Goal: Task Accomplishment & Management: Complete application form

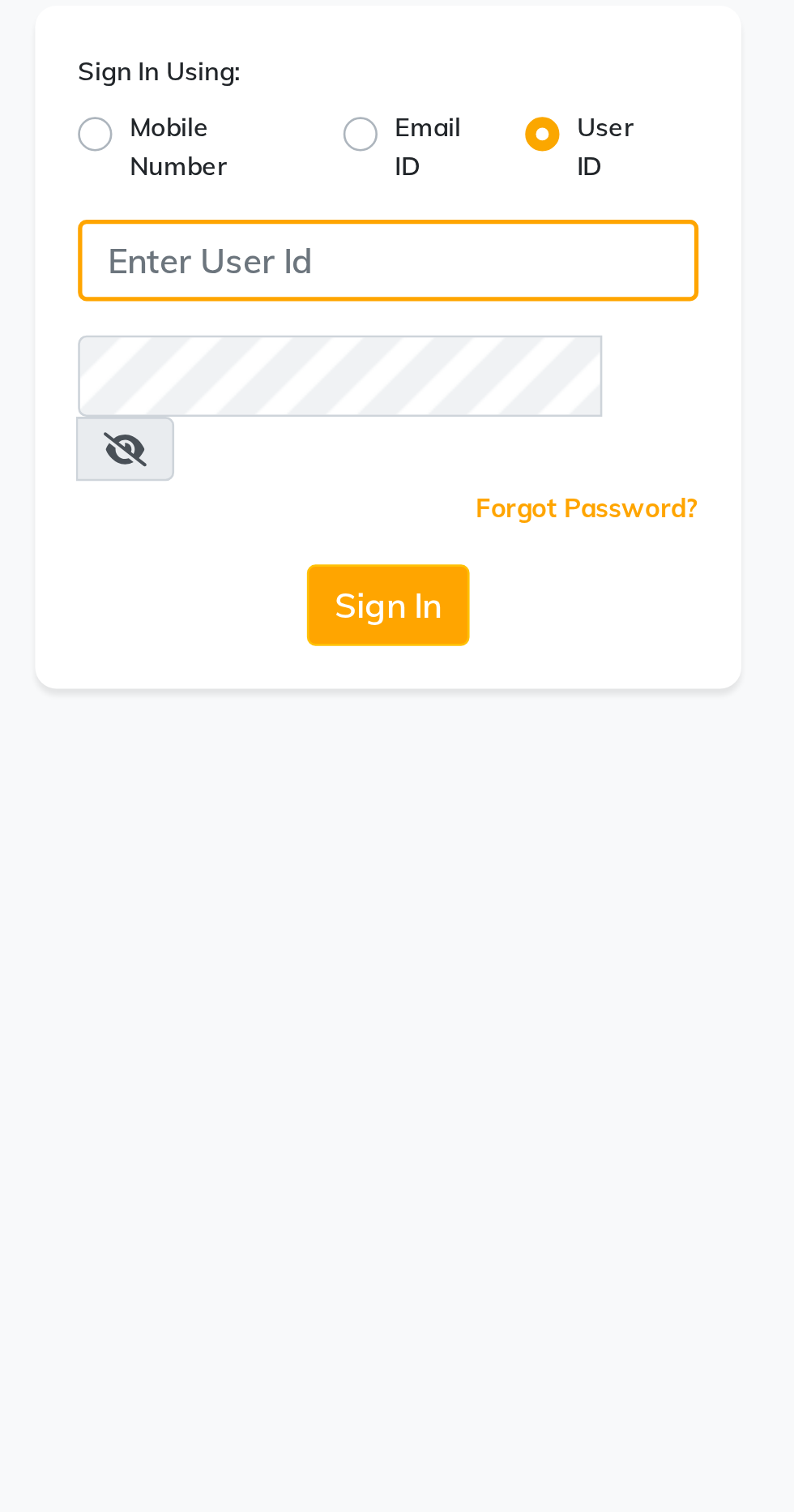
click at [383, 179] on input "Username" at bounding box center [396, 177] width 235 height 30
type input "Bspoke"
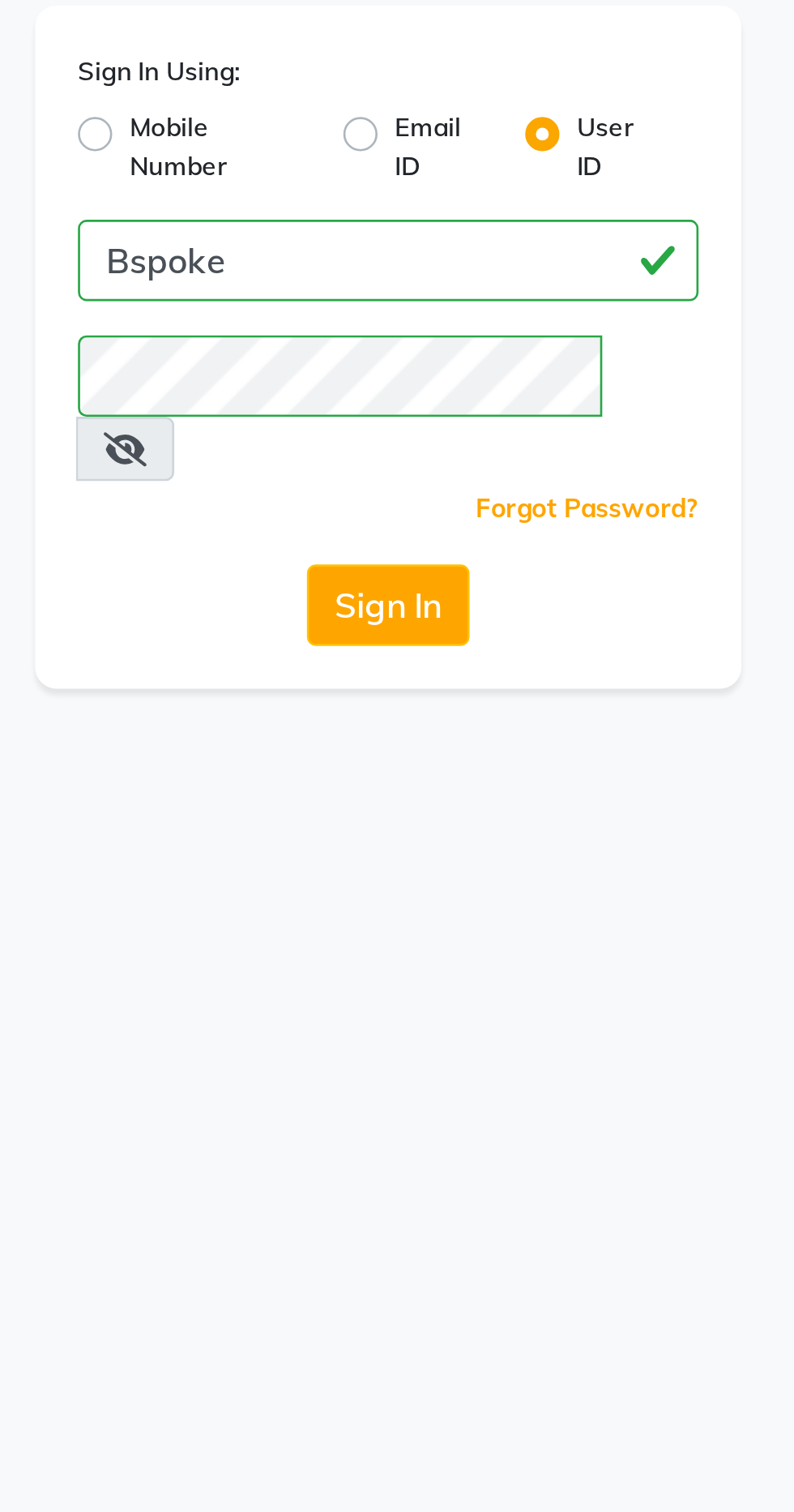
click at [404, 292] on button "Sign In" at bounding box center [397, 307] width 62 height 30
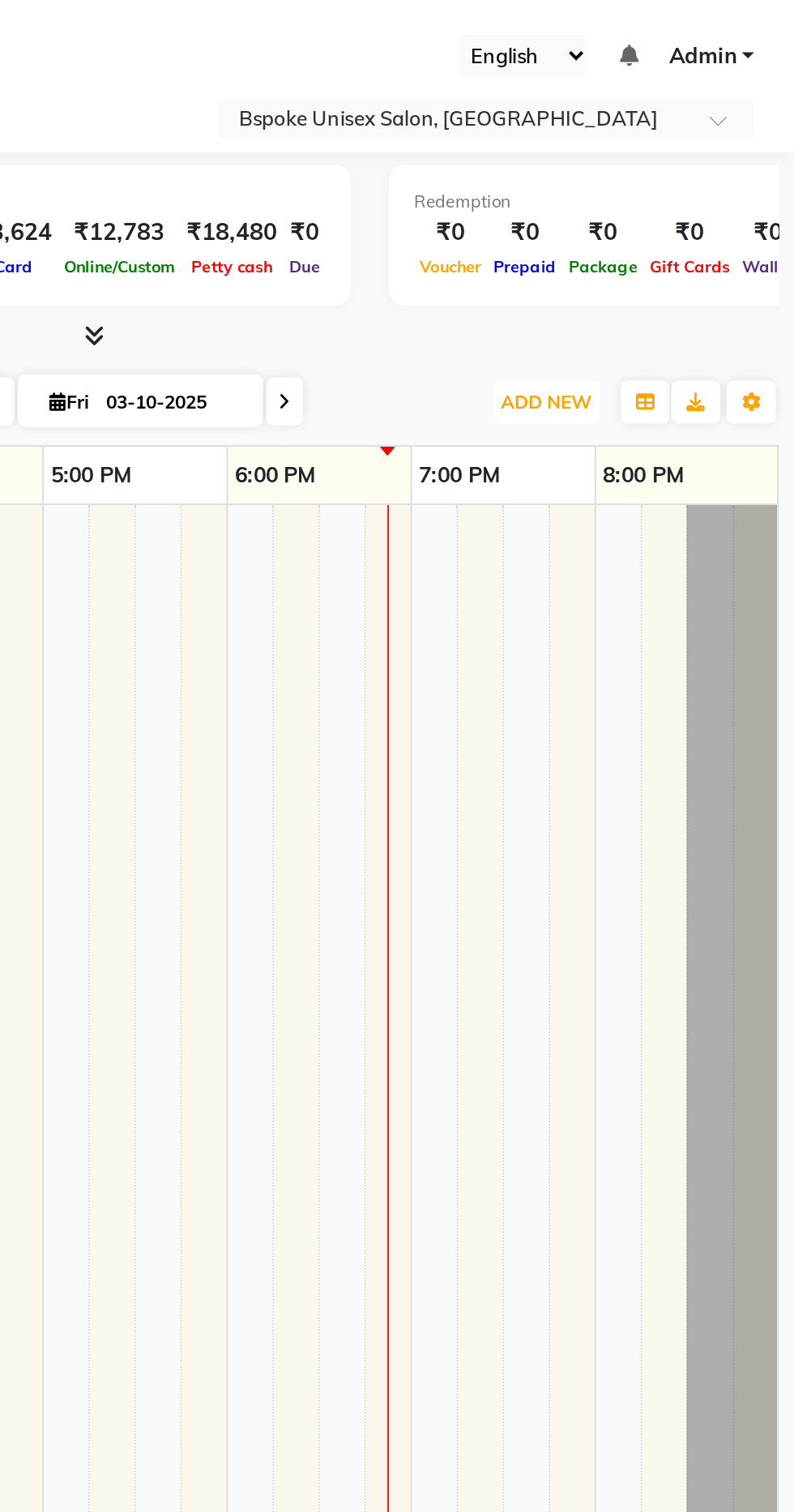
click at [675, 214] on span "ADD NEW" at bounding box center [663, 212] width 47 height 12
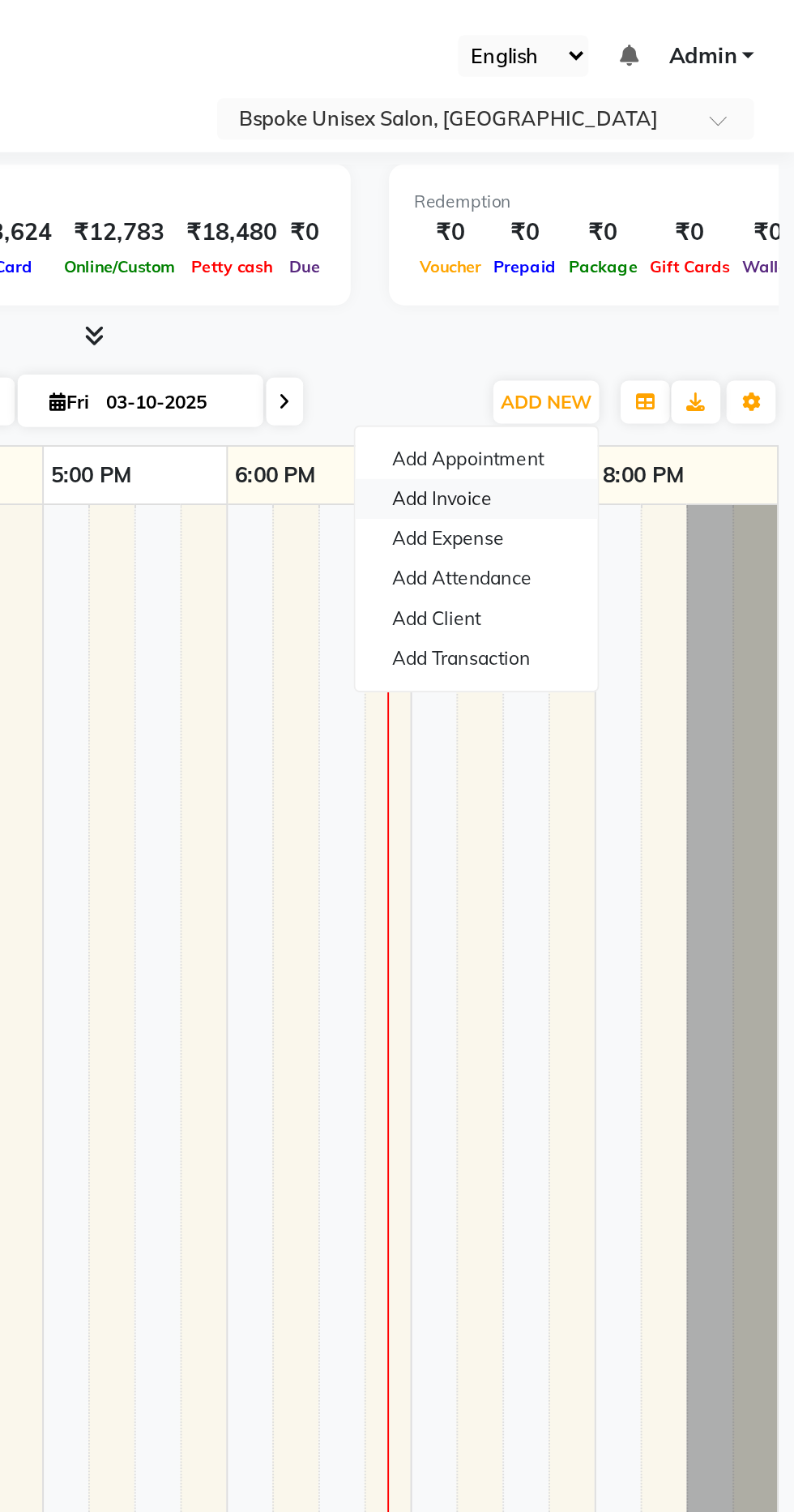
click at [616, 266] on link "Add Invoice" at bounding box center [626, 263] width 128 height 21
select select "service"
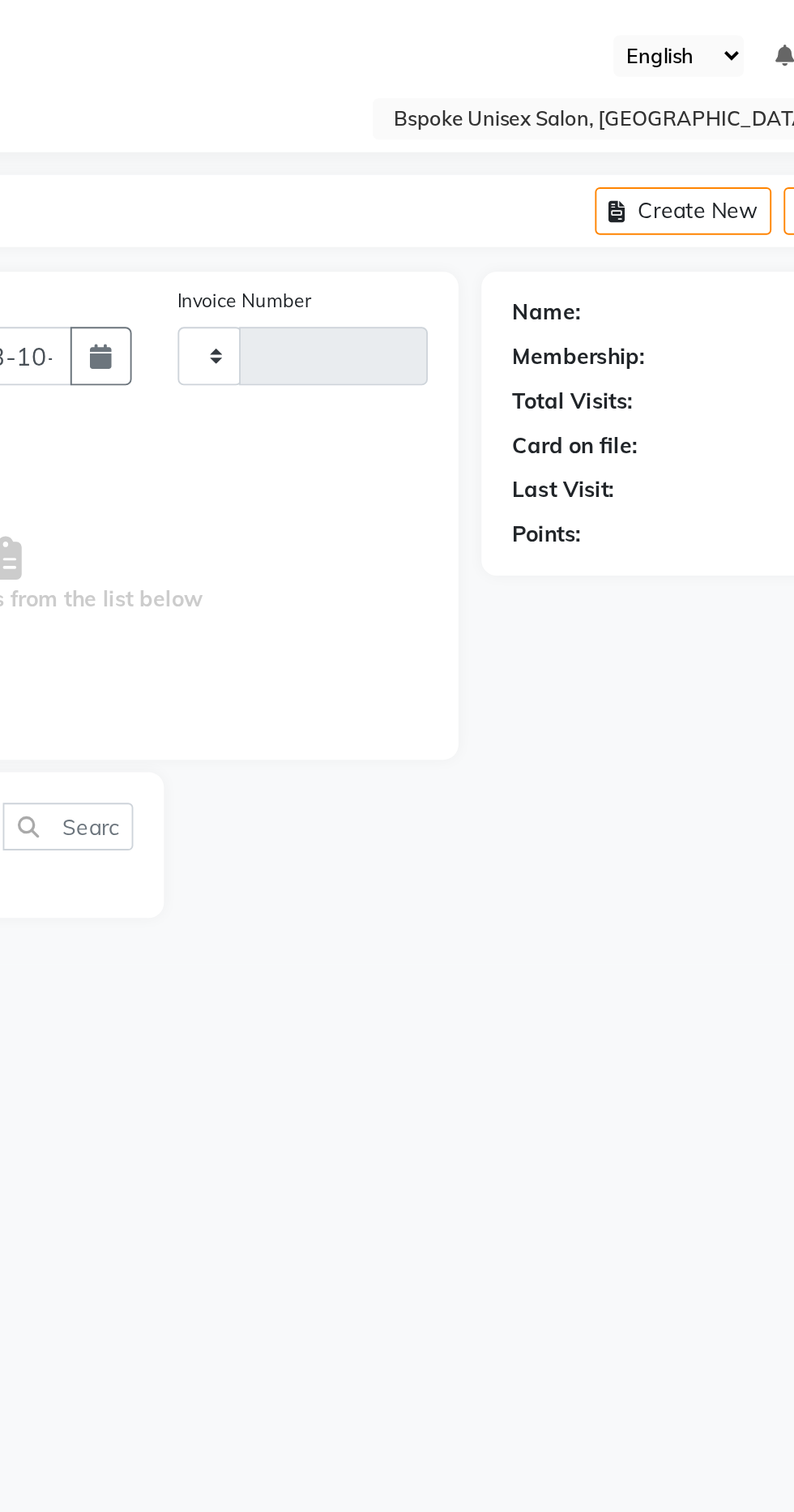
type input "5430"
select select "3513"
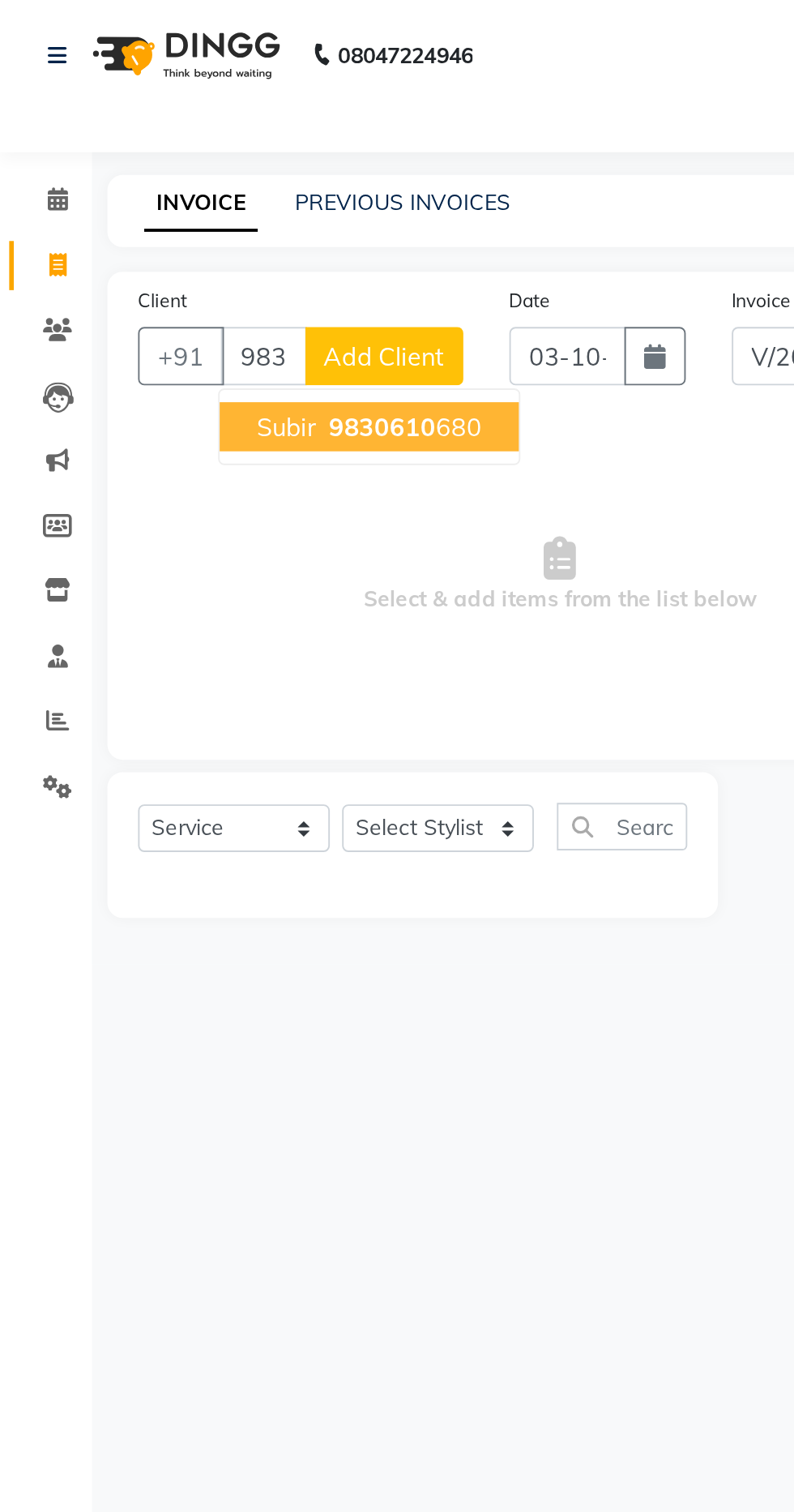
click at [228, 218] on ngb-highlight "9830610 680" at bounding box center [212, 225] width 85 height 16
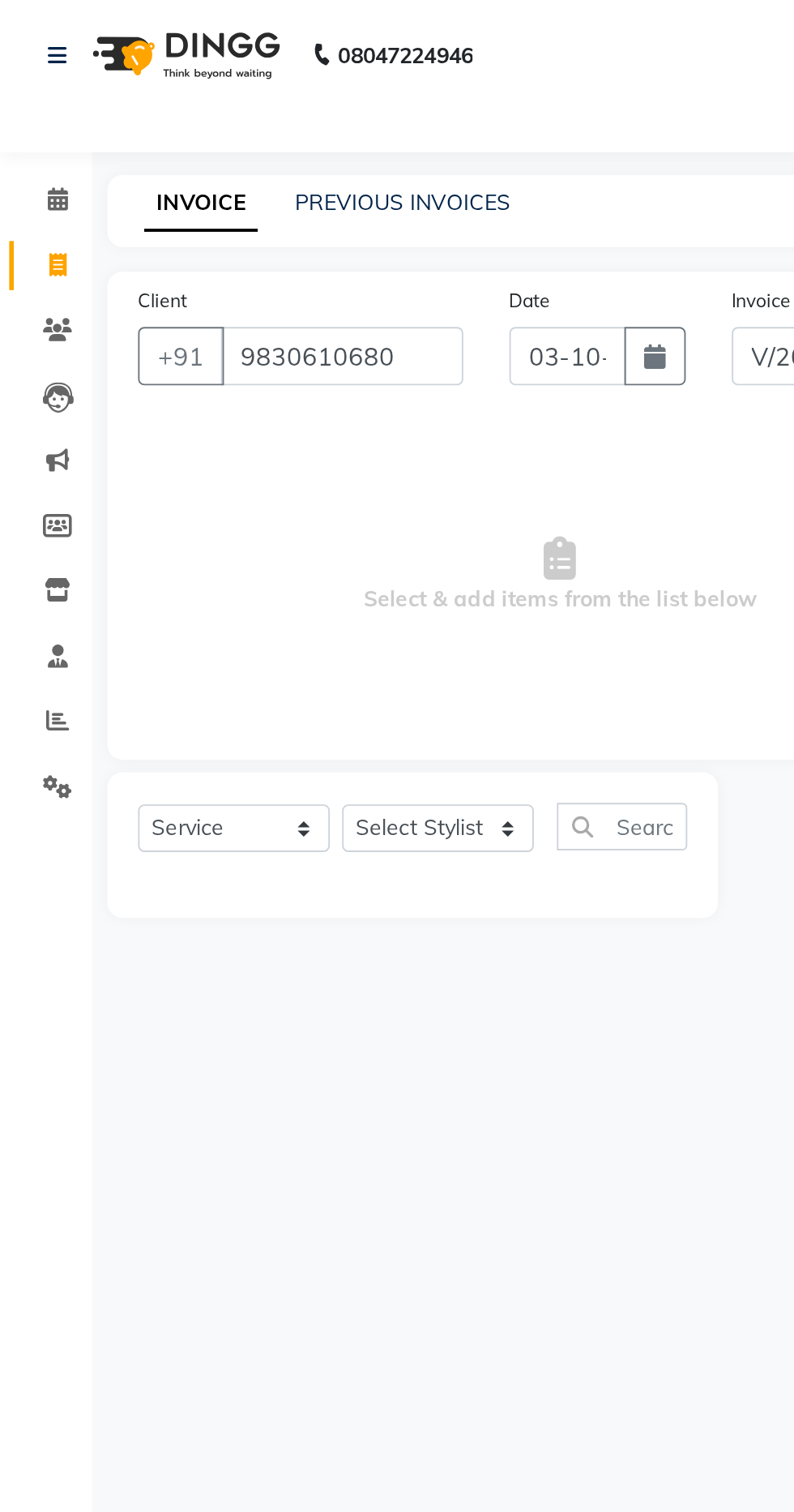
type input "9830610680"
click at [217, 221] on div "Client [PHONE_NUMBER] Date [DATE] Invoice Number V/2025 V/[PHONE_NUMBER] Select…" at bounding box center [295, 272] width 478 height 258
select select "1: Object"
click at [131, 445] on select "Select Service Product Membership Package Voucher Prepaid Gift Card" at bounding box center [123, 437] width 102 height 25
click at [73, 425] on select "Select Service Product Membership Package Voucher Prepaid Gift Card" at bounding box center [123, 437] width 102 height 25
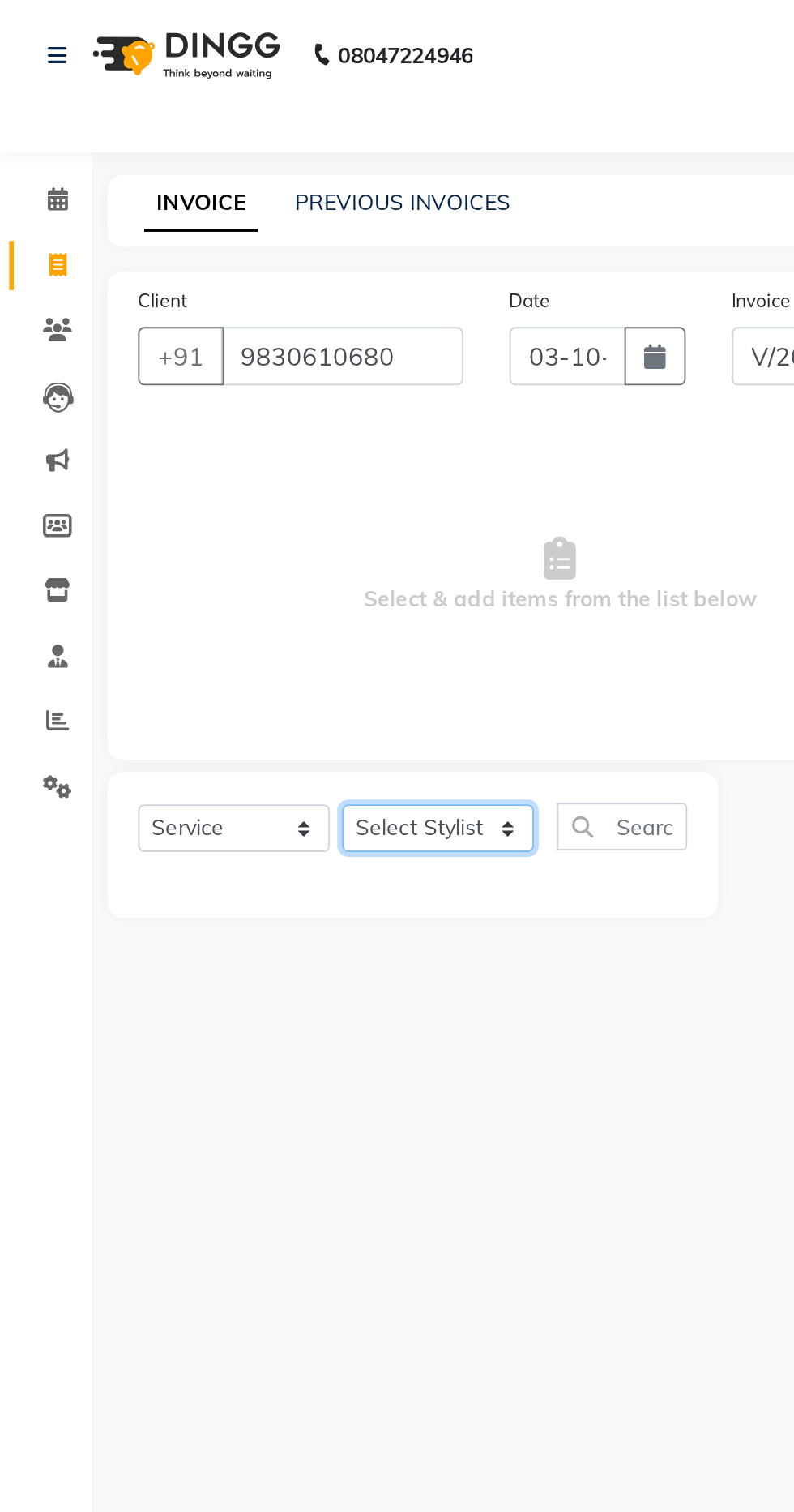
click at [247, 438] on select "Select Stylist Aparna HB Ashok Ashok NT [PERSON_NAME] NT [PERSON_NAME] Tk3 Bhai…" at bounding box center [231, 437] width 102 height 25
select select "69069"
click at [180, 425] on select "Select Stylist Aparna HB Ashok Ashok NT [PERSON_NAME] NT [PERSON_NAME] Tk3 Bhai…" at bounding box center [231, 437] width 102 height 25
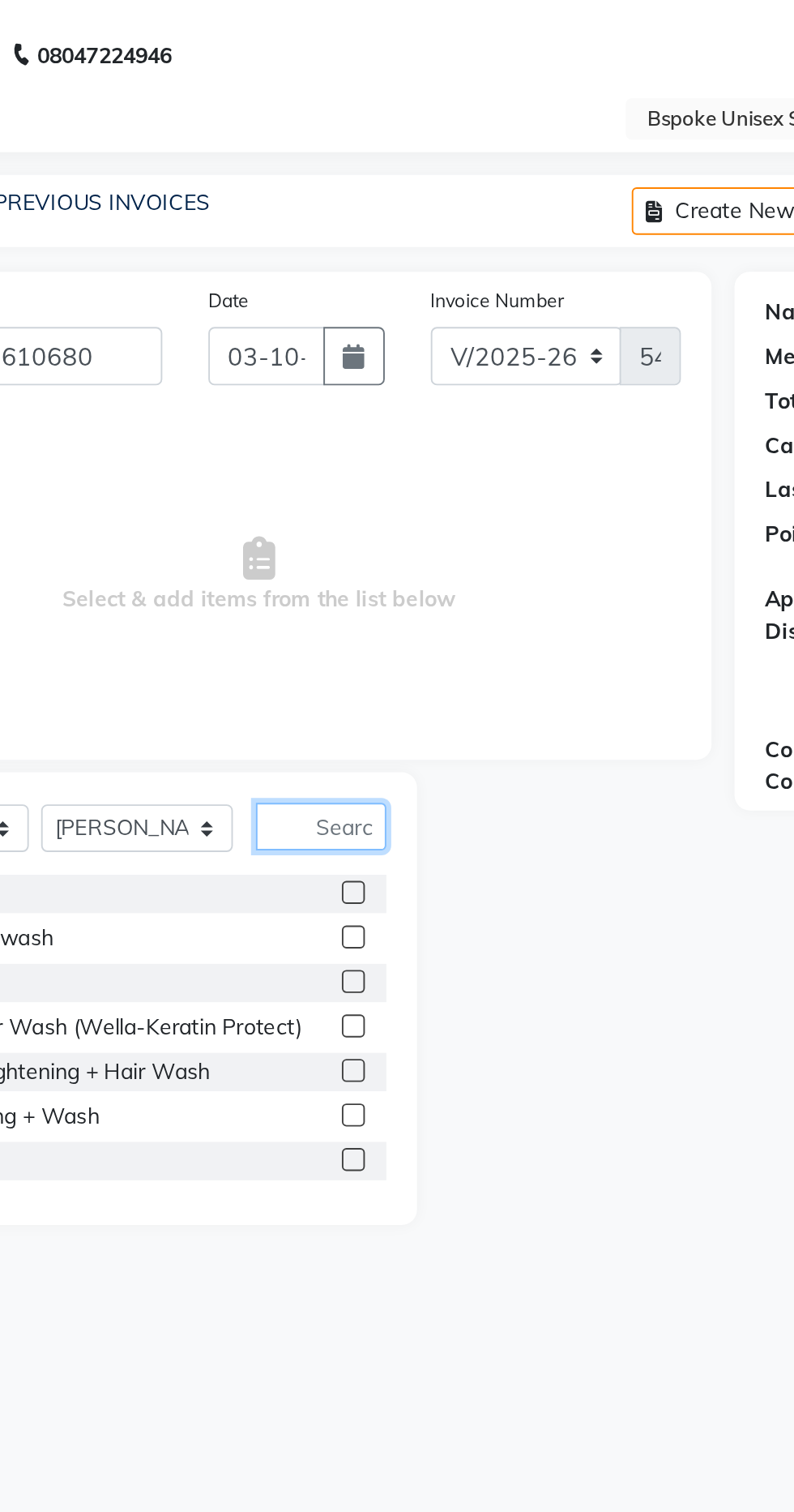
click at [350, 431] on input "text" at bounding box center [329, 436] width 69 height 25
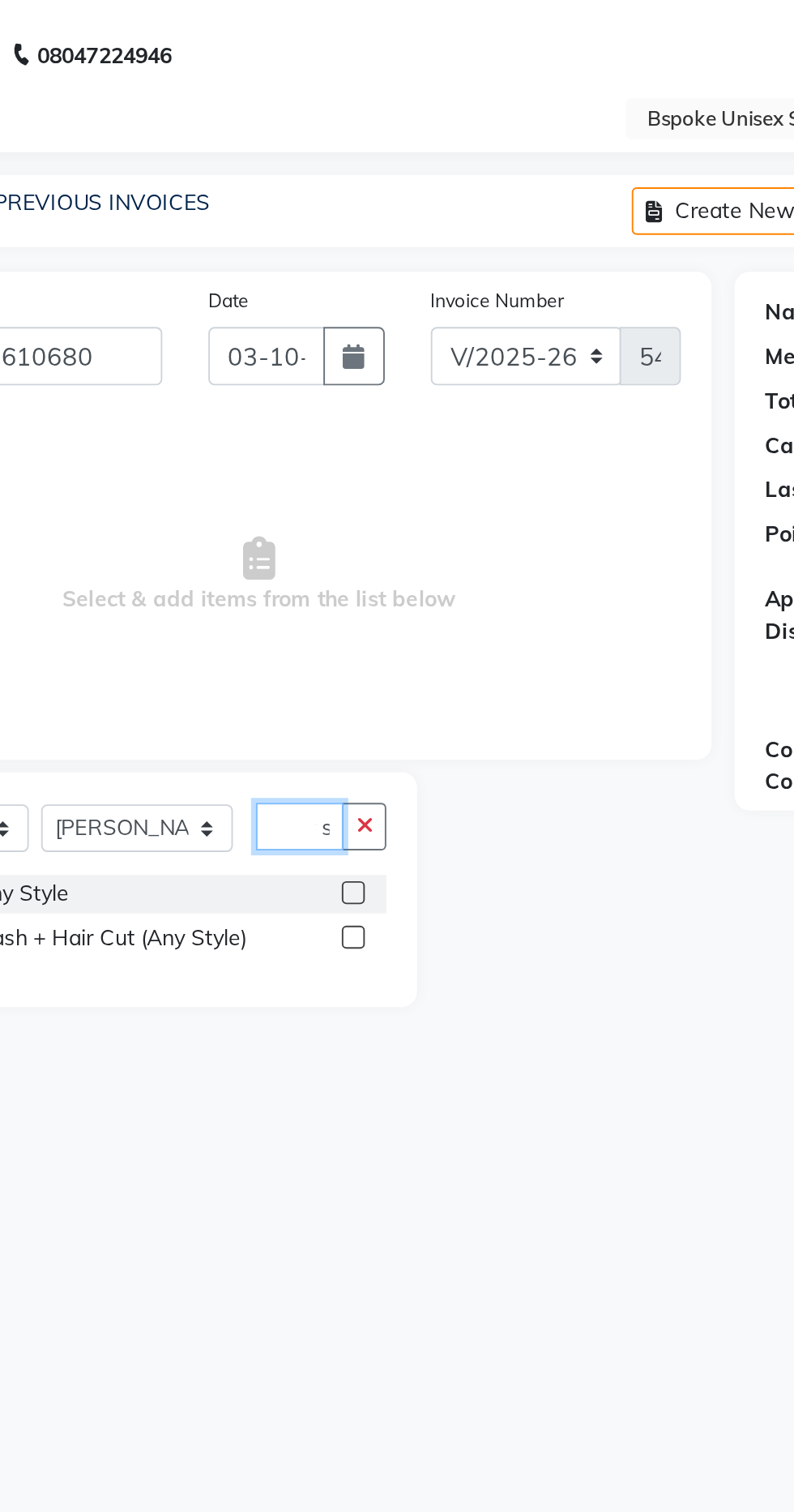
scroll to position [0, 25]
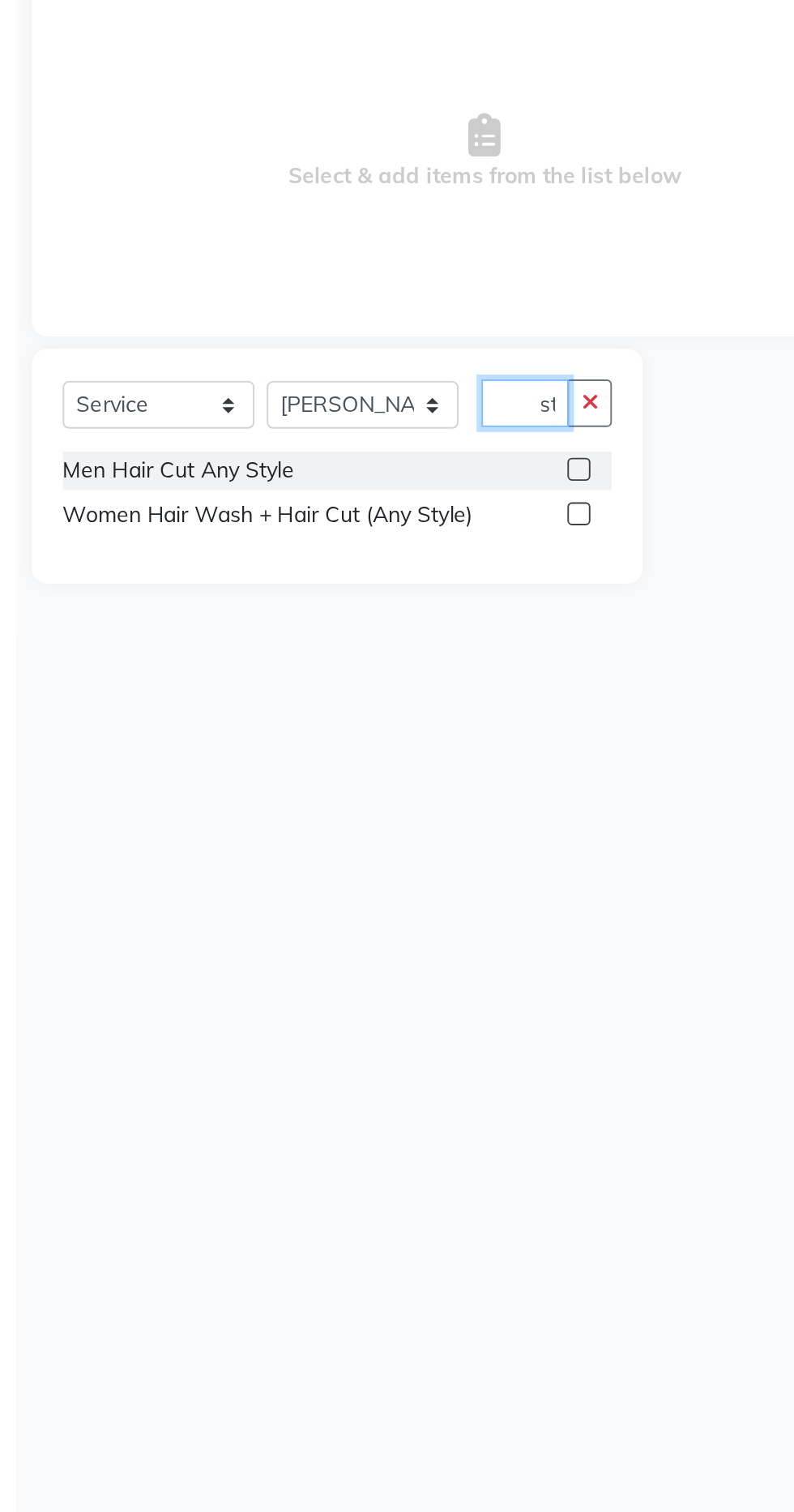
type input "Any st"
click at [343, 469] on label at bounding box center [345, 471] width 12 height 12
click at [343, 469] on input "checkbox" at bounding box center [344, 471] width 10 height 10
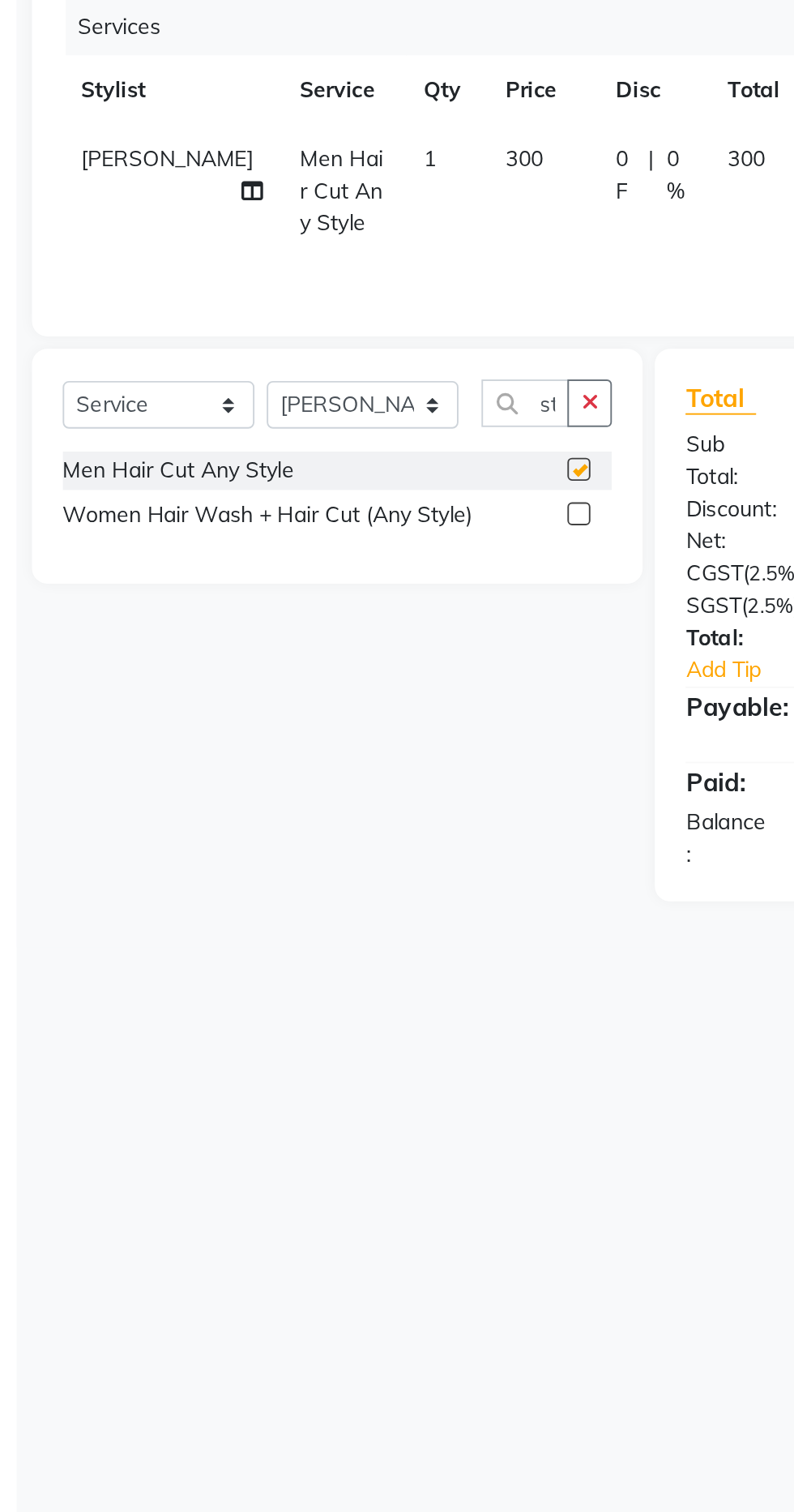
scroll to position [0, 0]
checkbox input "false"
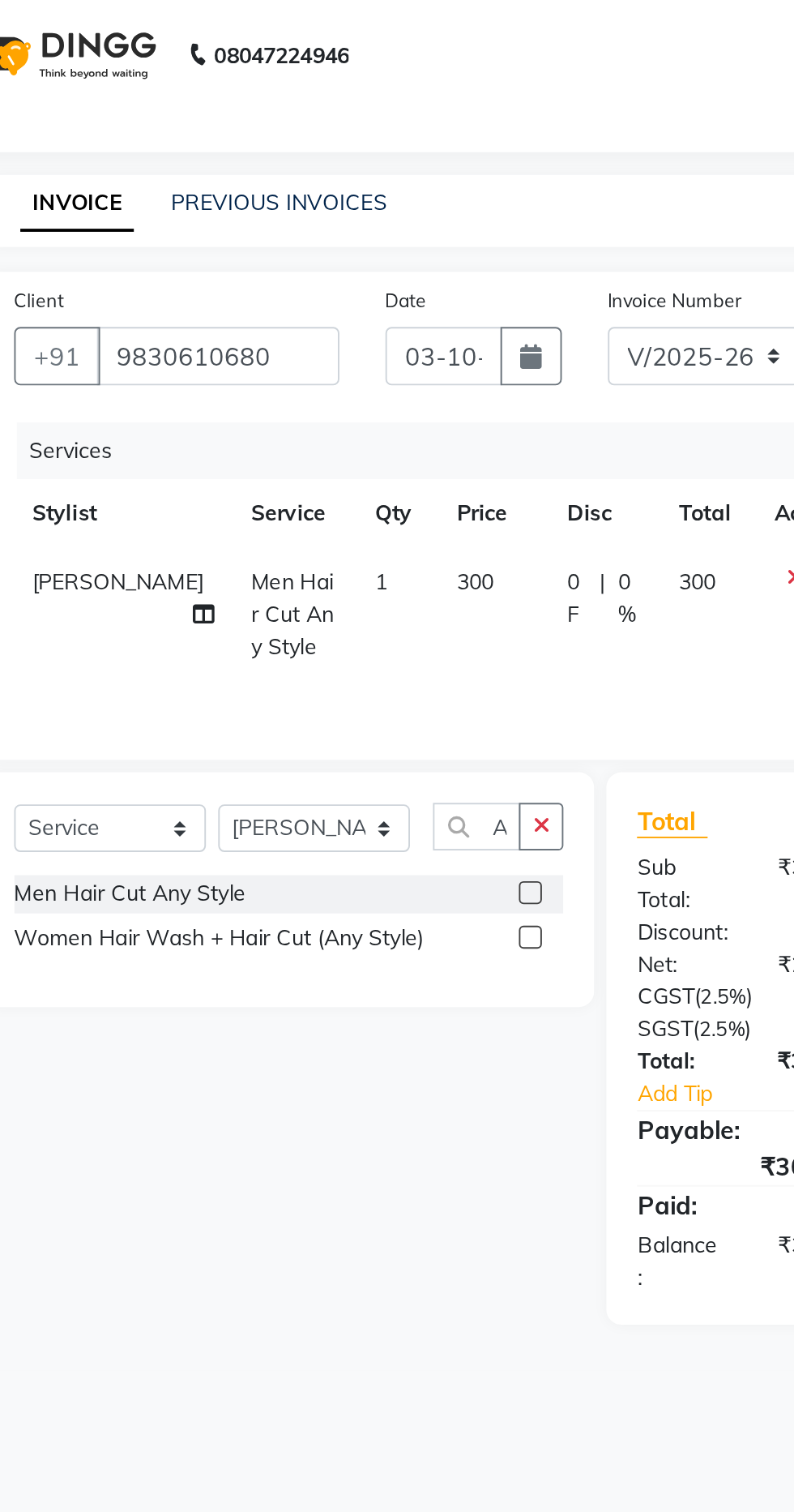
click at [307, 304] on span "300" at bounding box center [316, 307] width 19 height 14
select select "69069"
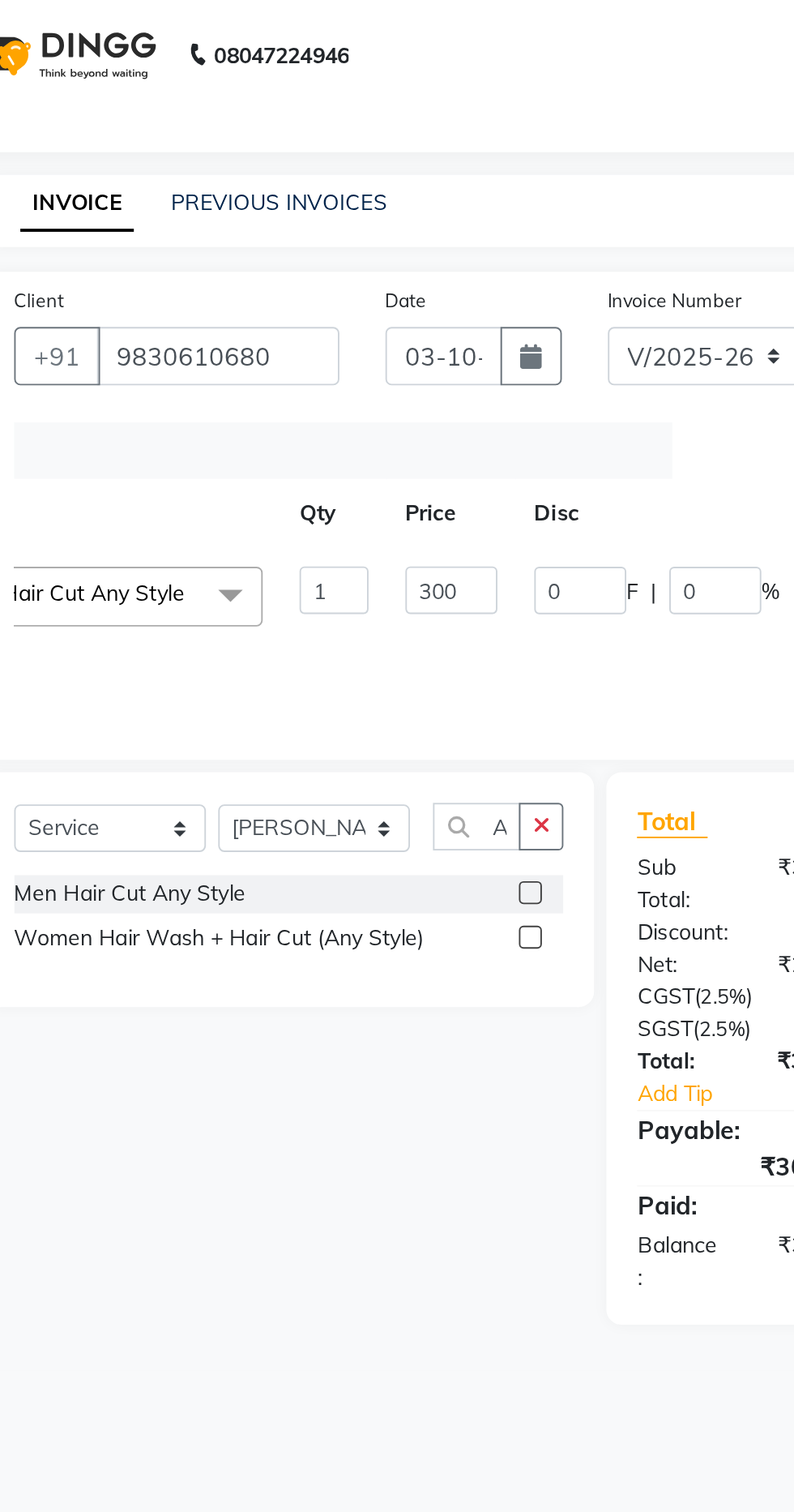
scroll to position [0, 133]
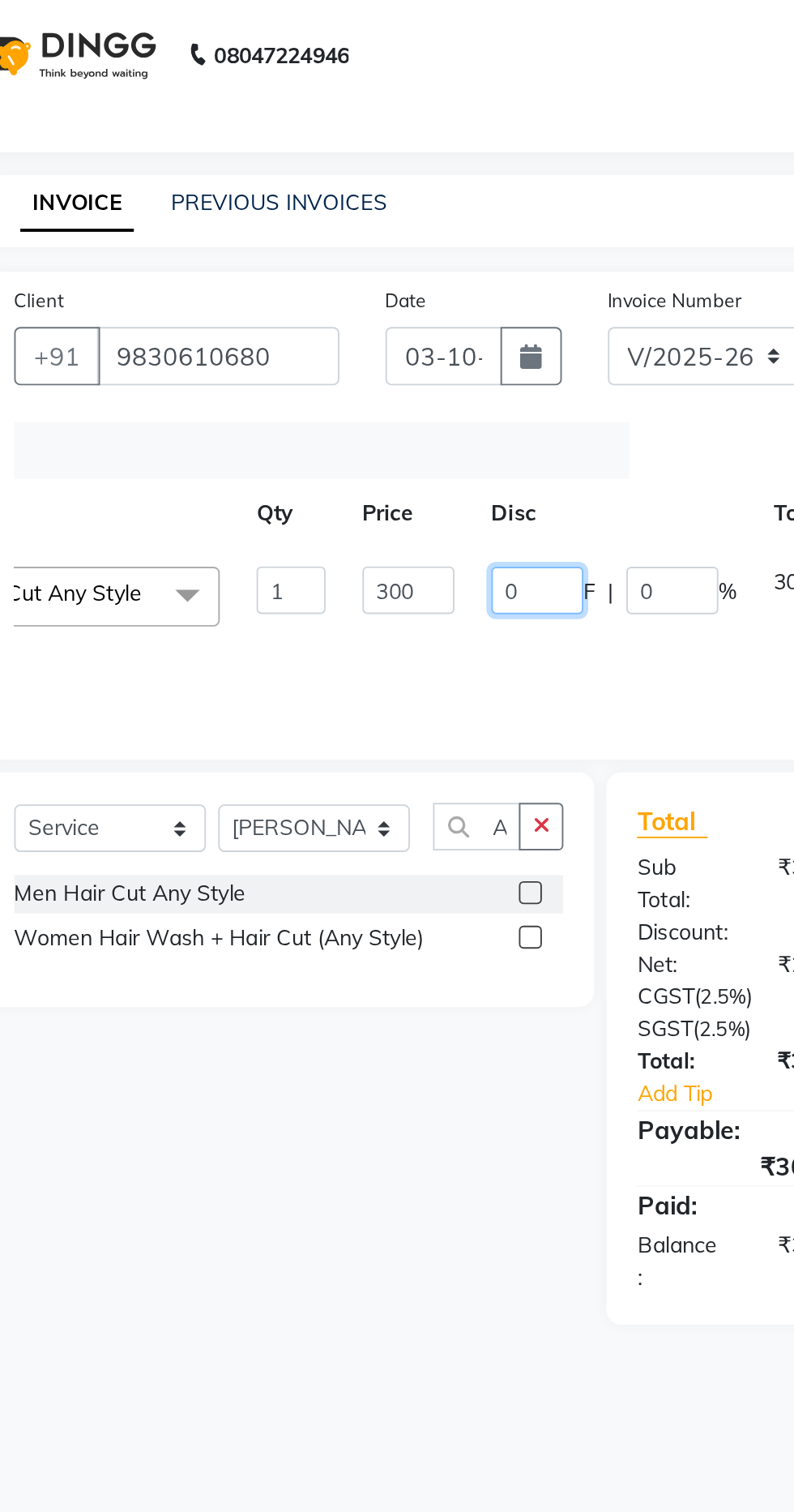
click at [341, 310] on input "0" at bounding box center [349, 312] width 48 height 25
type input "50"
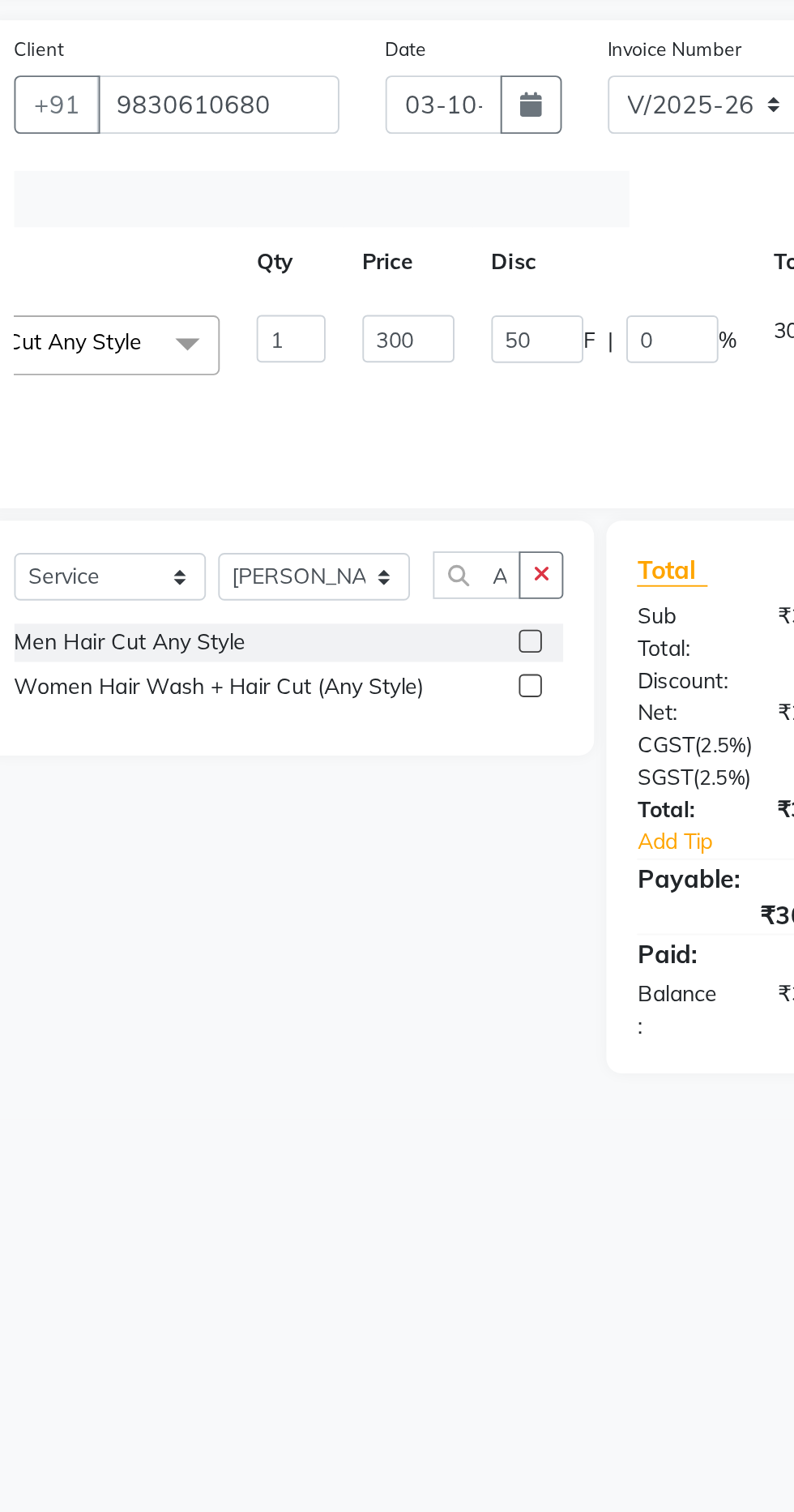
click at [293, 563] on div "Select Service Product Membership Package Voucher Prepaid Gift Card Select Styl…" at bounding box center [212, 553] width 334 height 292
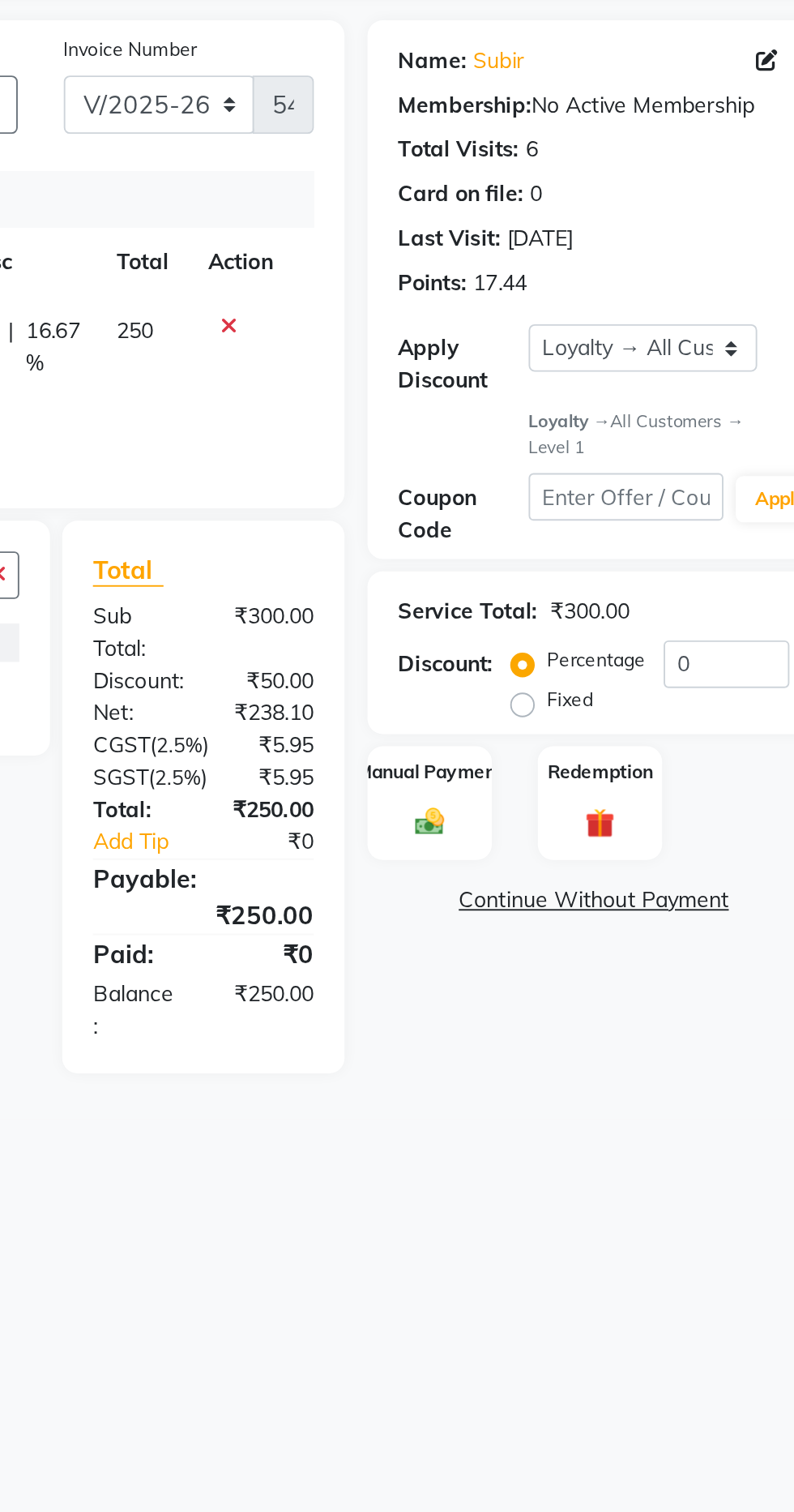
scroll to position [0, 0]
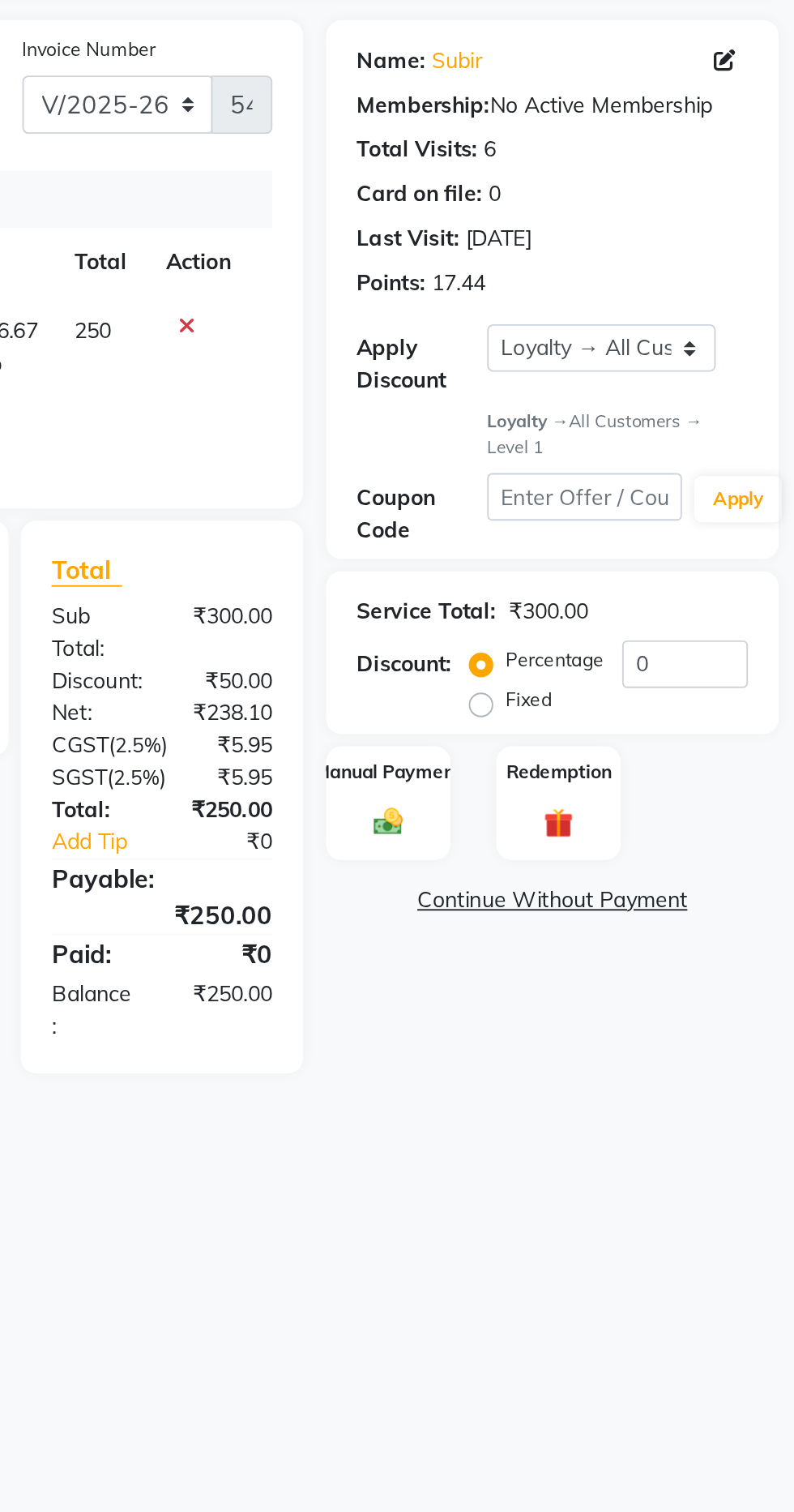
click at [587, 563] on img at bounding box center [579, 566] width 25 height 18
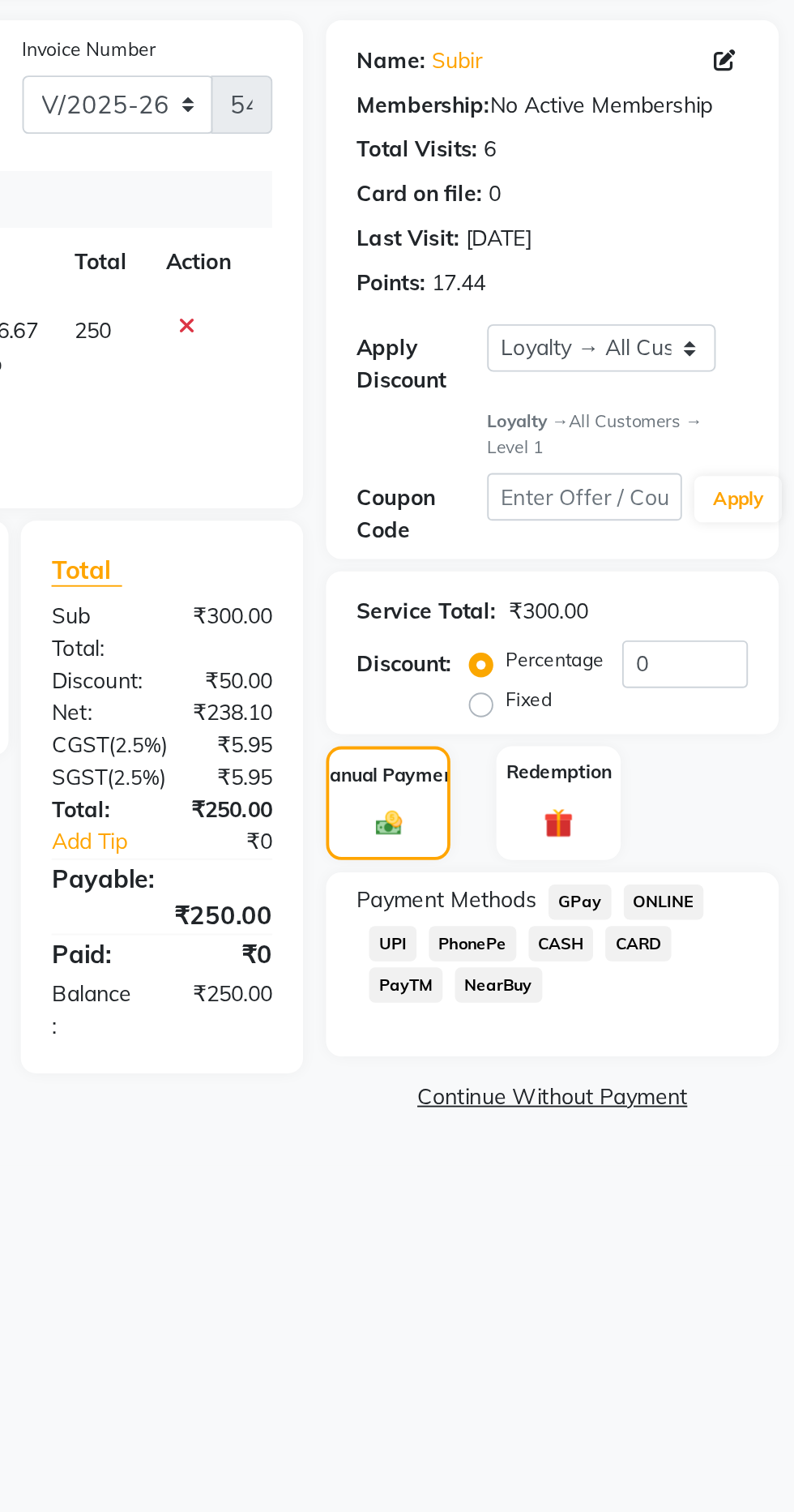
click at [676, 629] on span "CASH" at bounding box center [671, 631] width 35 height 19
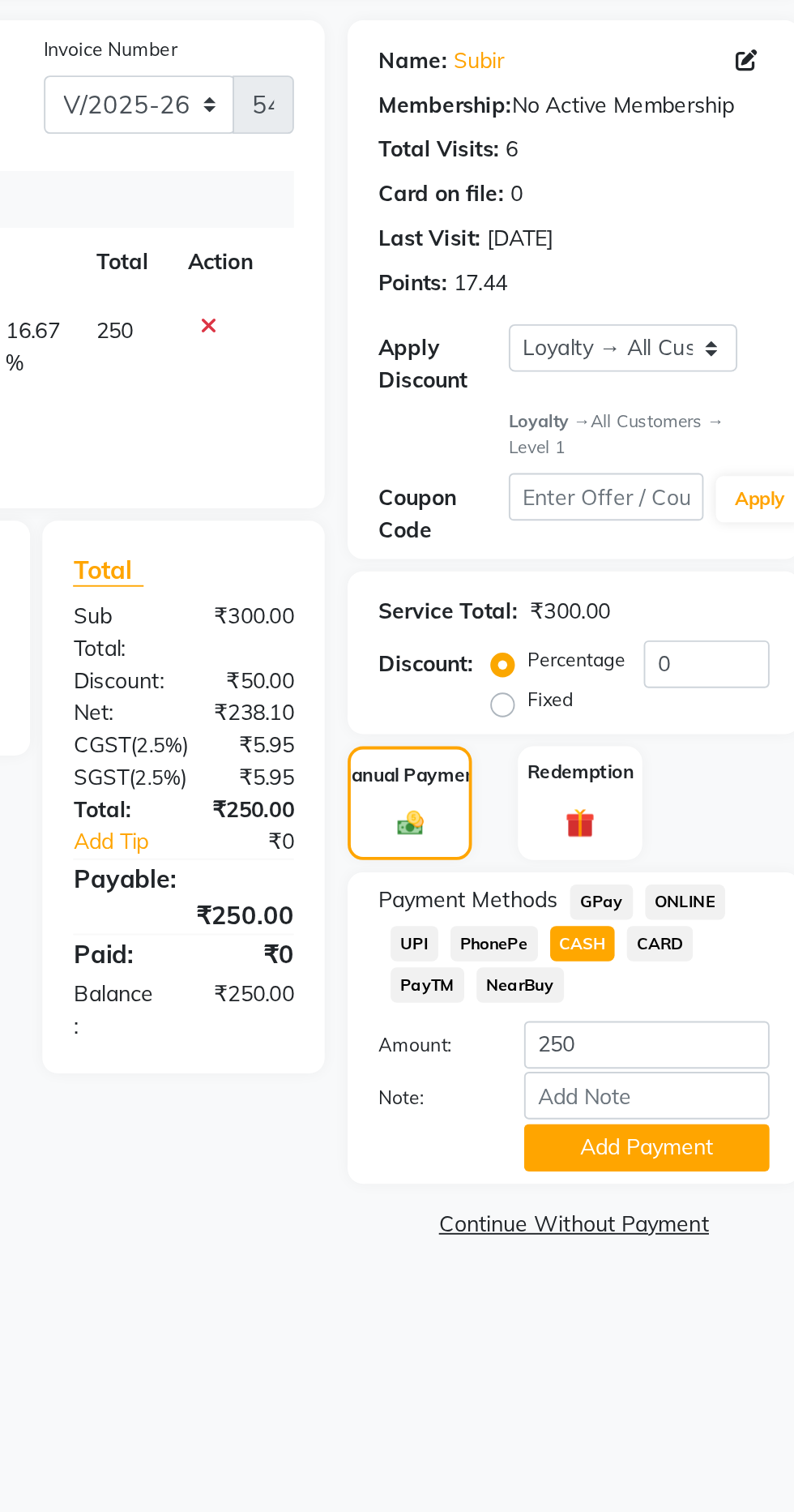
click at [730, 732] on button "Add Payment" at bounding box center [705, 738] width 130 height 25
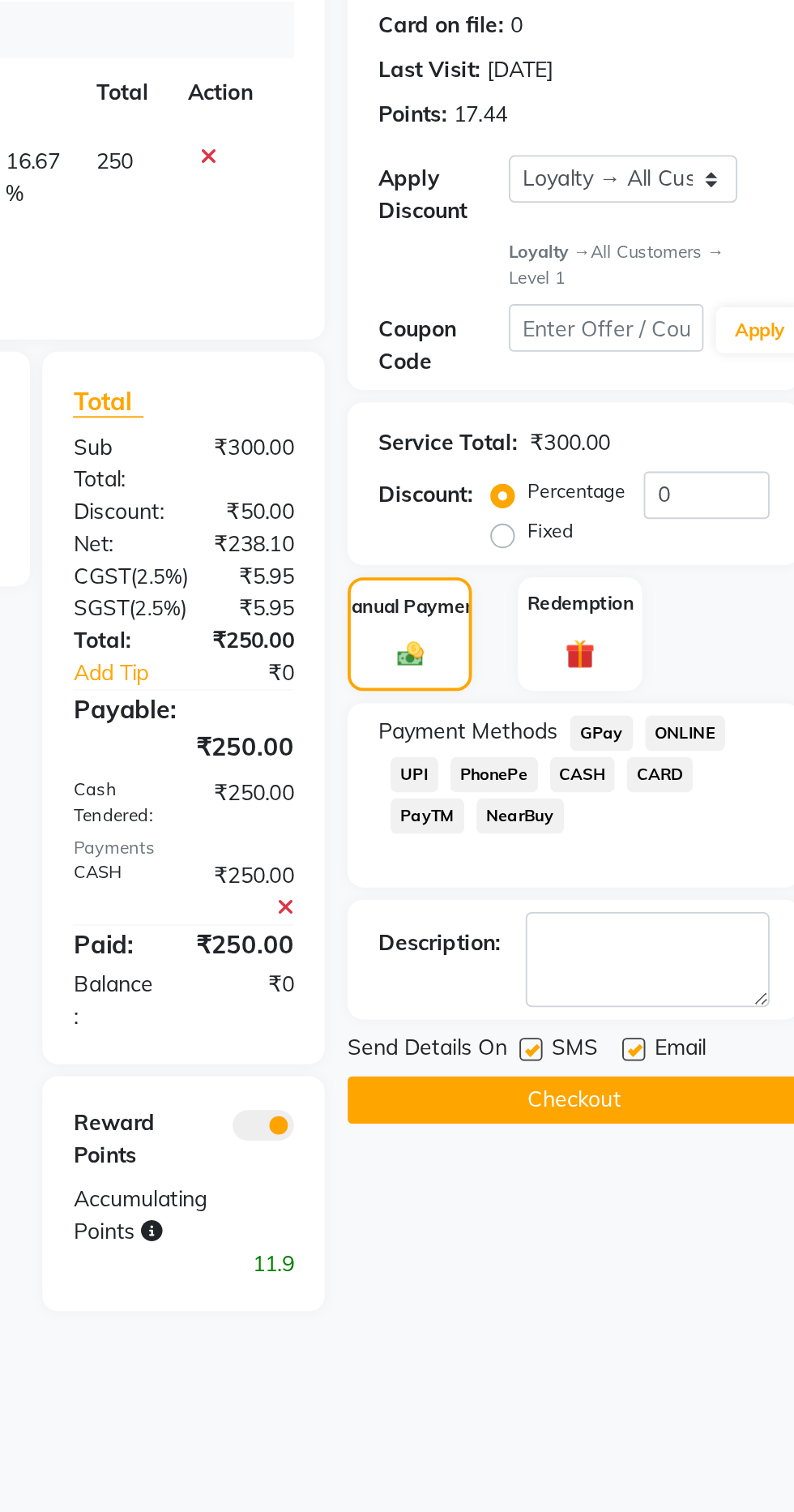
click at [677, 812] on button "Checkout" at bounding box center [667, 803] width 239 height 25
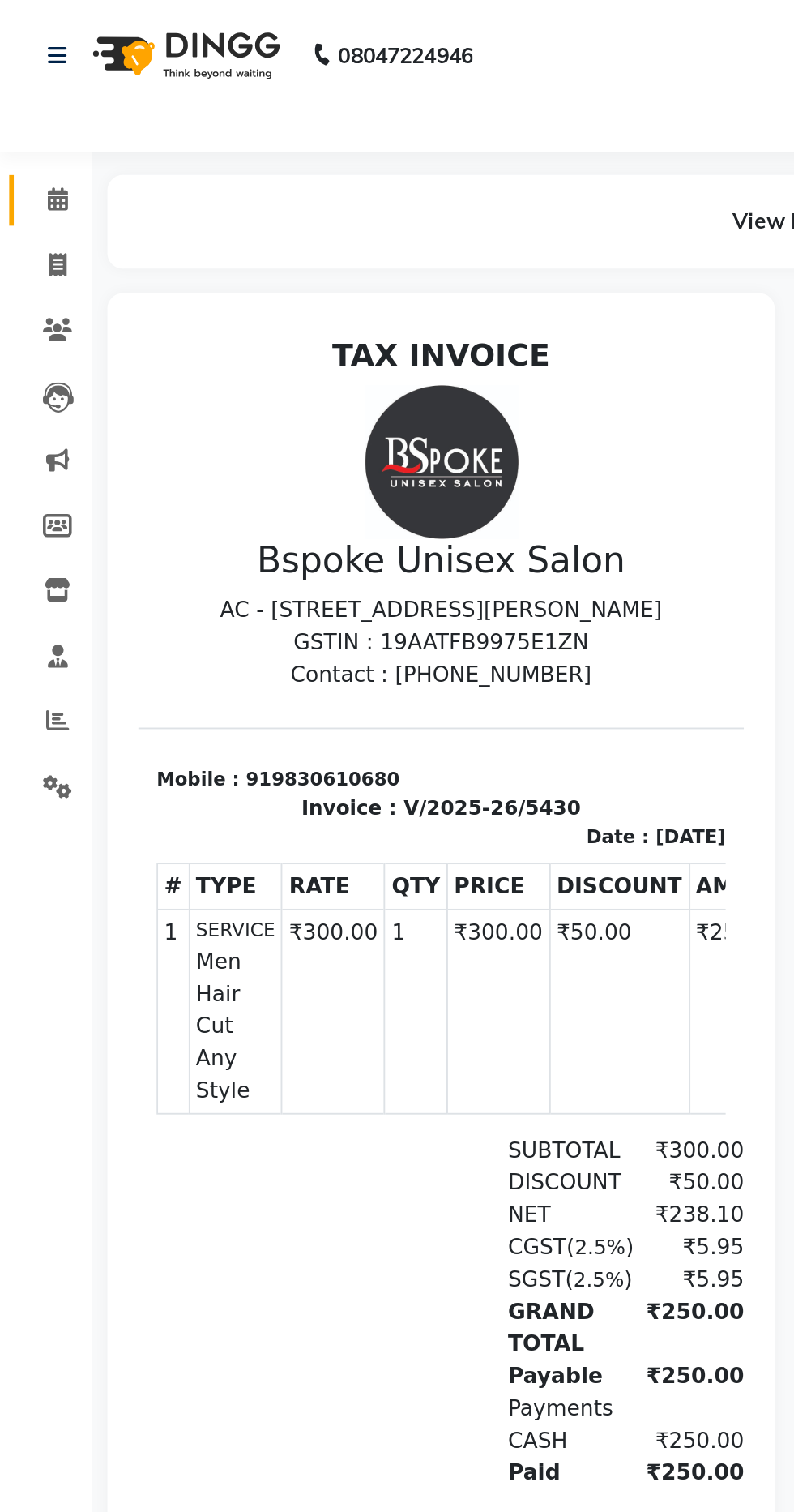
click at [26, 110] on icon at bounding box center [29, 105] width 10 height 12
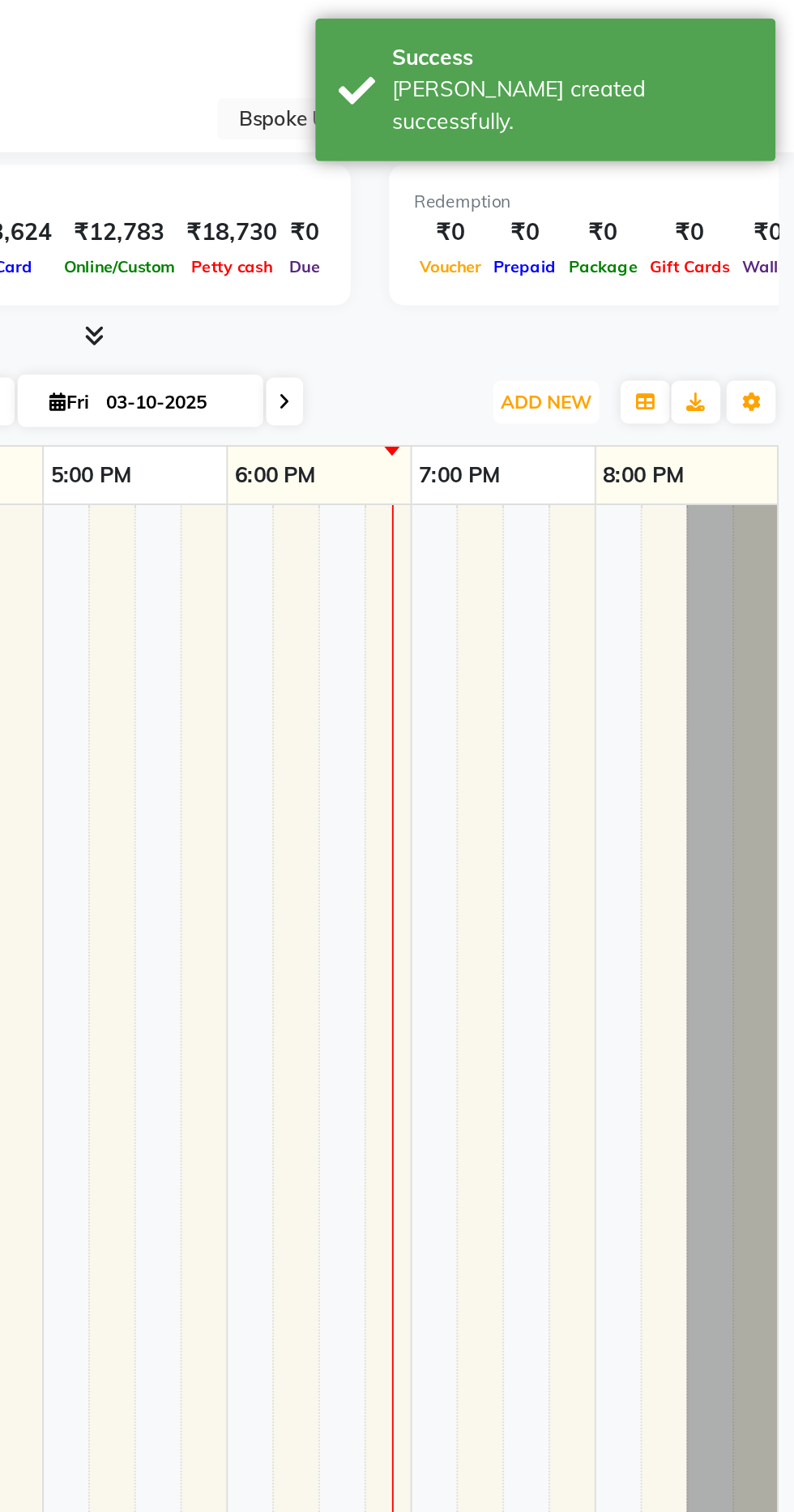
click at [673, 207] on span "ADD NEW" at bounding box center [663, 212] width 47 height 12
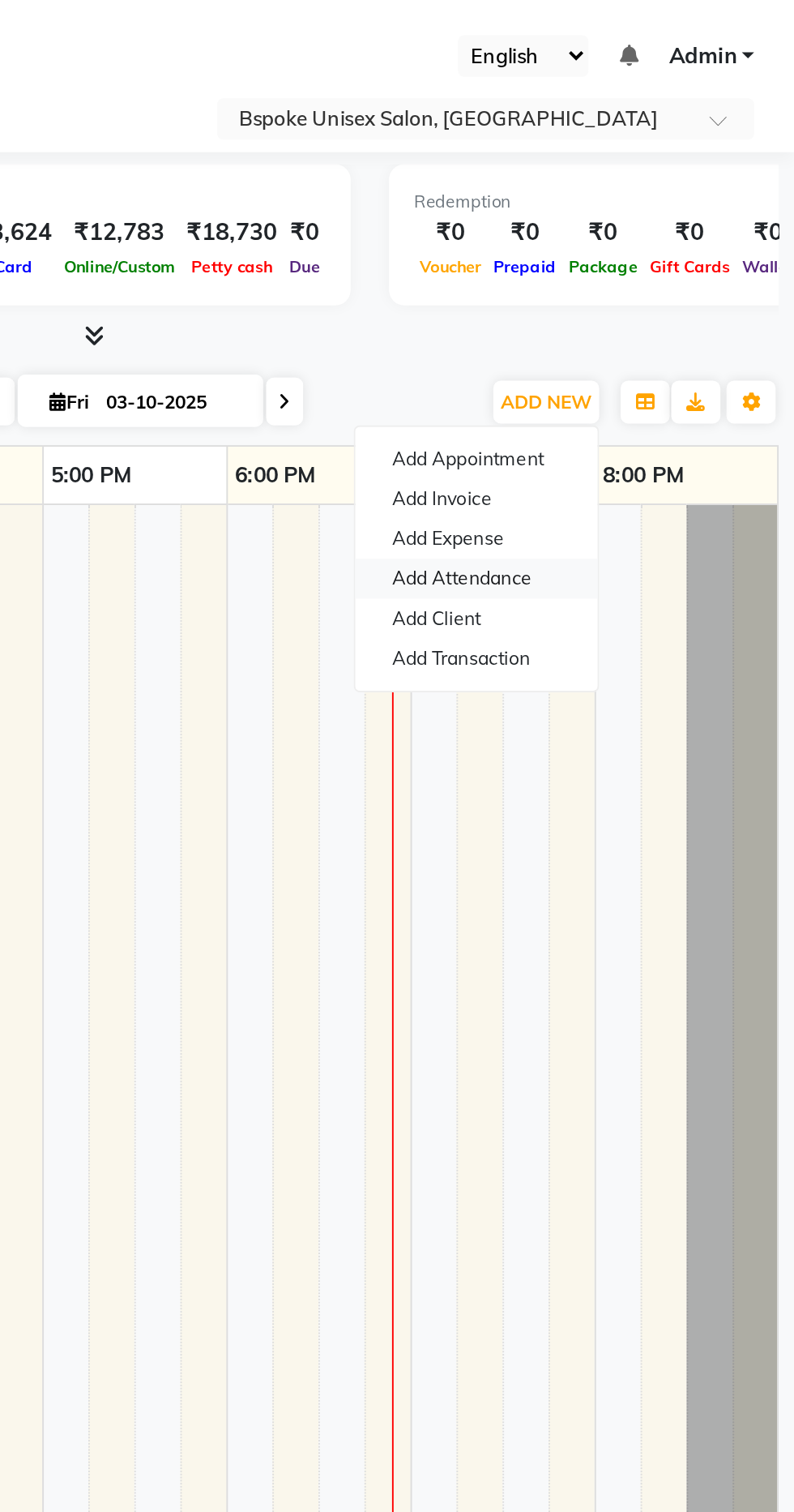
click at [642, 303] on link "Add Attendance" at bounding box center [626, 306] width 128 height 21
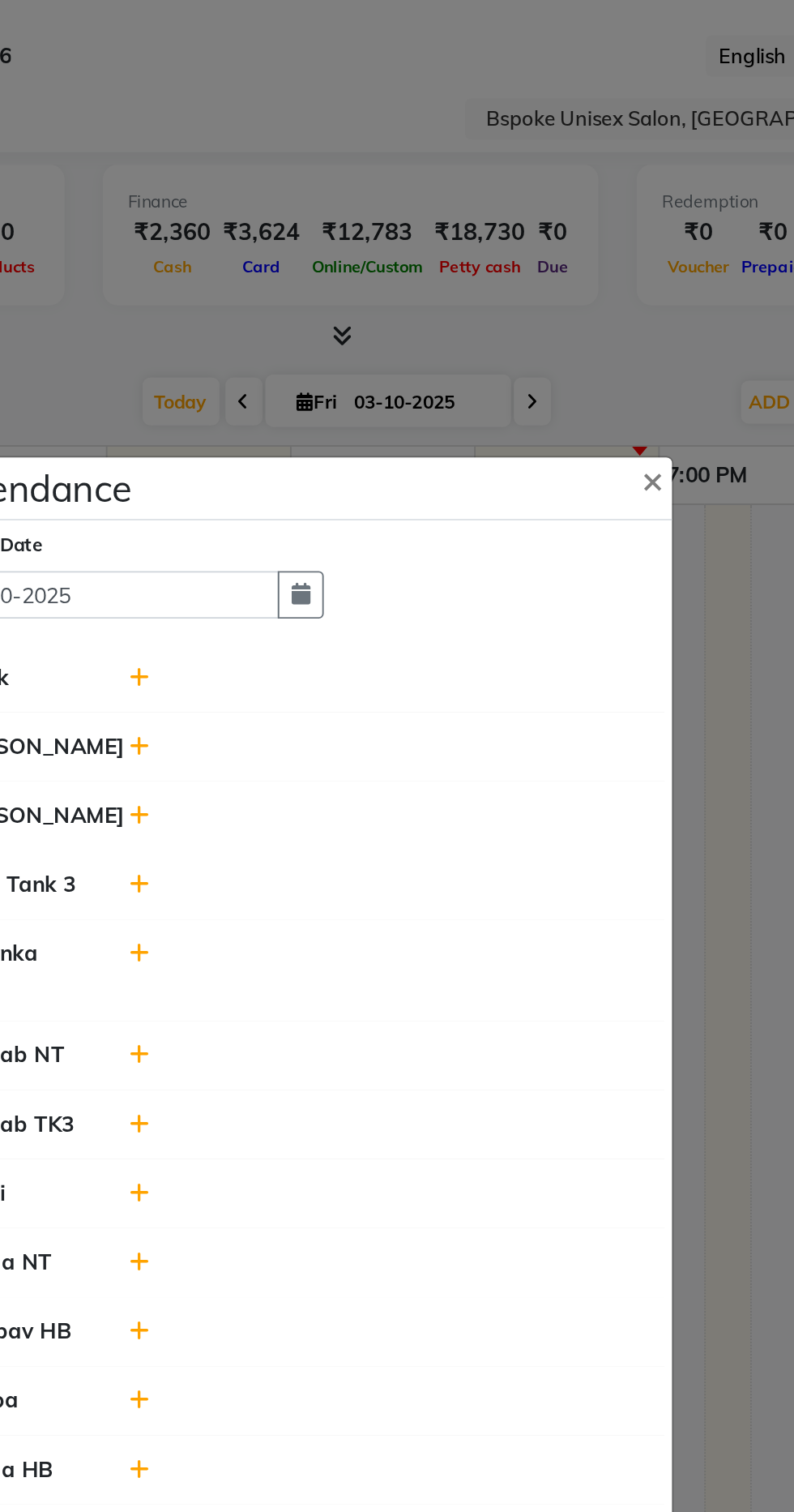
click at [603, 276] on button "×" at bounding box center [590, 253] width 41 height 46
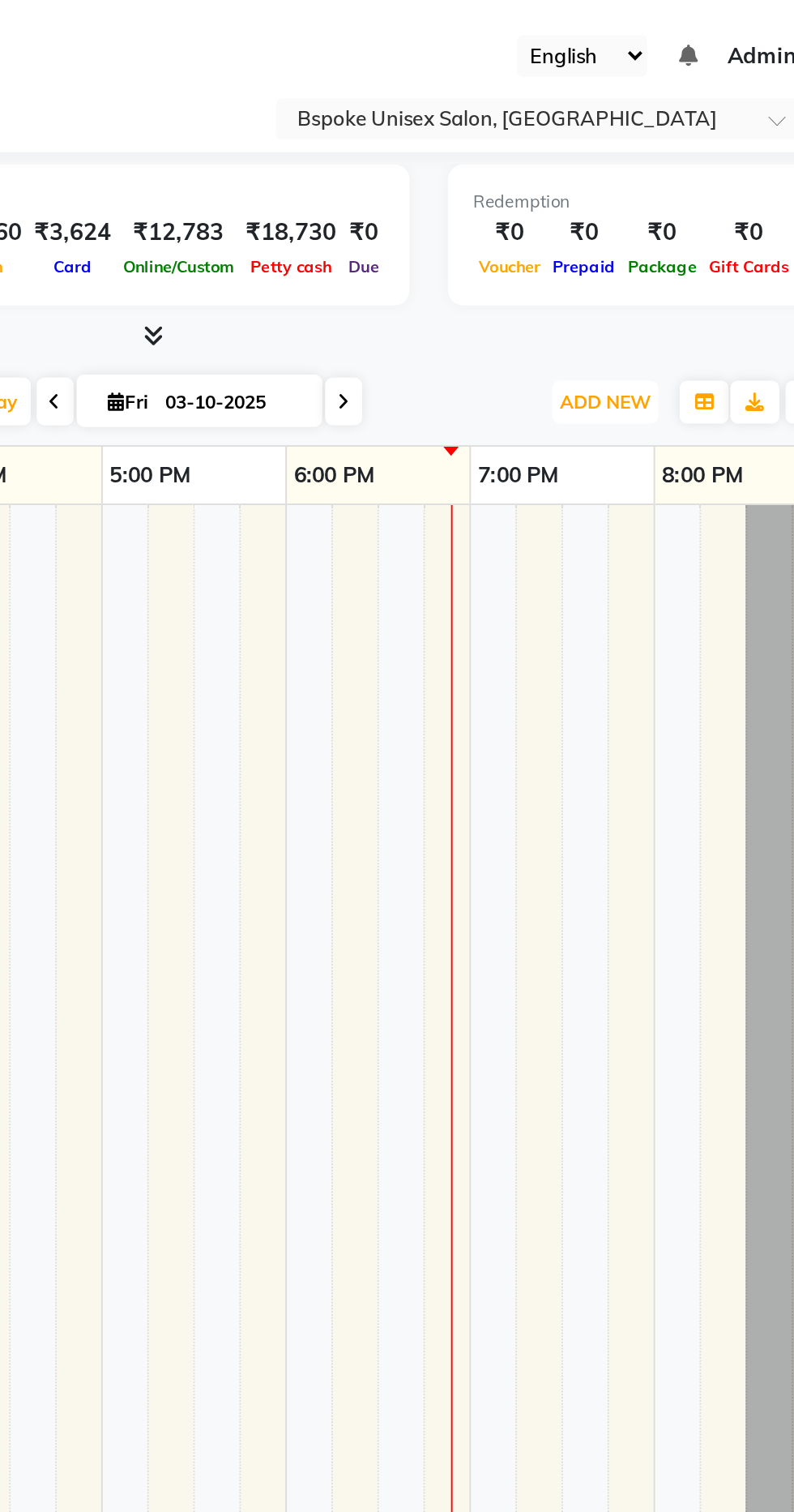
click at [673, 218] on span "ADD NEW" at bounding box center [663, 212] width 47 height 12
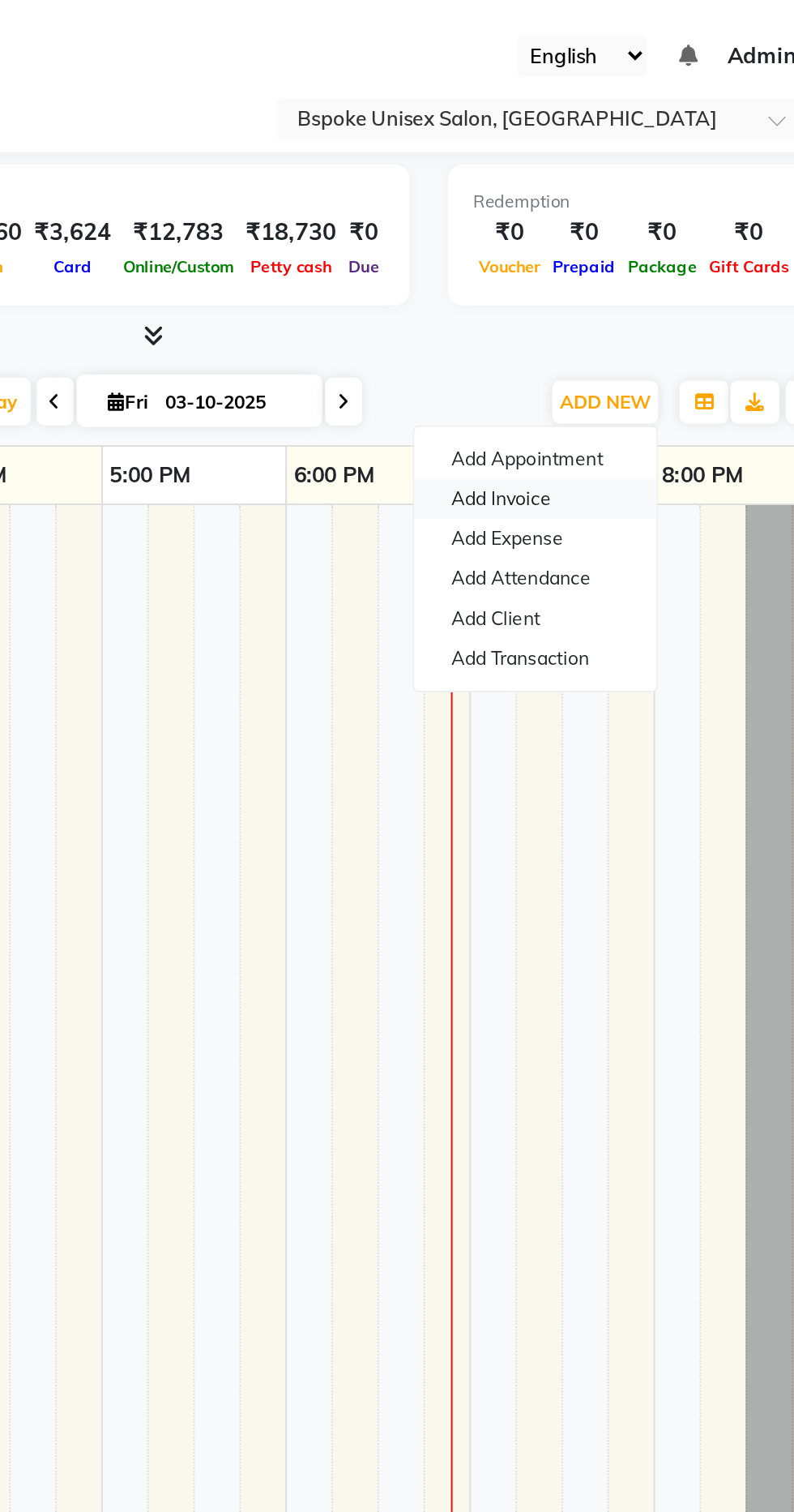
click at [616, 263] on link "Add Invoice" at bounding box center [626, 263] width 128 height 21
select select "service"
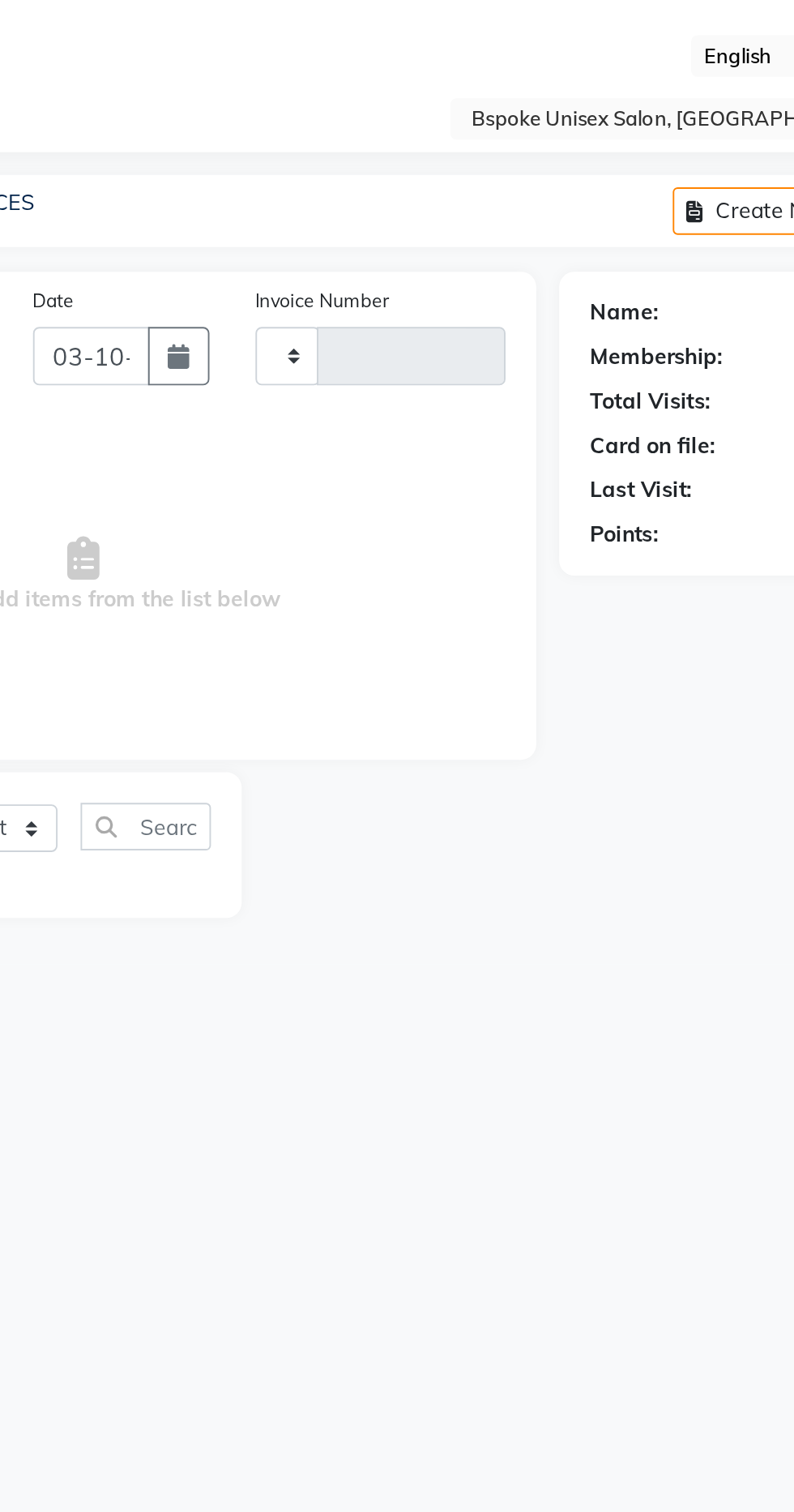
type input "5431"
select select "3513"
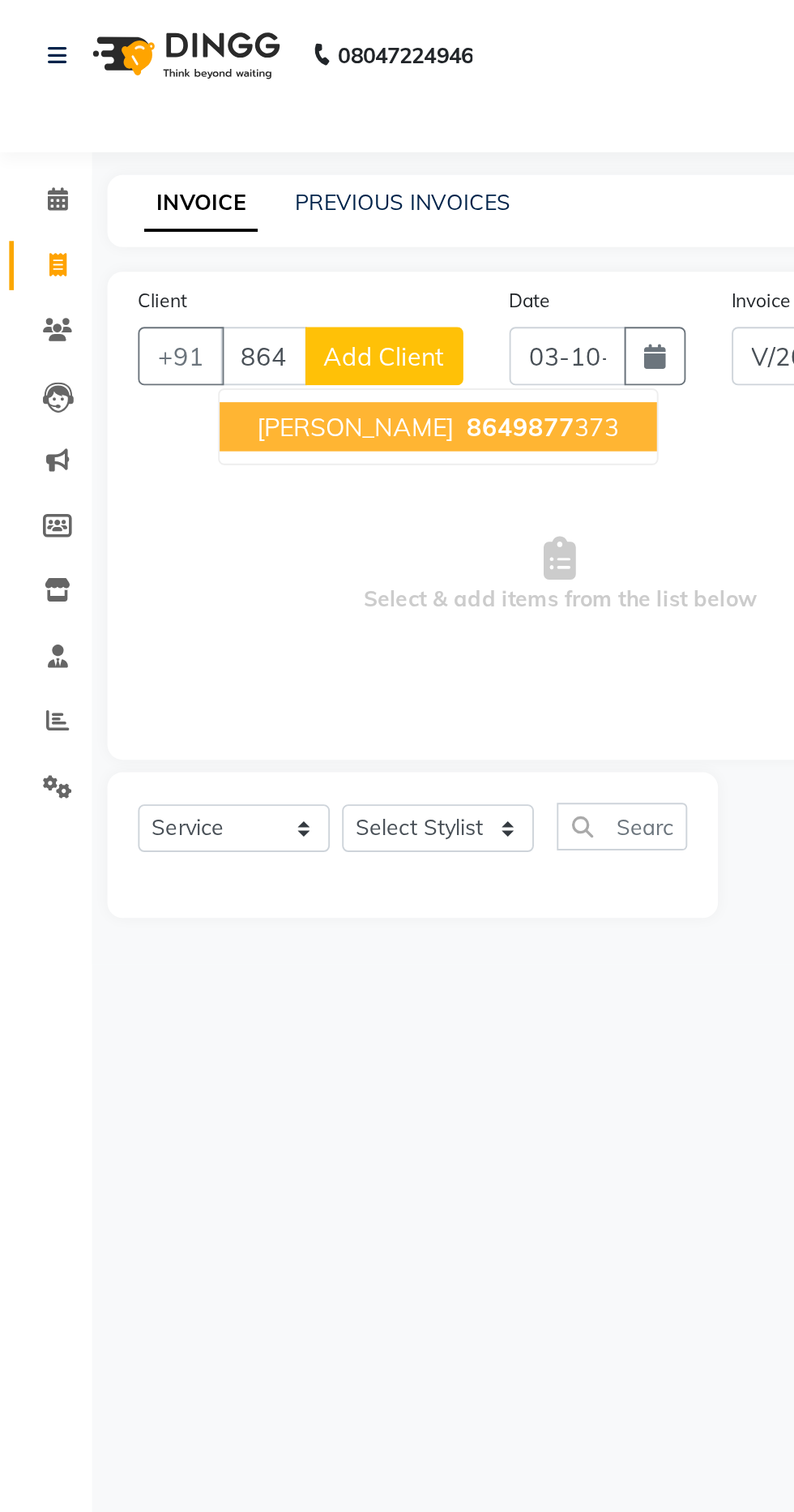
click at [252, 218] on span "8649877" at bounding box center [274, 225] width 57 height 16
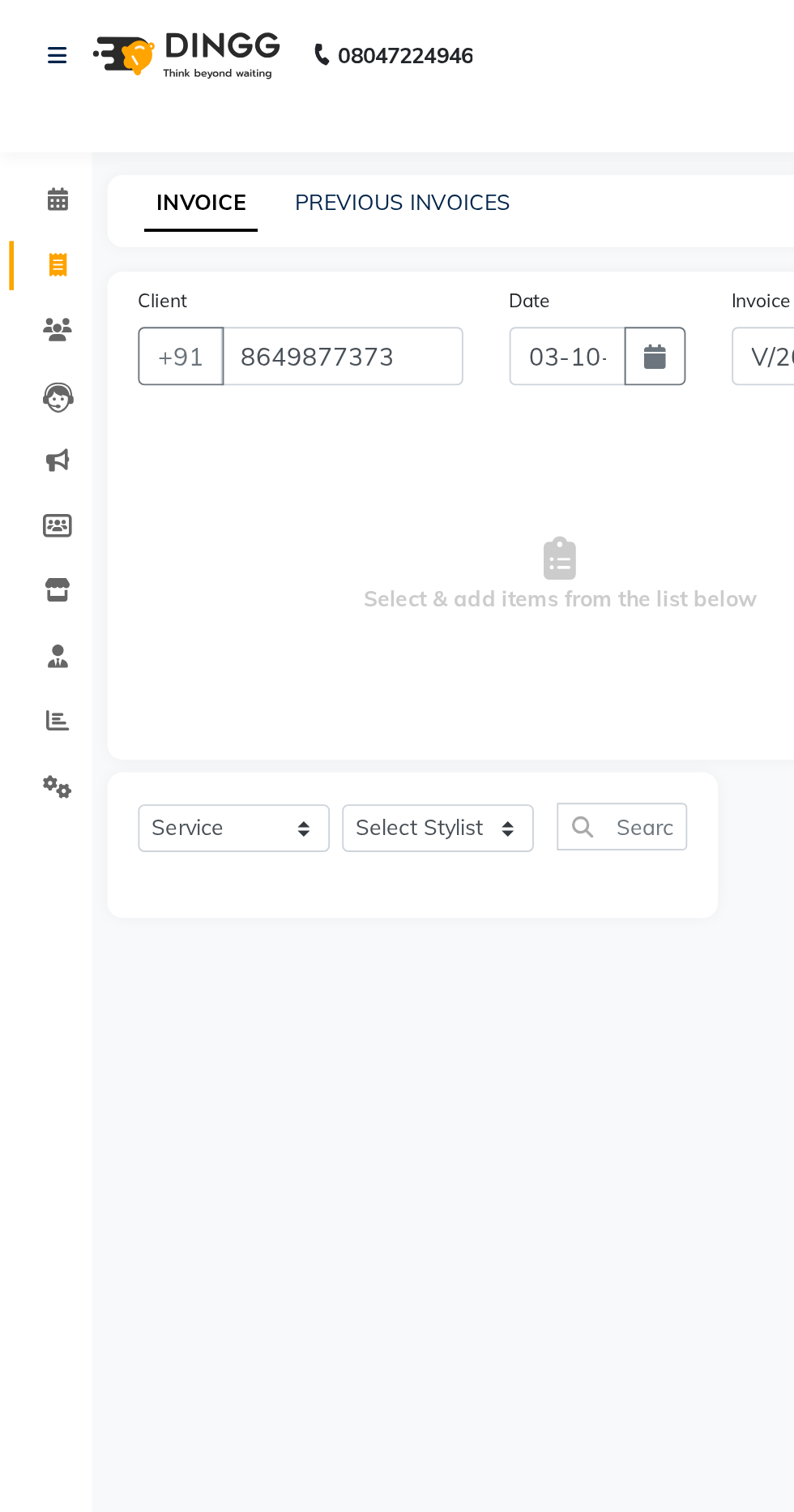
type input "8649877373"
click at [251, 226] on span "Select & add items from the list below" at bounding box center [295, 304] width 445 height 163
select select "1: Object"
click at [243, 438] on select "Select Stylist Aparna HB Ashok Ashok NT [PERSON_NAME] NT [PERSON_NAME] Tk3 Bhai…" at bounding box center [231, 437] width 102 height 25
select select "69069"
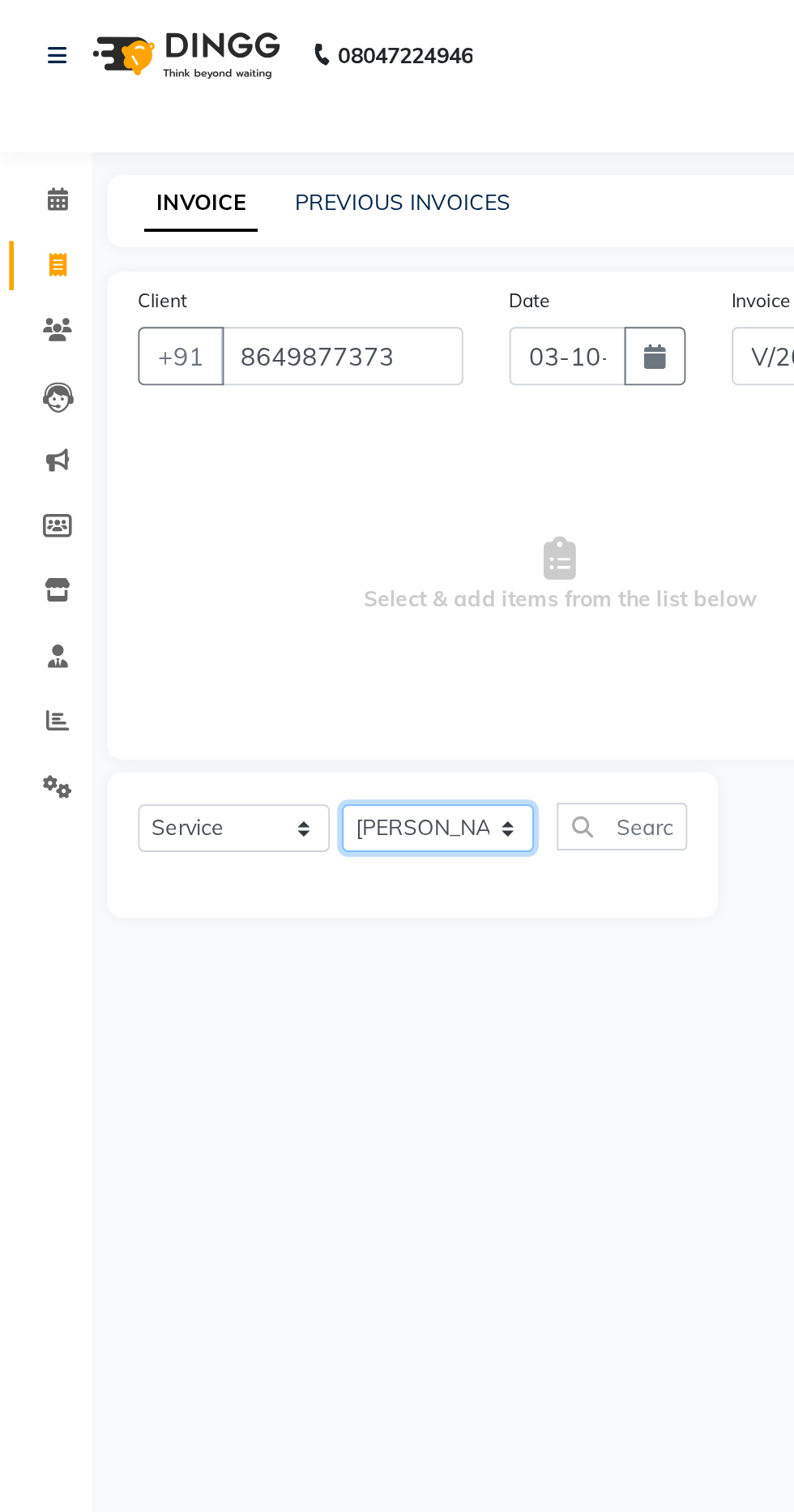
click at [180, 425] on select "Select Stylist Aparna HB Ashok Ashok NT [PERSON_NAME] NT [PERSON_NAME] Tk3 Bhai…" at bounding box center [231, 437] width 102 height 25
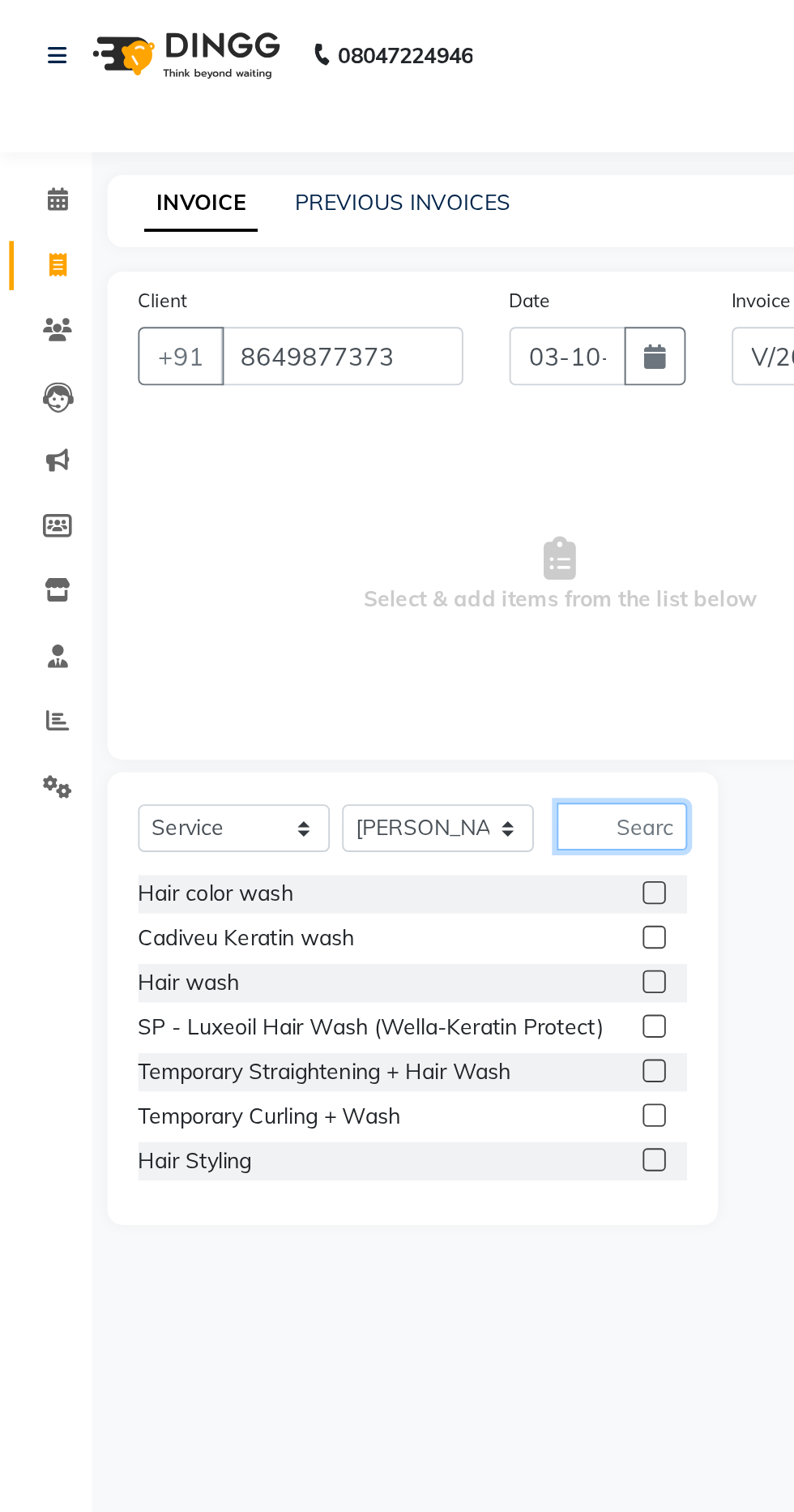
click at [332, 439] on input "text" at bounding box center [329, 436] width 69 height 25
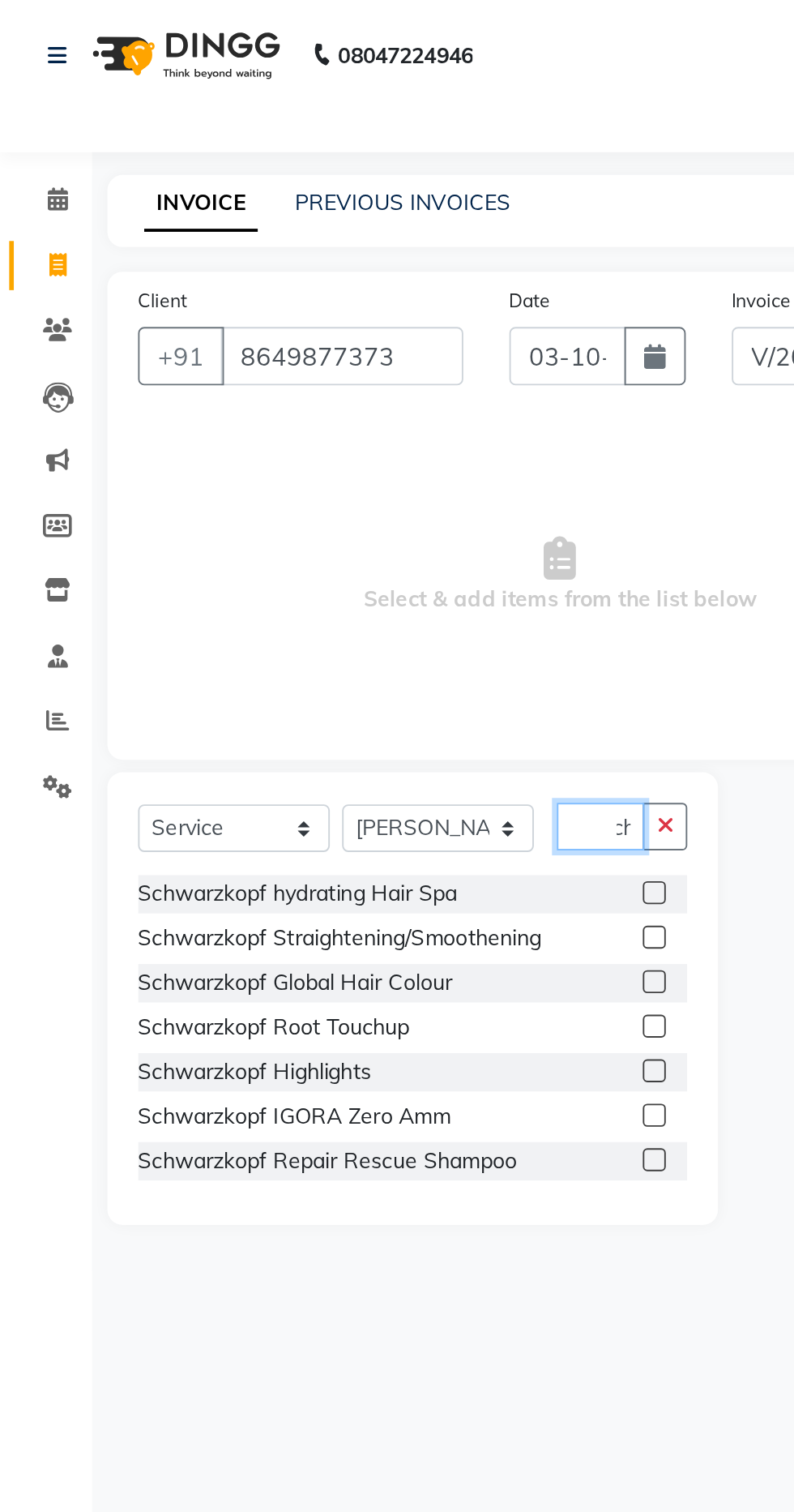
scroll to position [0, 20]
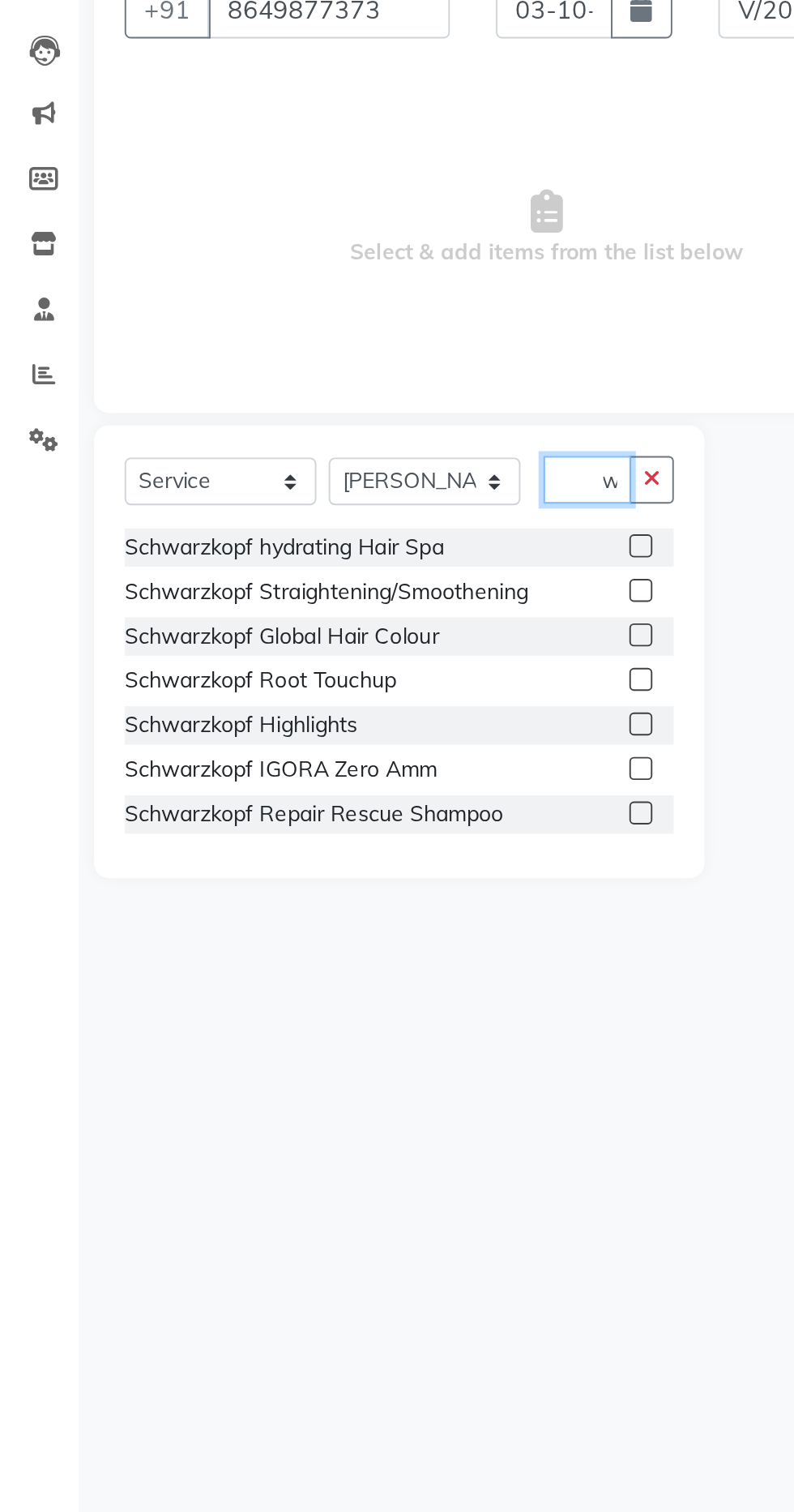
type input "Schw"
click at [341, 494] on label at bounding box center [345, 494] width 12 height 12
click at [341, 494] on input "checkbox" at bounding box center [344, 495] width 10 height 10
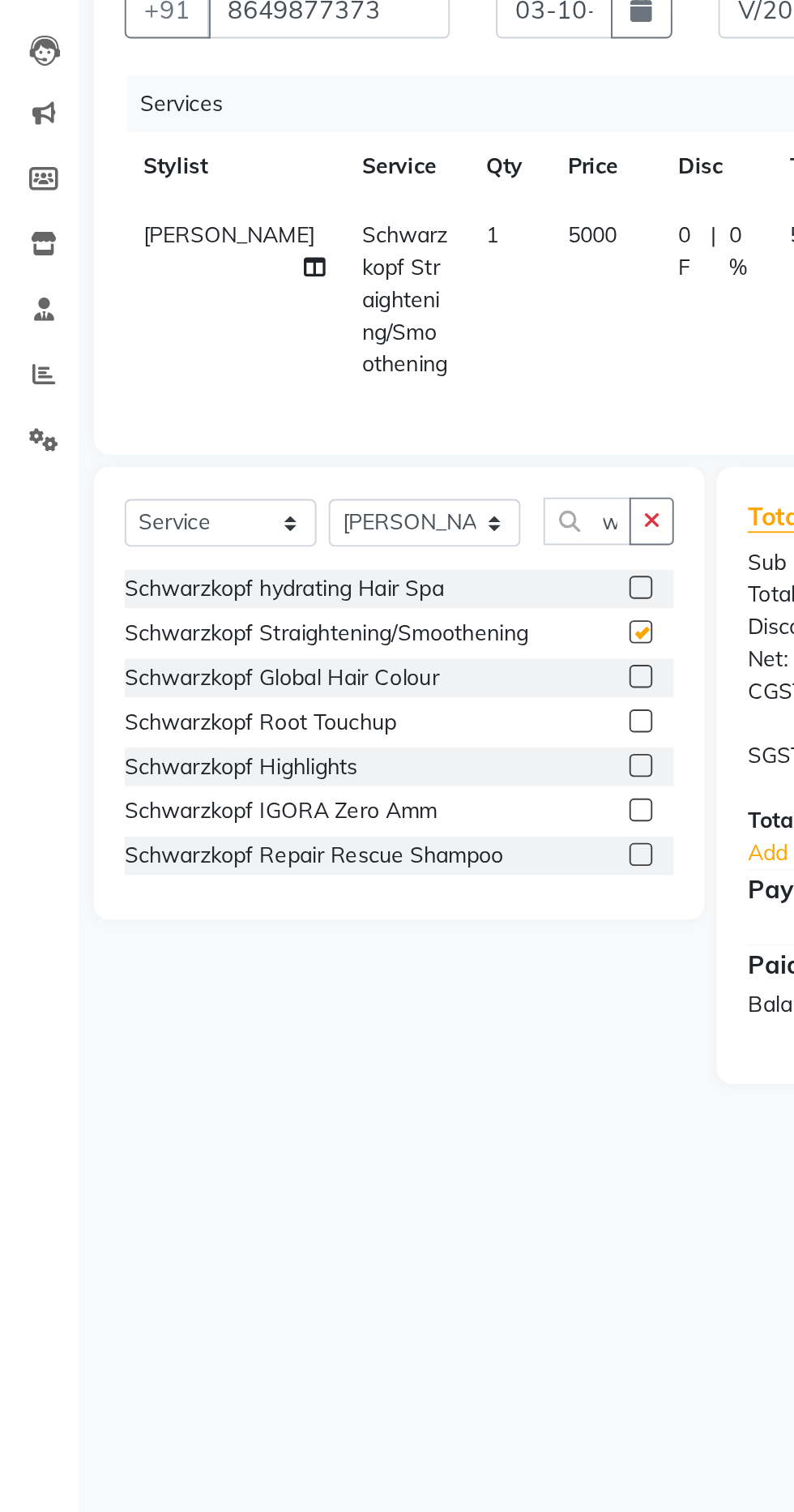
scroll to position [0, 0]
checkbox input "false"
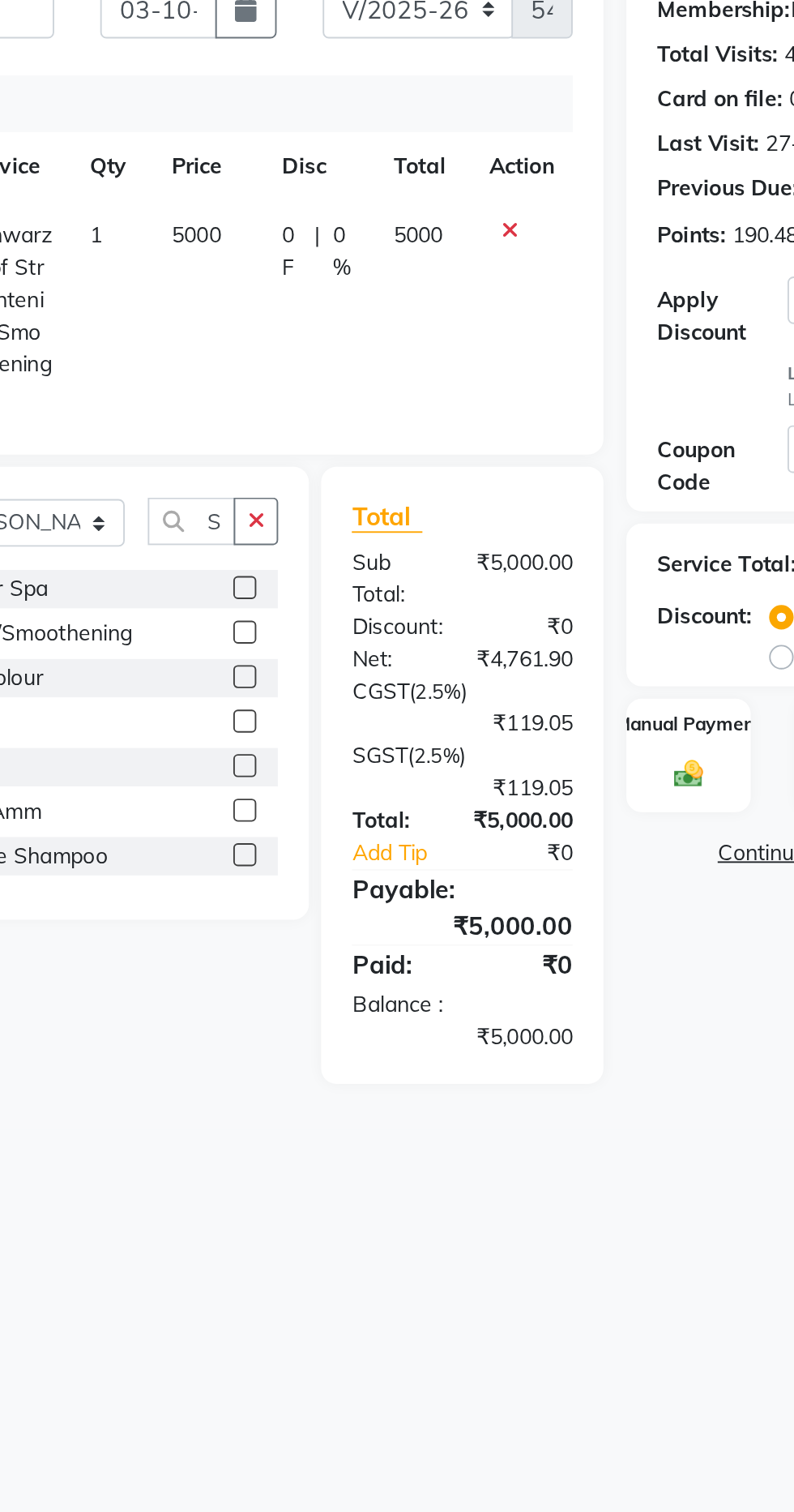
click at [379, 312] on div "0 F | 0 %" at bounding box center [386, 316] width 40 height 34
select select "69069"
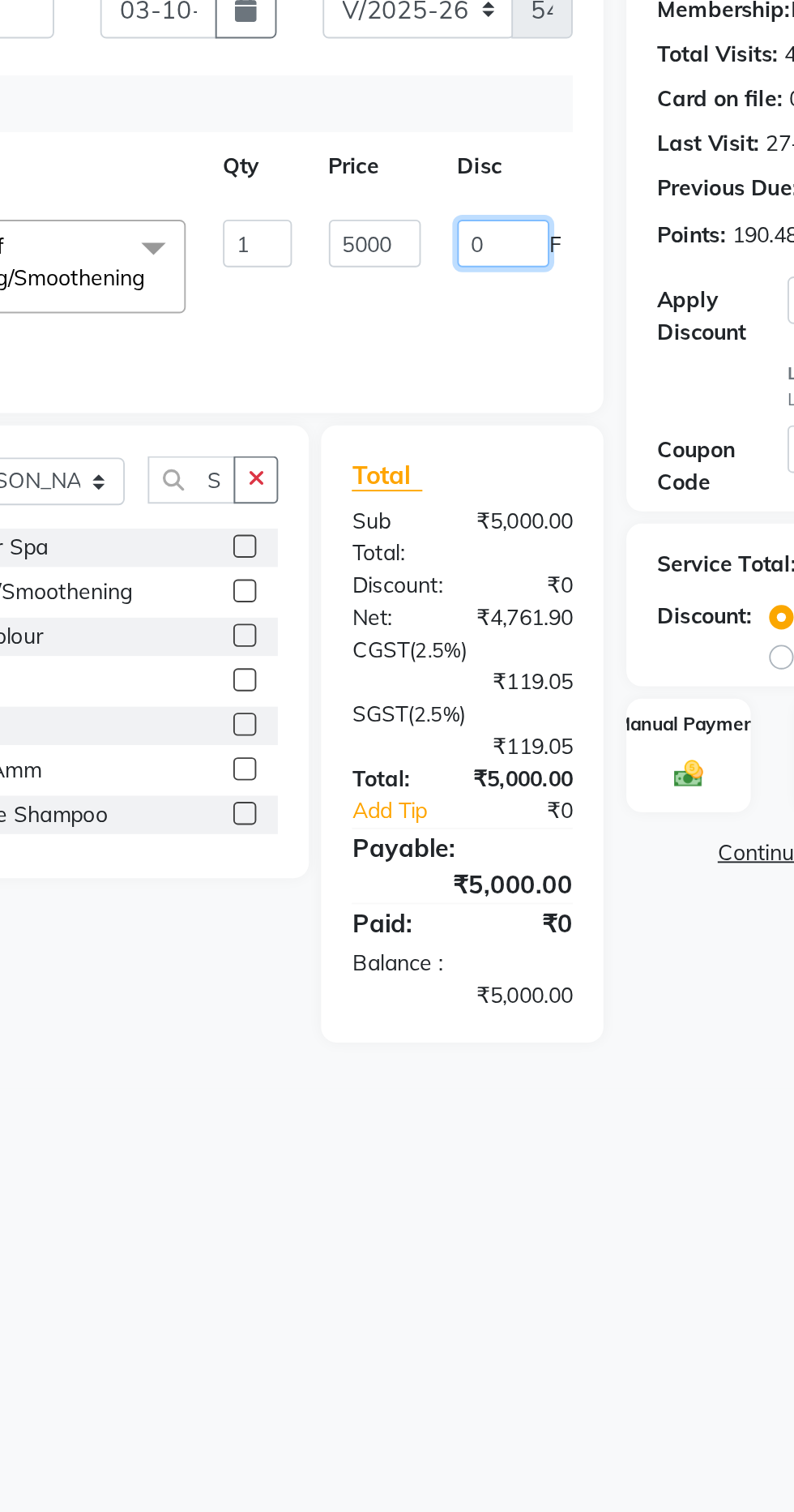
click at [481, 307] on input "0" at bounding box center [482, 312] width 48 height 25
type input "1000"
click at [482, 358] on tr "Aparna HB Ashok Ashok NT [PERSON_NAME] NT [PERSON_NAME] Tk3 Bhaibav HB Ganga HB…" at bounding box center [386, 324] width 625 height 69
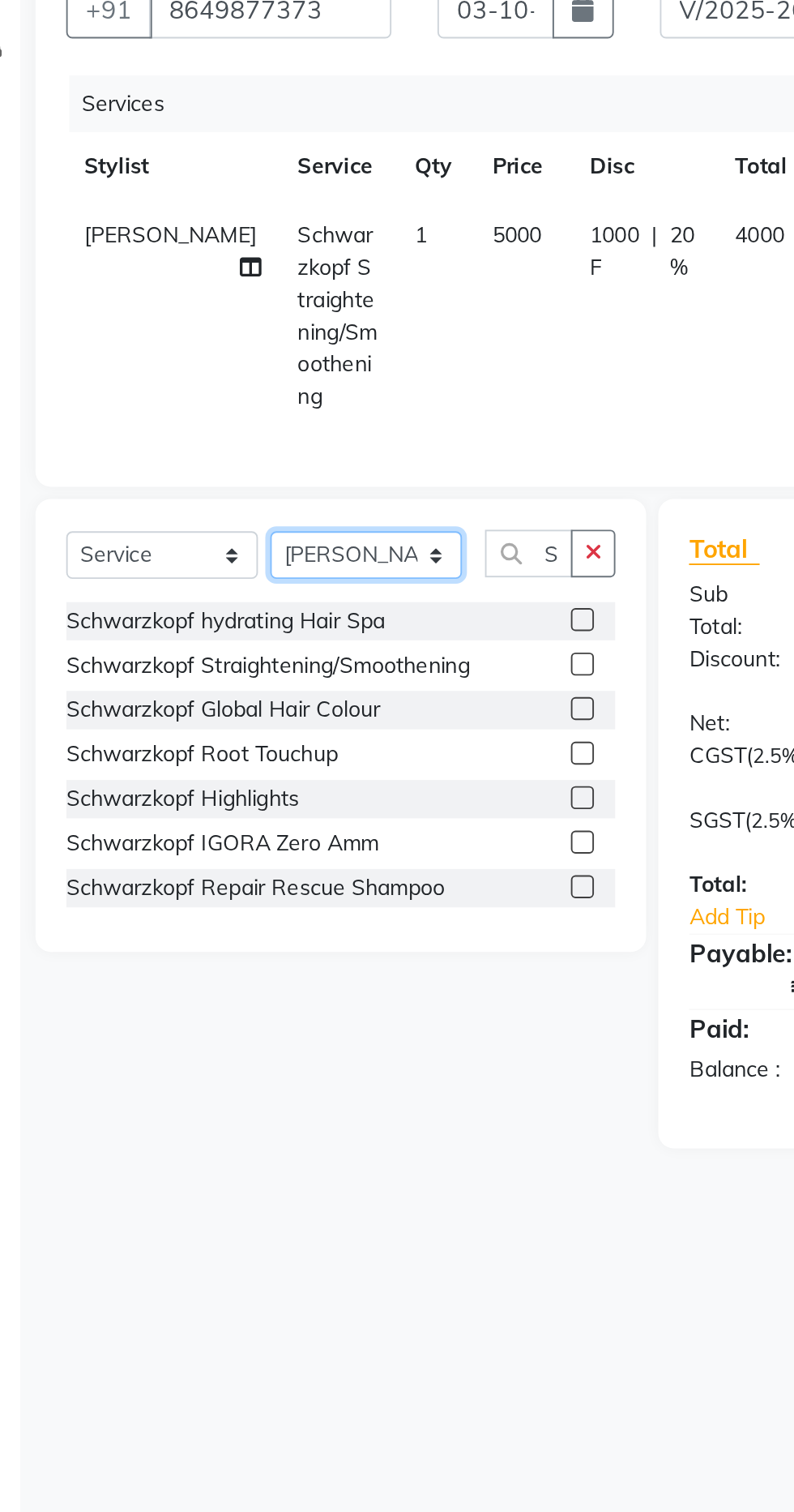
click at [229, 466] on select "Select Stylist Aparna HB Ashok Ashok NT [PERSON_NAME] NT [PERSON_NAME] Tk3 Bhai…" at bounding box center [231, 476] width 102 height 25
select select "91045"
click at [180, 464] on select "Select Stylist Aparna HB Ashok Ashok NT [PERSON_NAME] NT [PERSON_NAME] Tk3 Bhai…" at bounding box center [231, 476] width 102 height 25
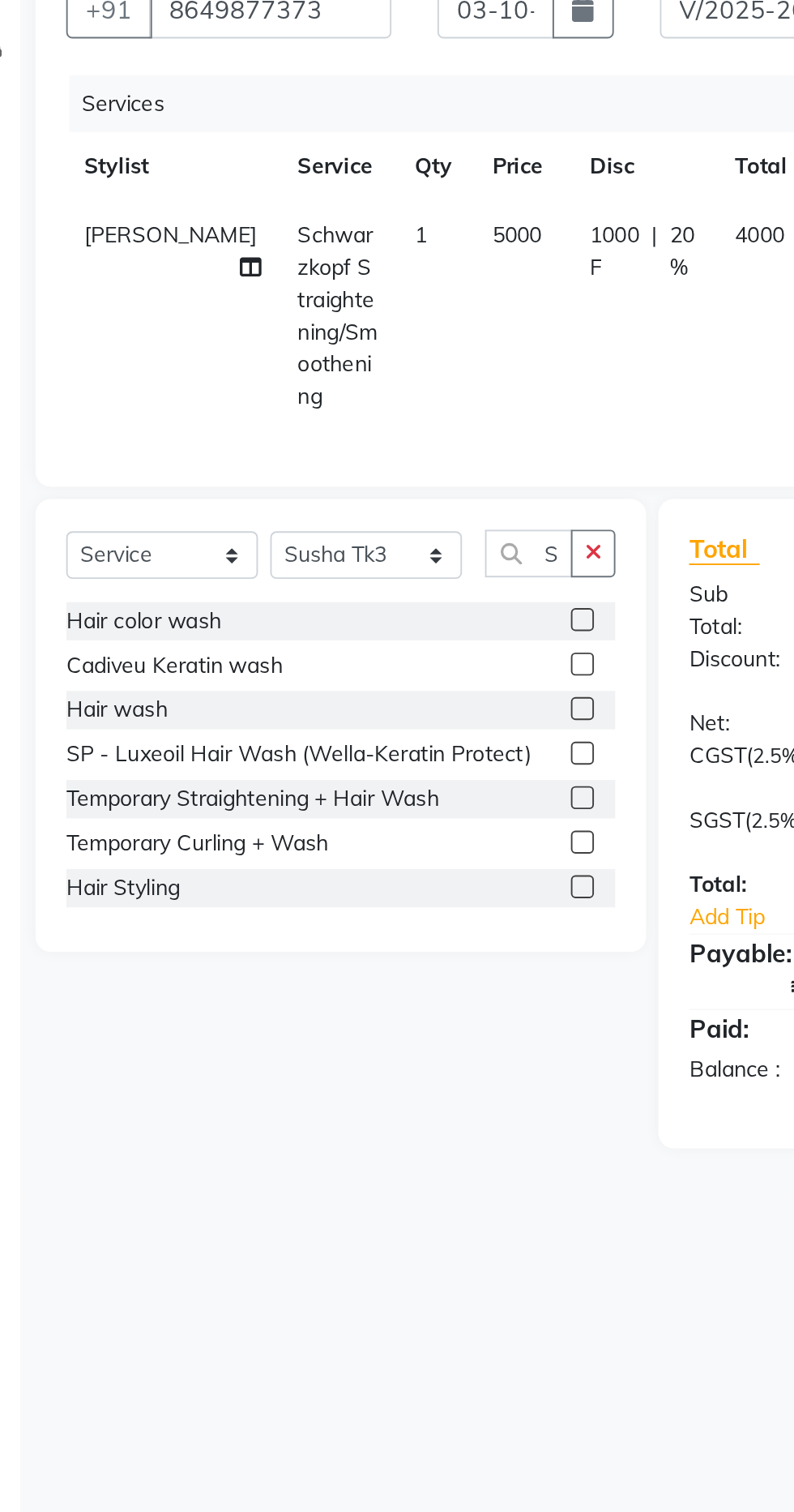
click at [351, 469] on icon "button" at bounding box center [350, 475] width 9 height 11
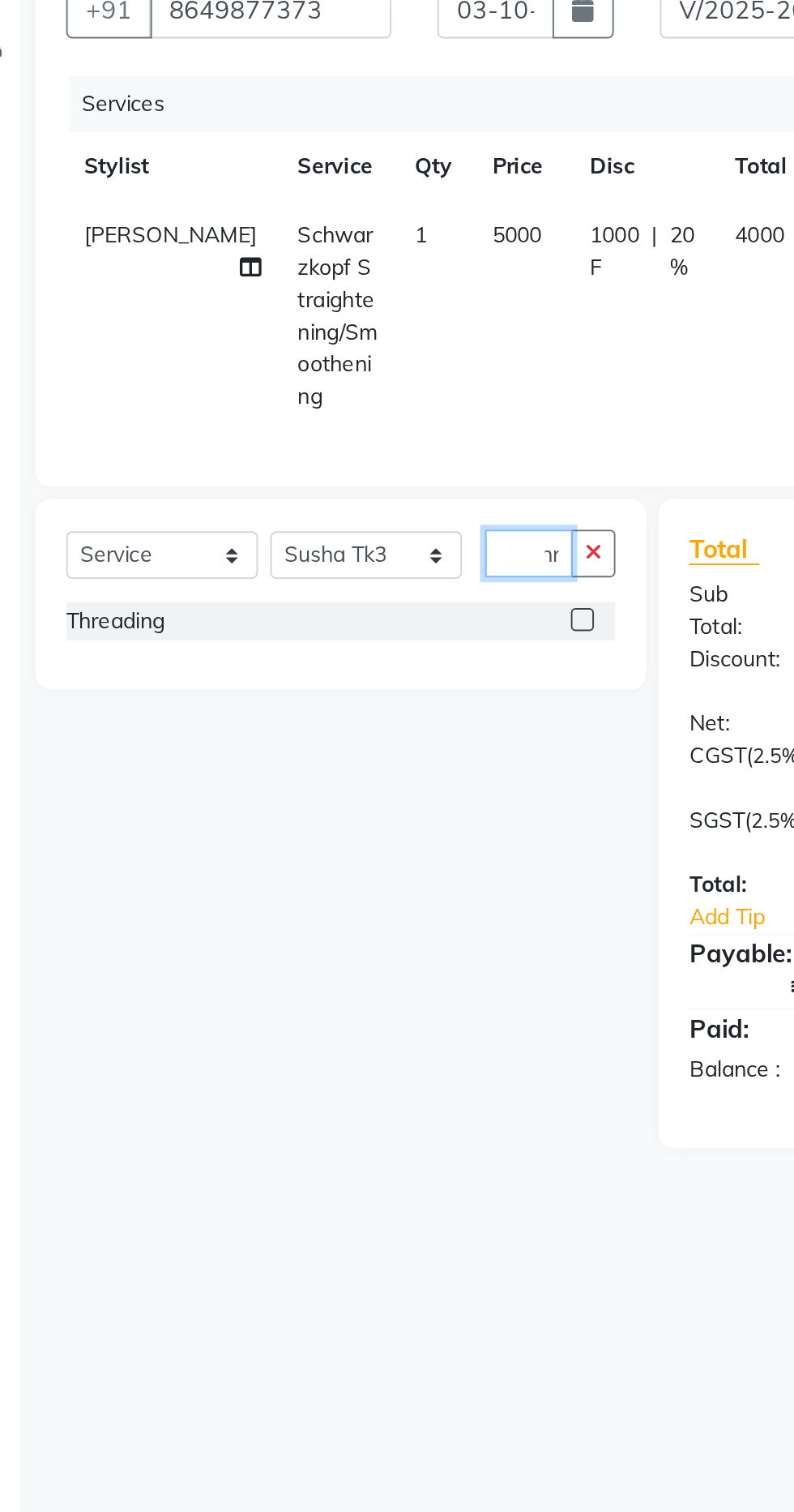
scroll to position [0, 14]
type input "Thre"
click at [344, 505] on label at bounding box center [345, 510] width 12 height 12
click at [344, 506] on input "checkbox" at bounding box center [344, 510] width 10 height 10
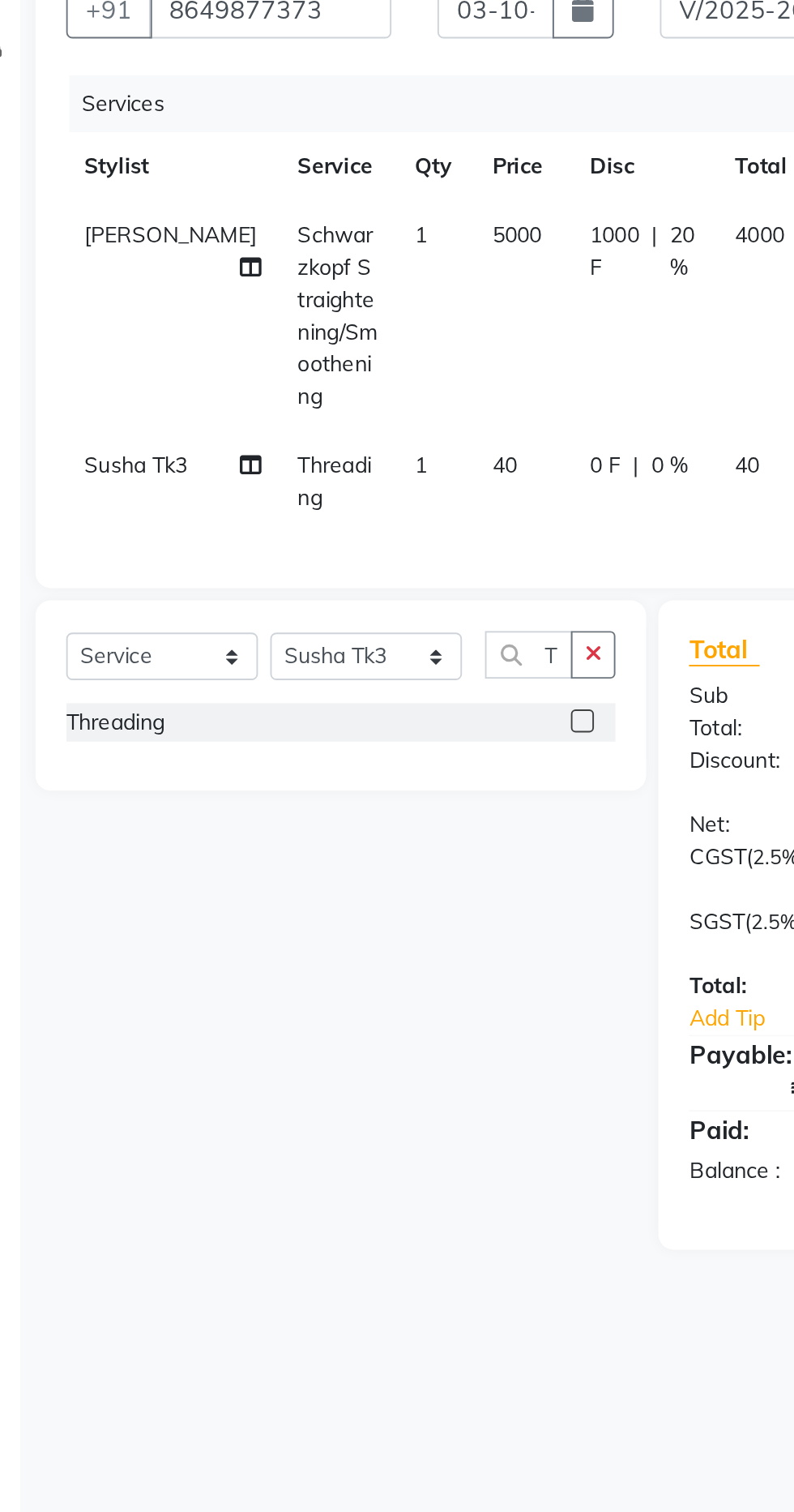
checkbox input "false"
click at [356, 421] on div "0 F | 0 %" at bounding box center [378, 430] width 58 height 17
select select "91045"
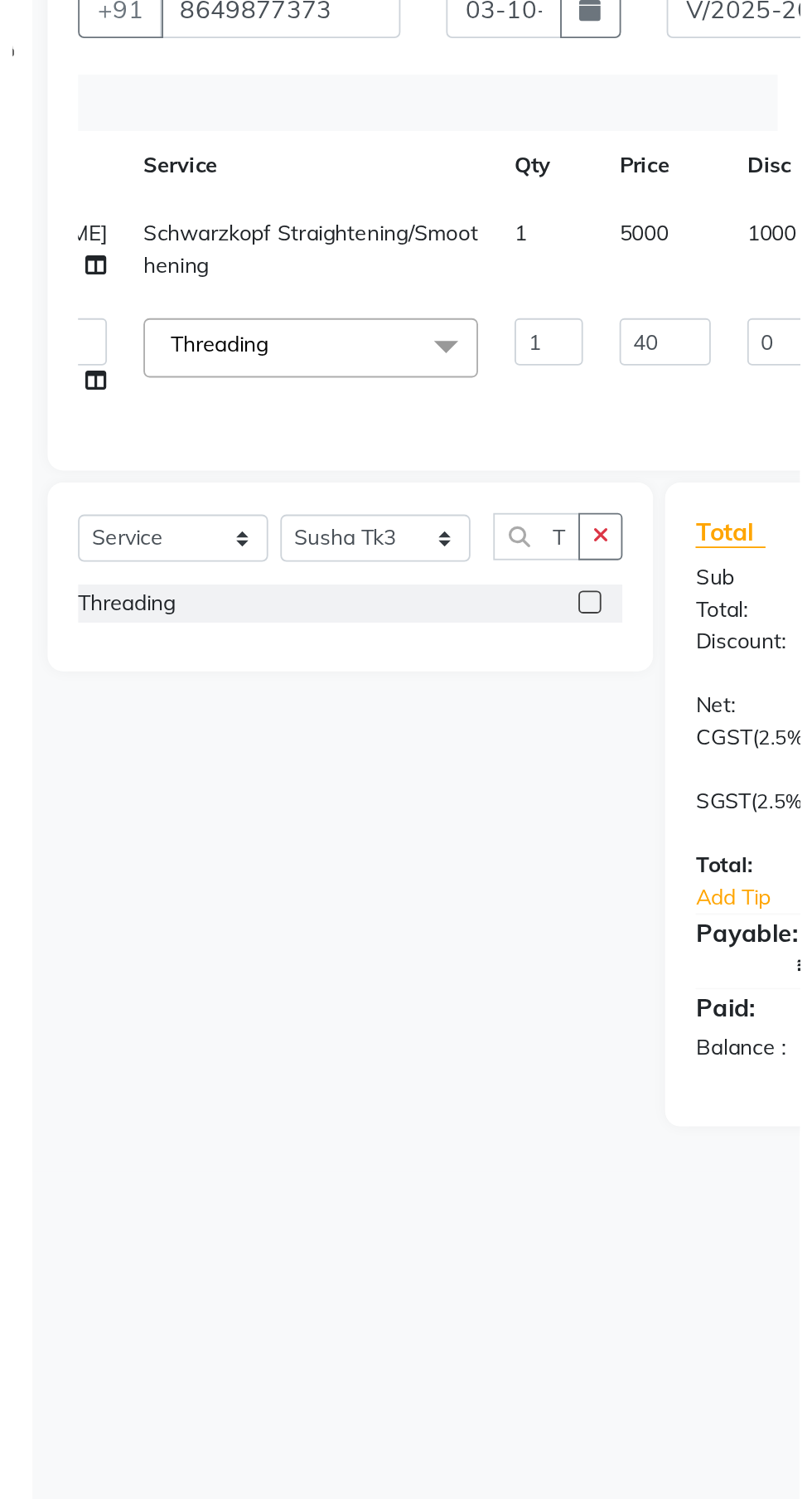
scroll to position [0, 86]
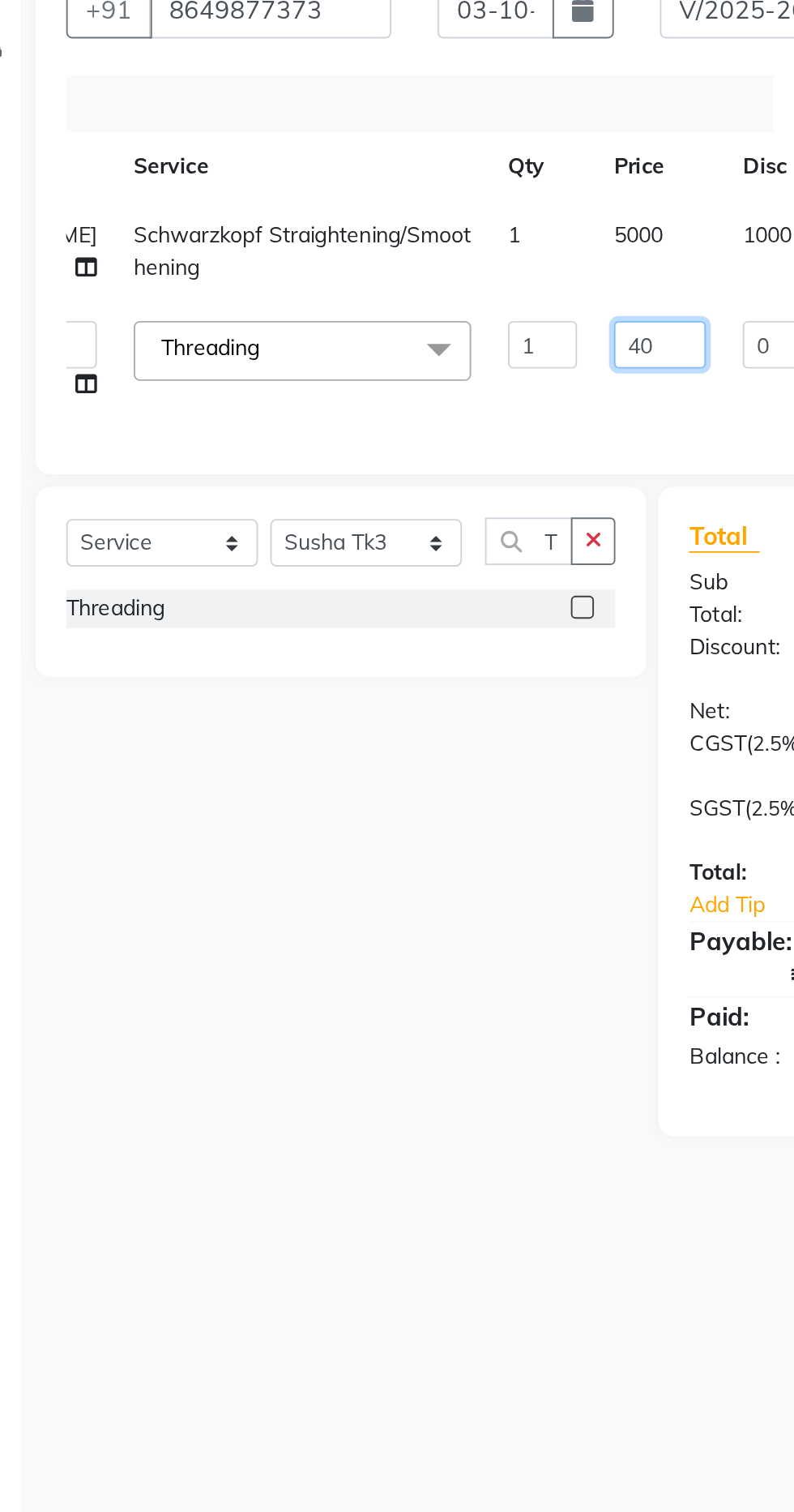
click at [362, 362] on input "40" at bounding box center [386, 365] width 48 height 25
type input "4"
type input "50"
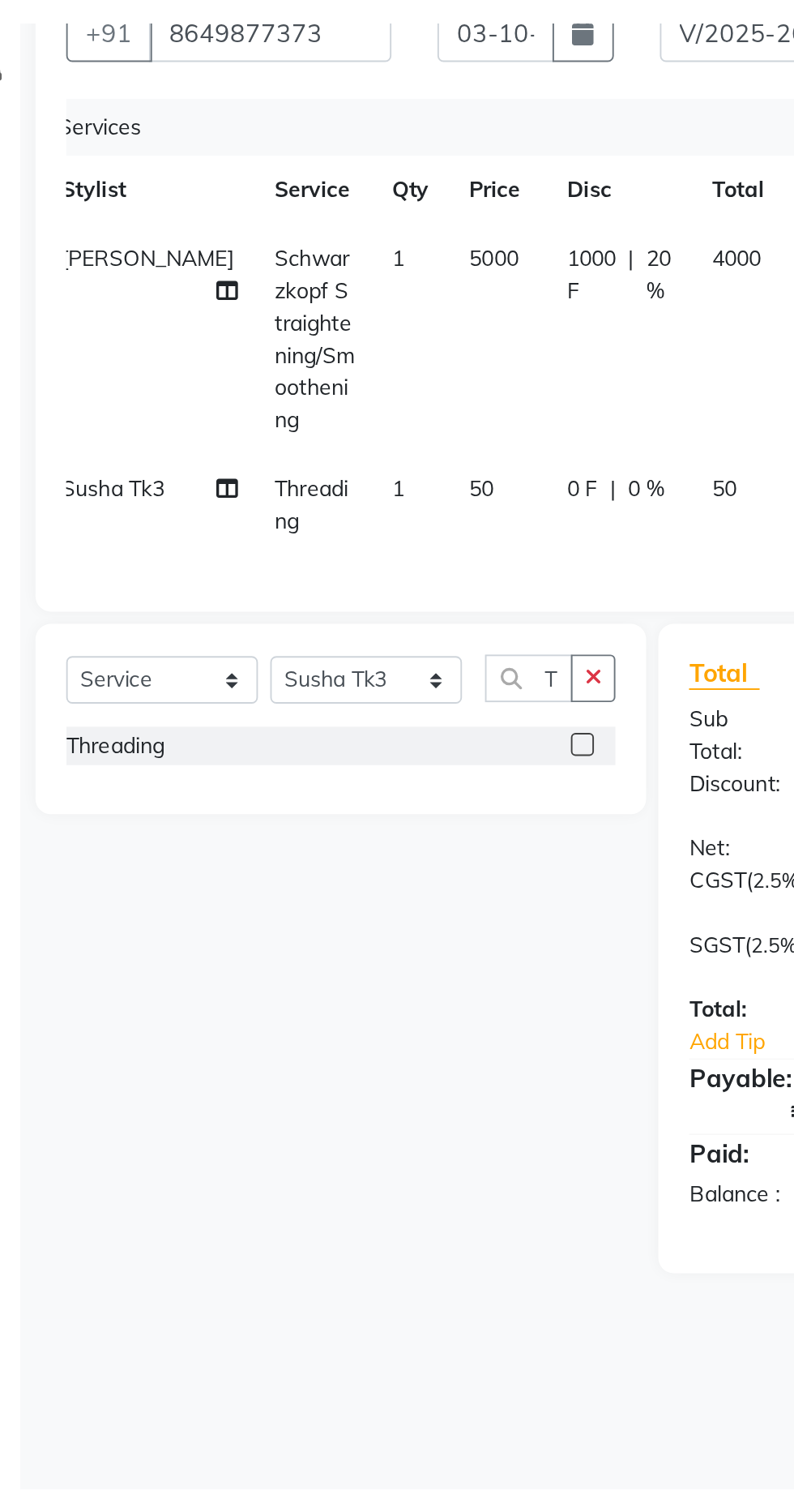
scroll to position [0, 12]
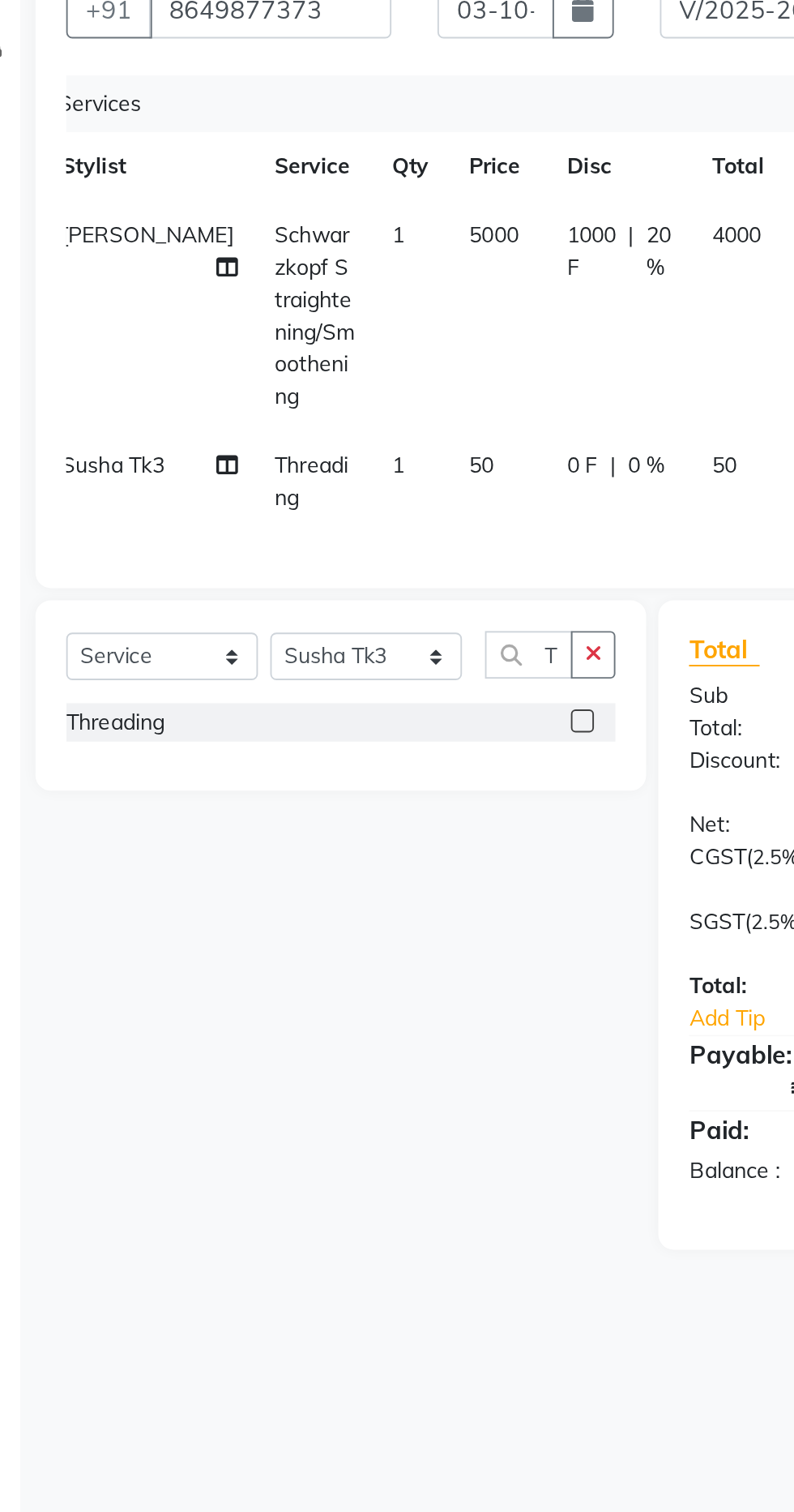
click at [385, 421] on div "0 F | 0 %" at bounding box center [366, 430] width 58 height 17
select select "91045"
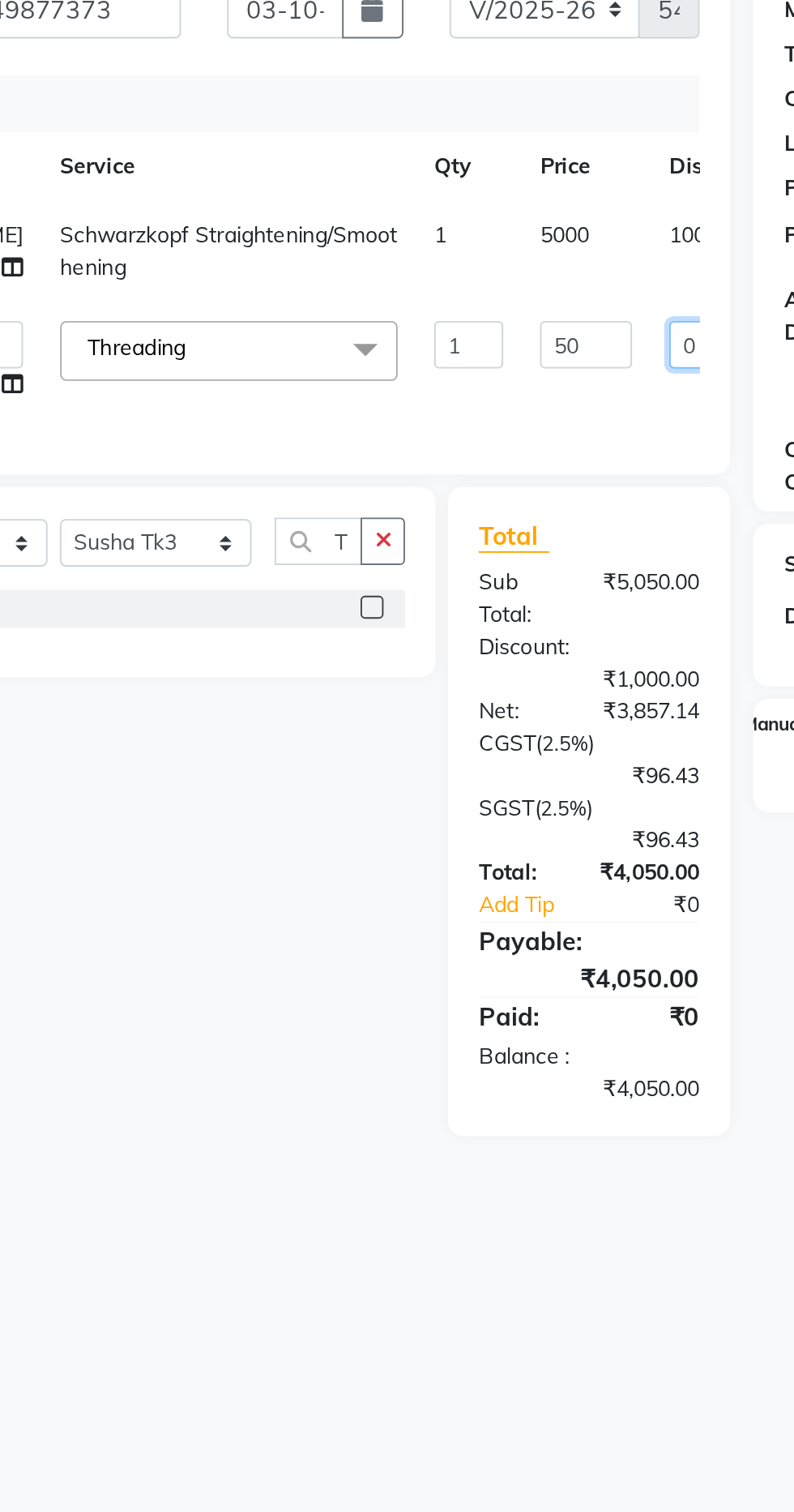
click at [502, 367] on input "0" at bounding box center [526, 365] width 48 height 25
type input "50"
click at [389, 399] on tr "Aparna HB Ashok Ashok NT [PERSON_NAME] NT [PERSON_NAME] Tk3 Bhaibav HB Ganga HB…" at bounding box center [402, 373] width 682 height 62
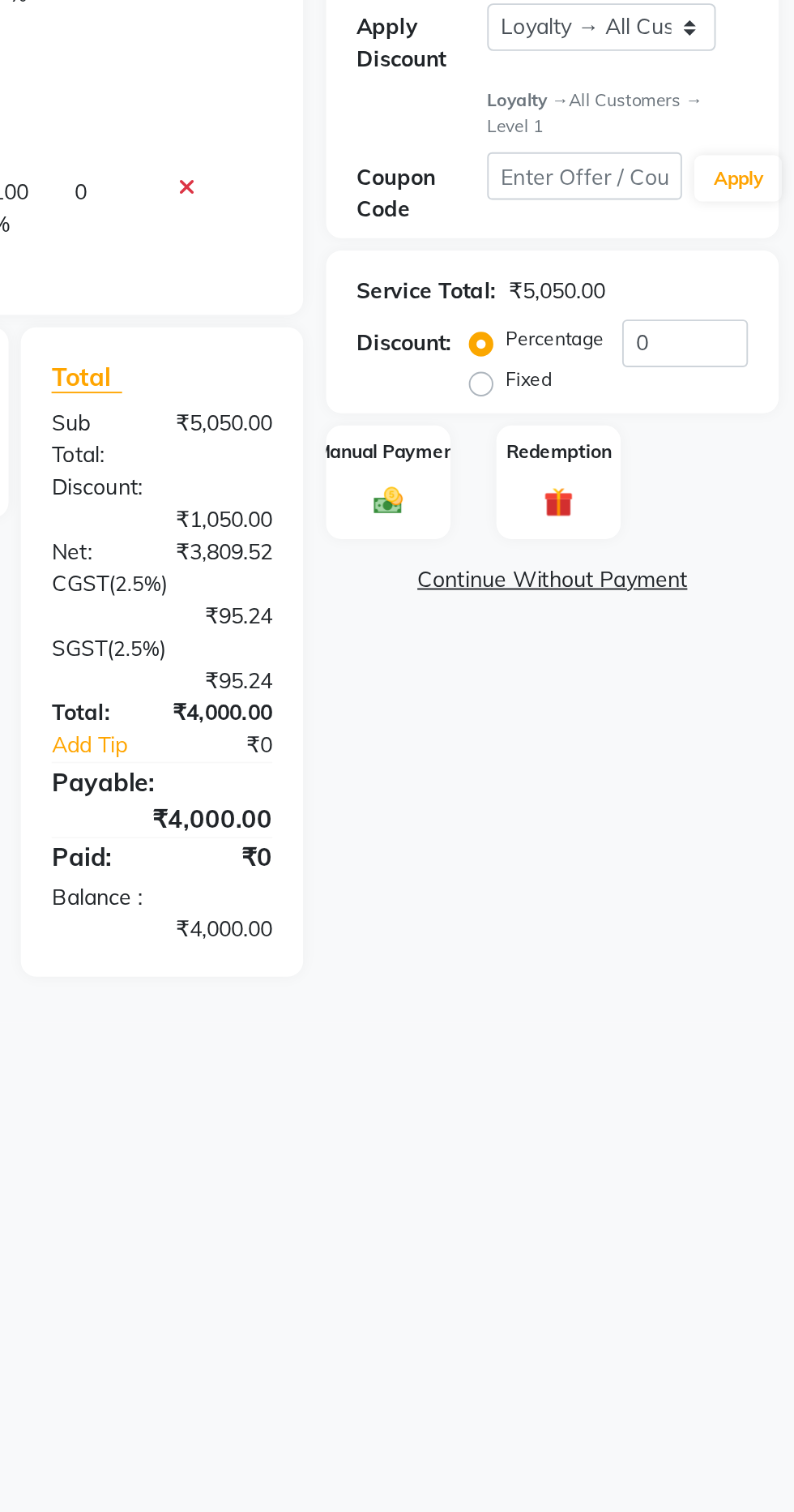
scroll to position [0, 0]
click at [588, 584] on img at bounding box center [579, 591] width 25 height 18
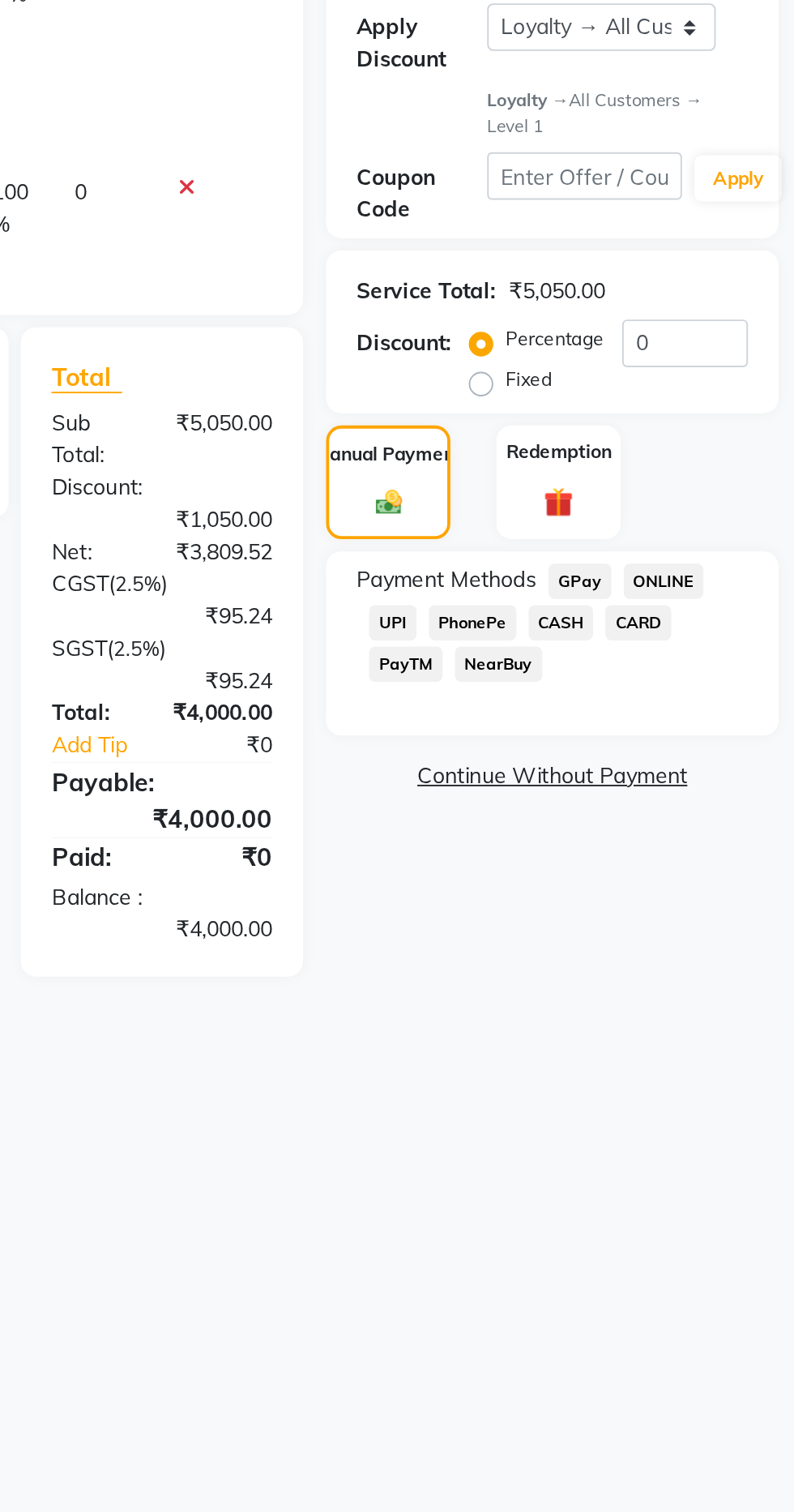
click at [633, 654] on span "PhonePe" at bounding box center [624, 657] width 47 height 19
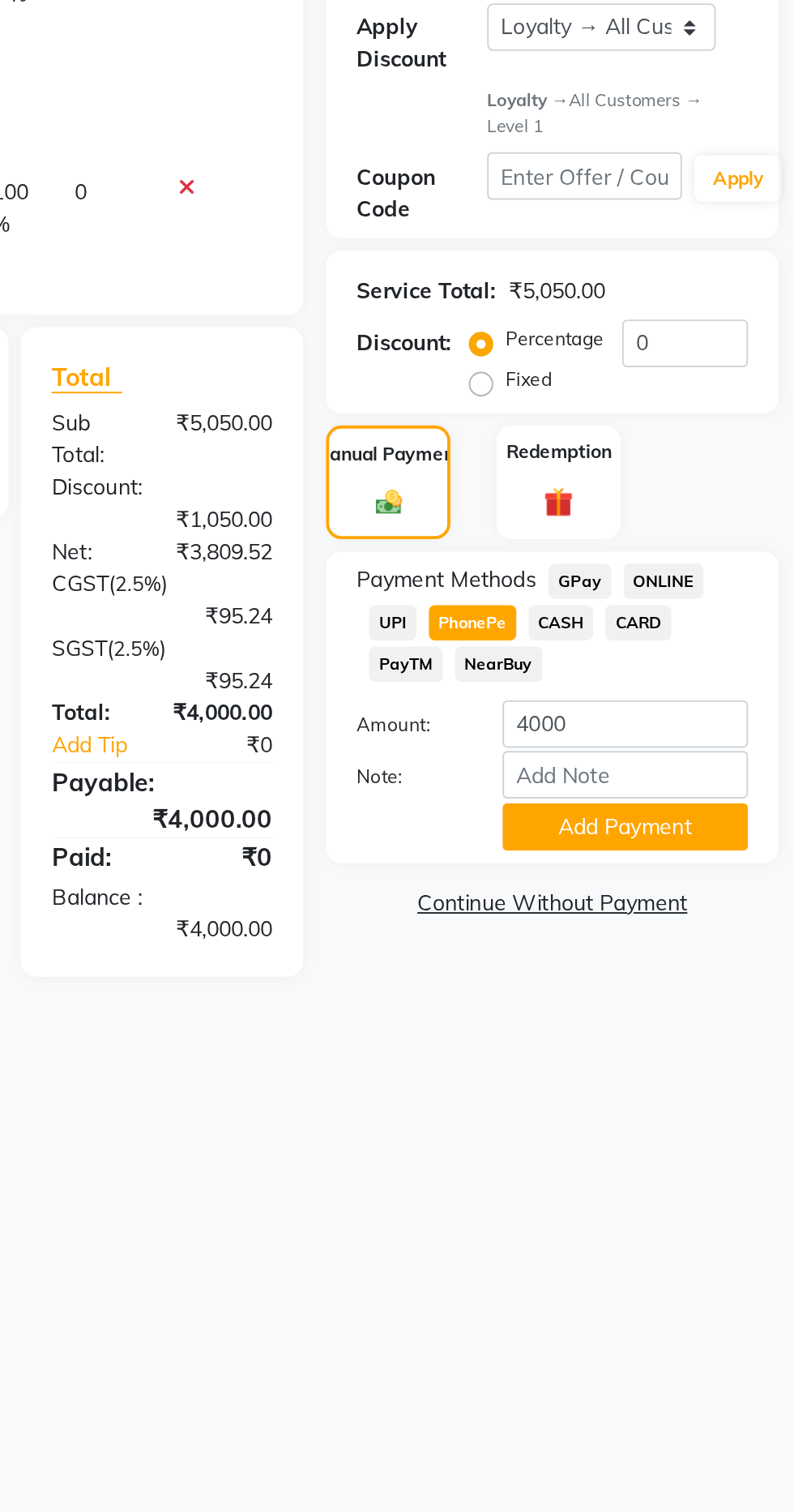
click at [722, 770] on button "Add Payment" at bounding box center [705, 764] width 130 height 25
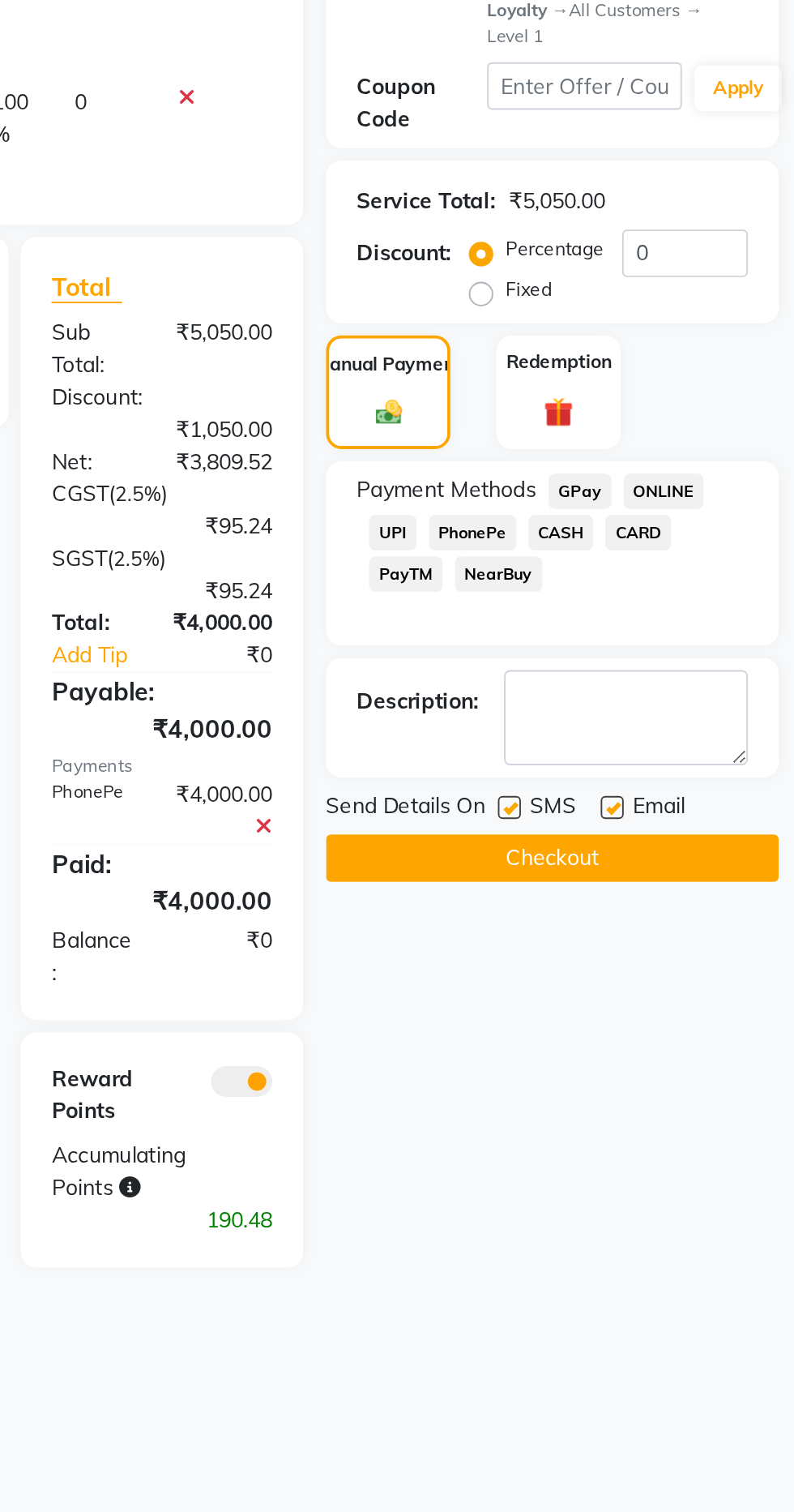
click at [695, 827] on button "Checkout" at bounding box center [667, 828] width 239 height 25
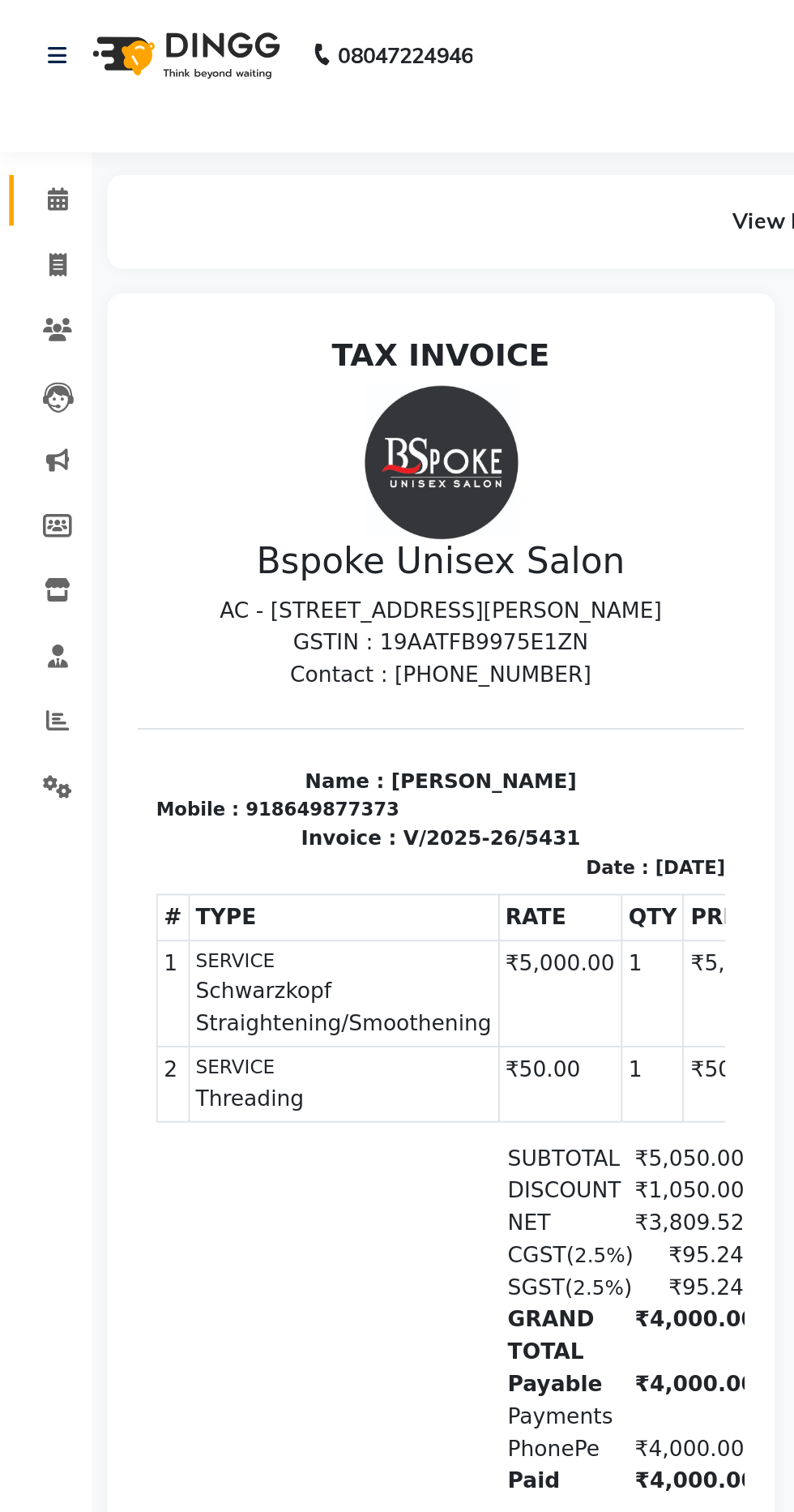
click at [39, 114] on span at bounding box center [30, 106] width 28 height 19
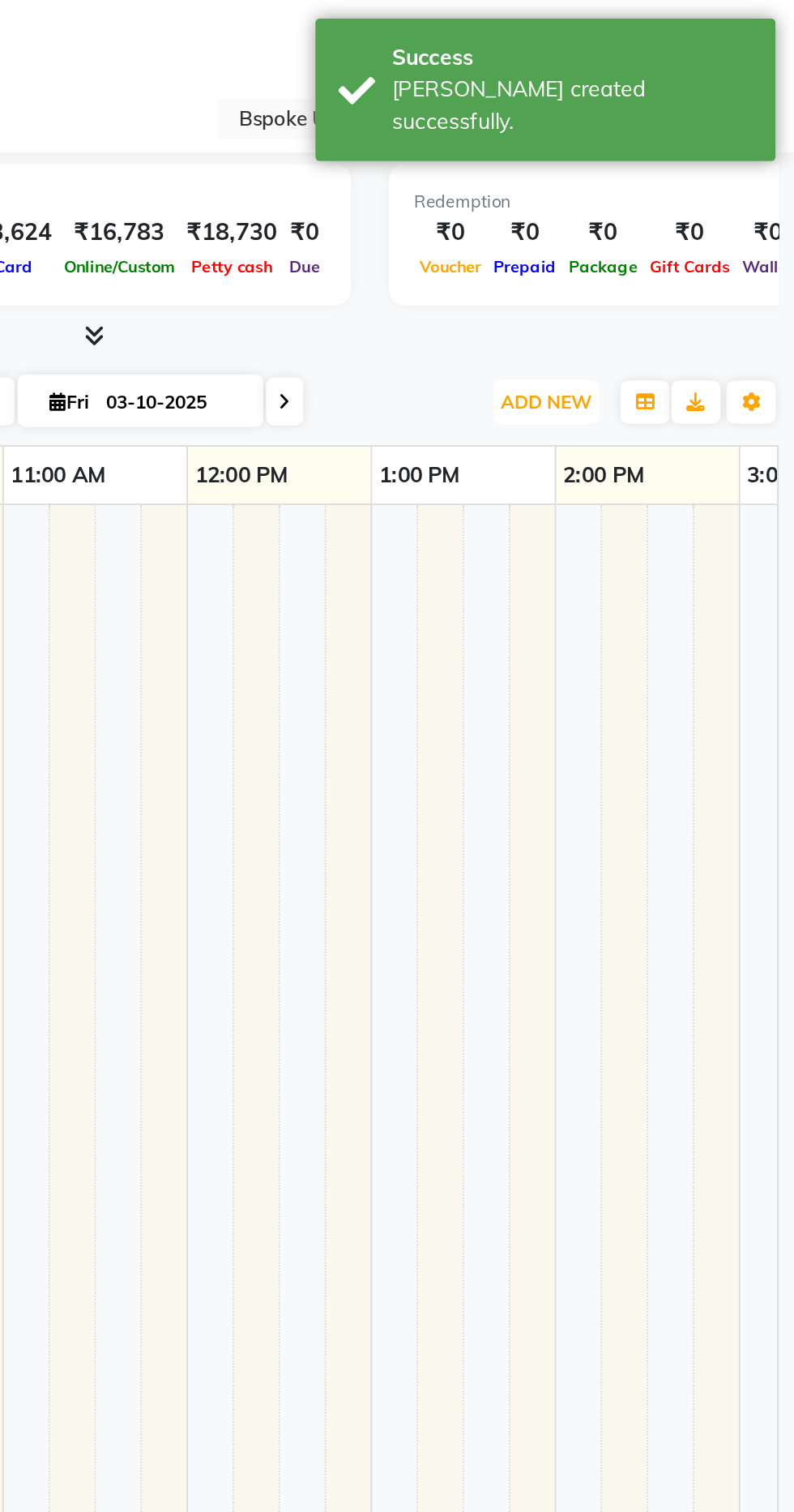
click at [671, 208] on span "ADD NEW" at bounding box center [663, 212] width 47 height 12
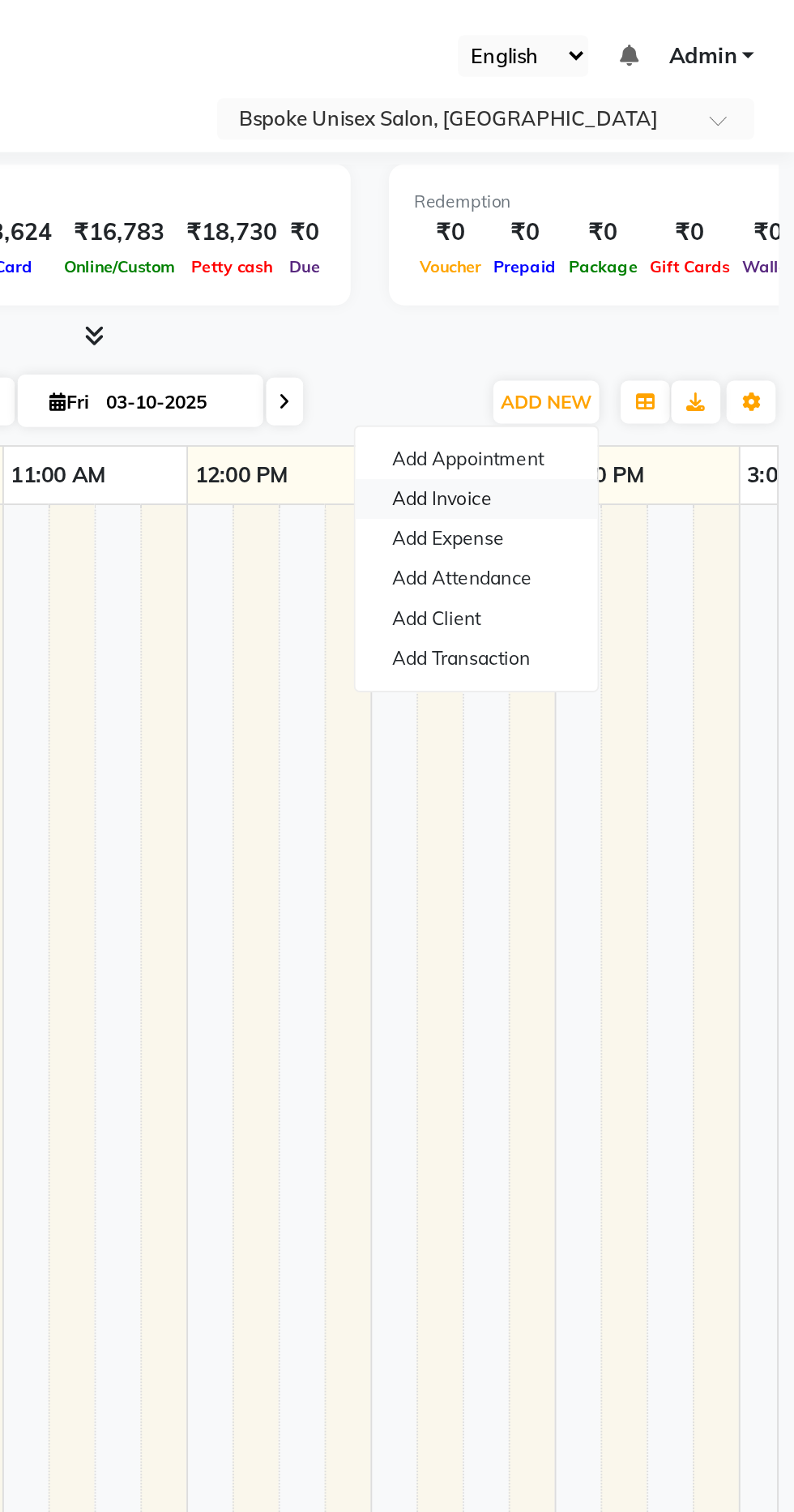
click at [623, 258] on link "Add Invoice" at bounding box center [626, 263] width 128 height 21
select select "service"
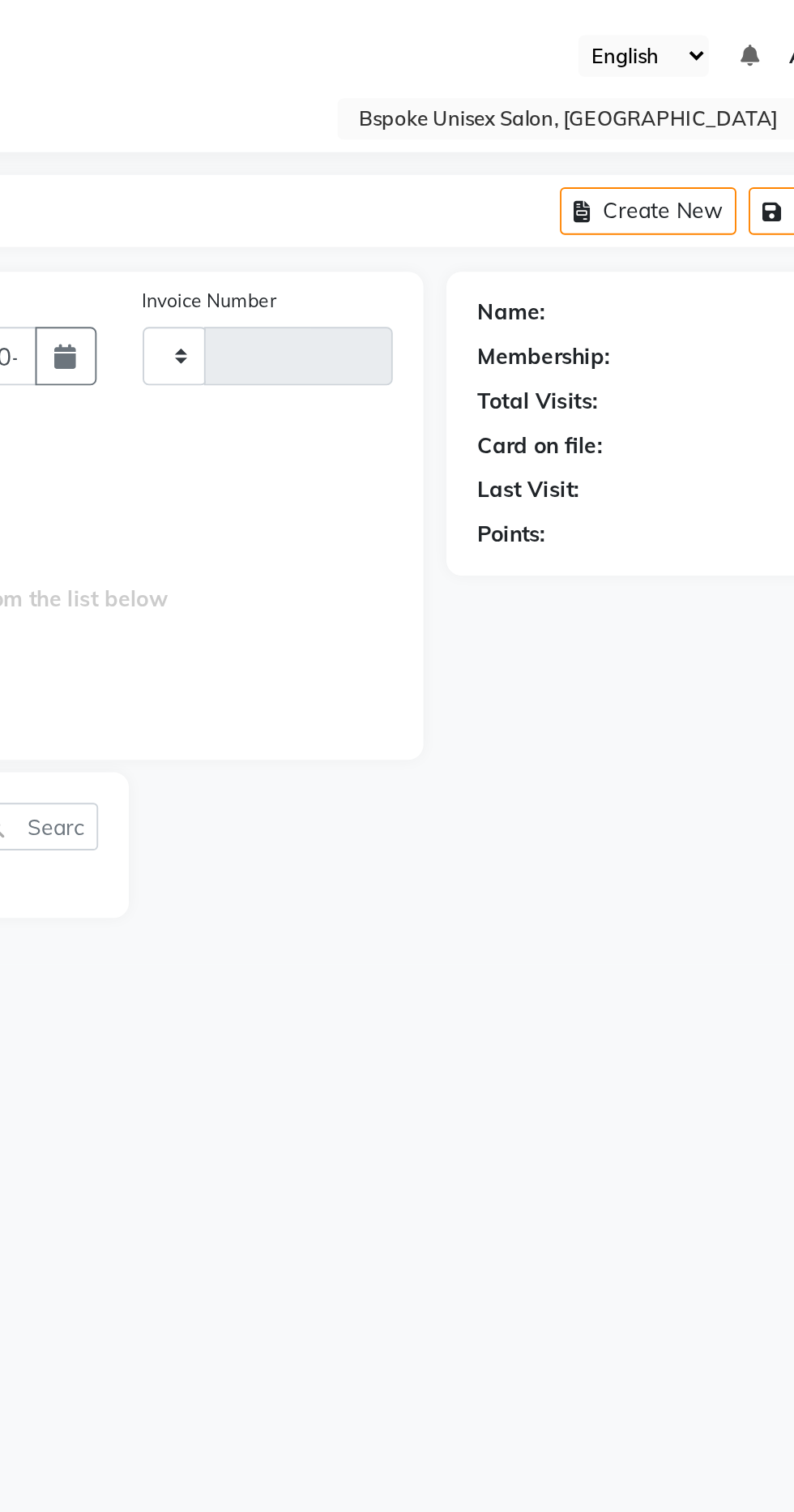
type input "5432"
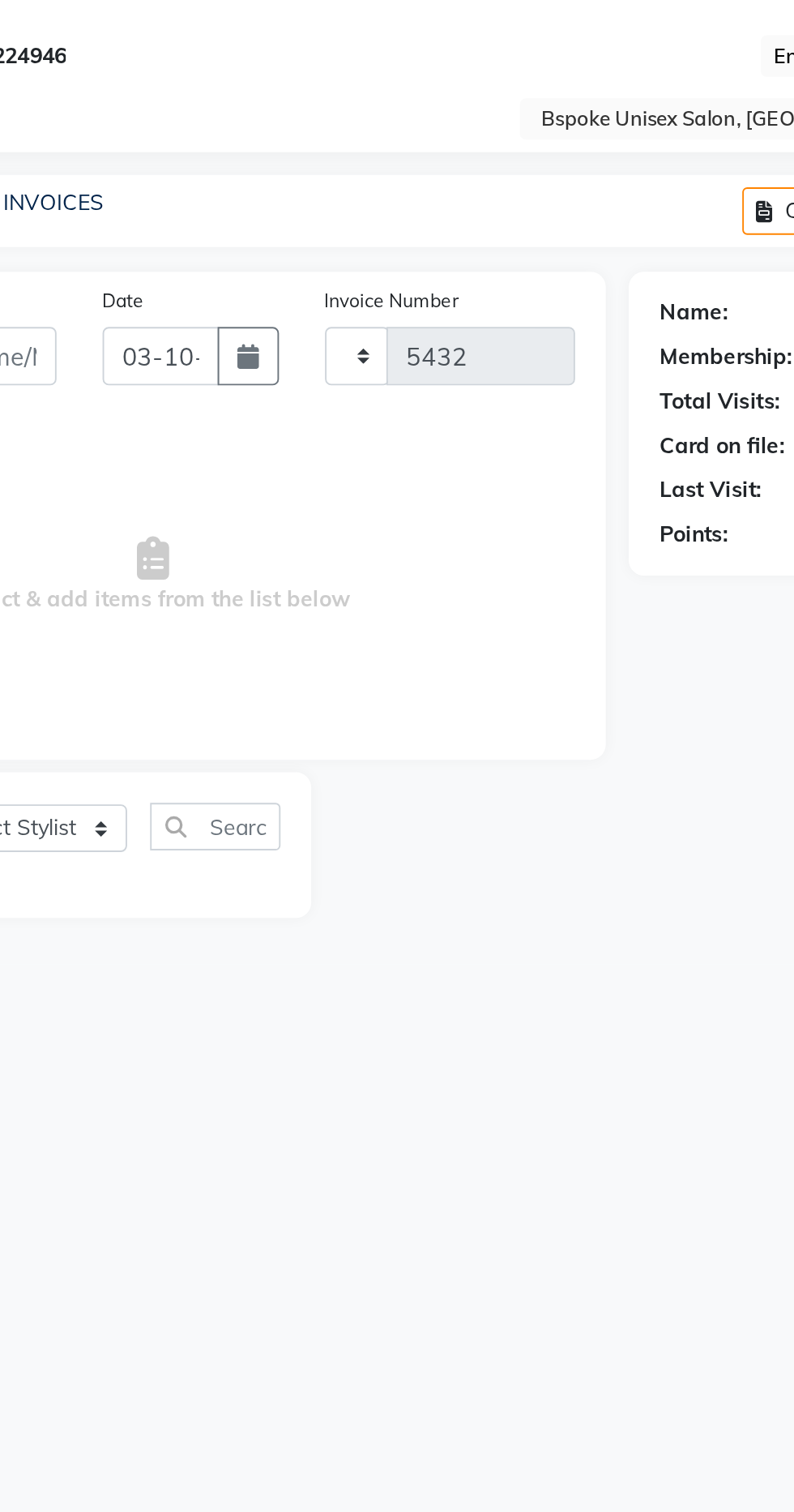
select select "3513"
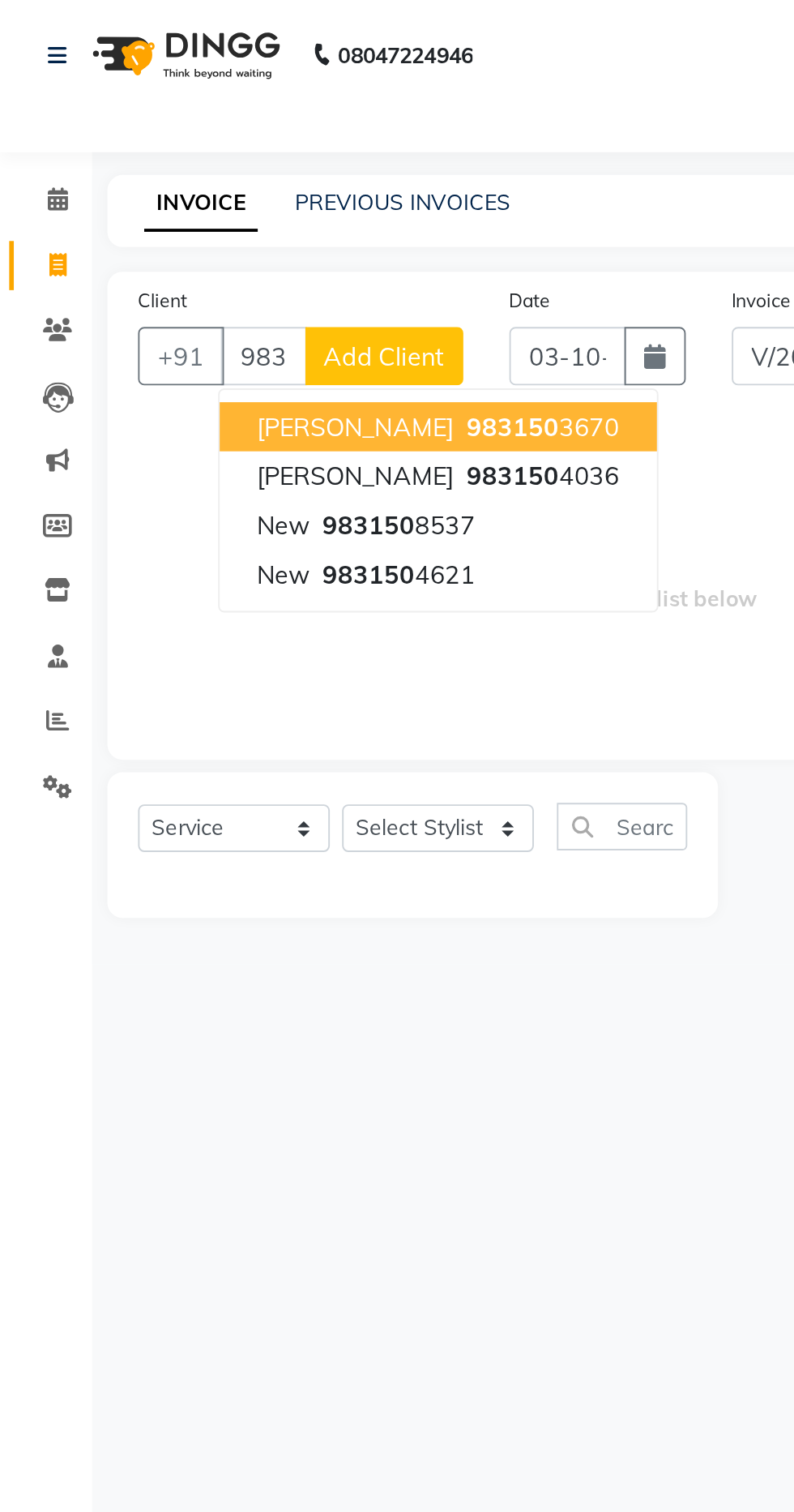
click at [223, 296] on ngb-highlight "983150 4621" at bounding box center [209, 303] width 85 height 16
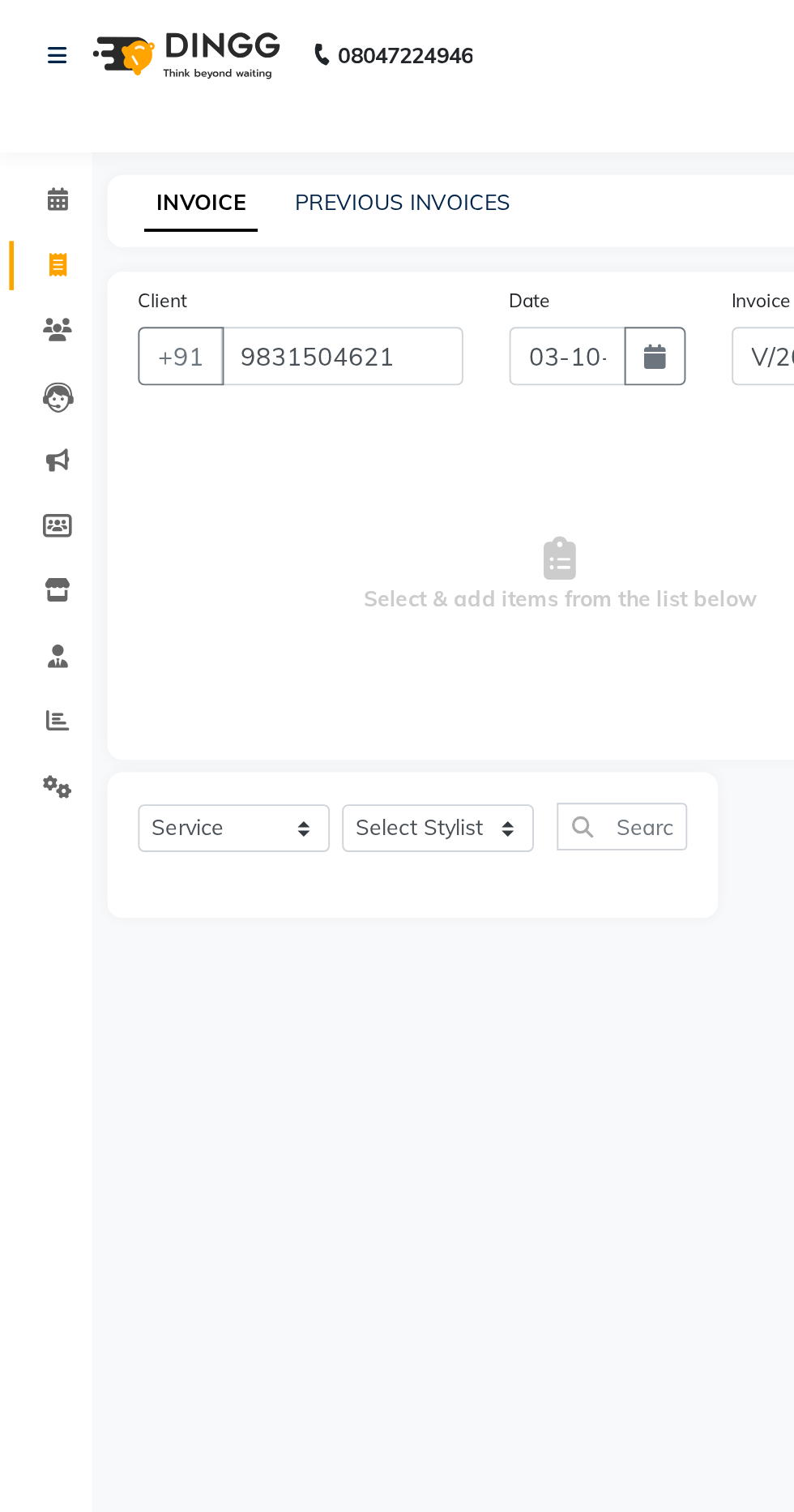
type input "9831504621"
select select "1: Object"
click at [247, 441] on select "Select Stylist Aparna HB Ashok Ashok NT [PERSON_NAME] NT [PERSON_NAME] Tk3 Bhai…" at bounding box center [231, 437] width 102 height 25
select select "69069"
click at [180, 425] on select "Select Stylist Aparna HB Ashok Ashok NT [PERSON_NAME] NT [PERSON_NAME] Tk3 Bhai…" at bounding box center [231, 437] width 102 height 25
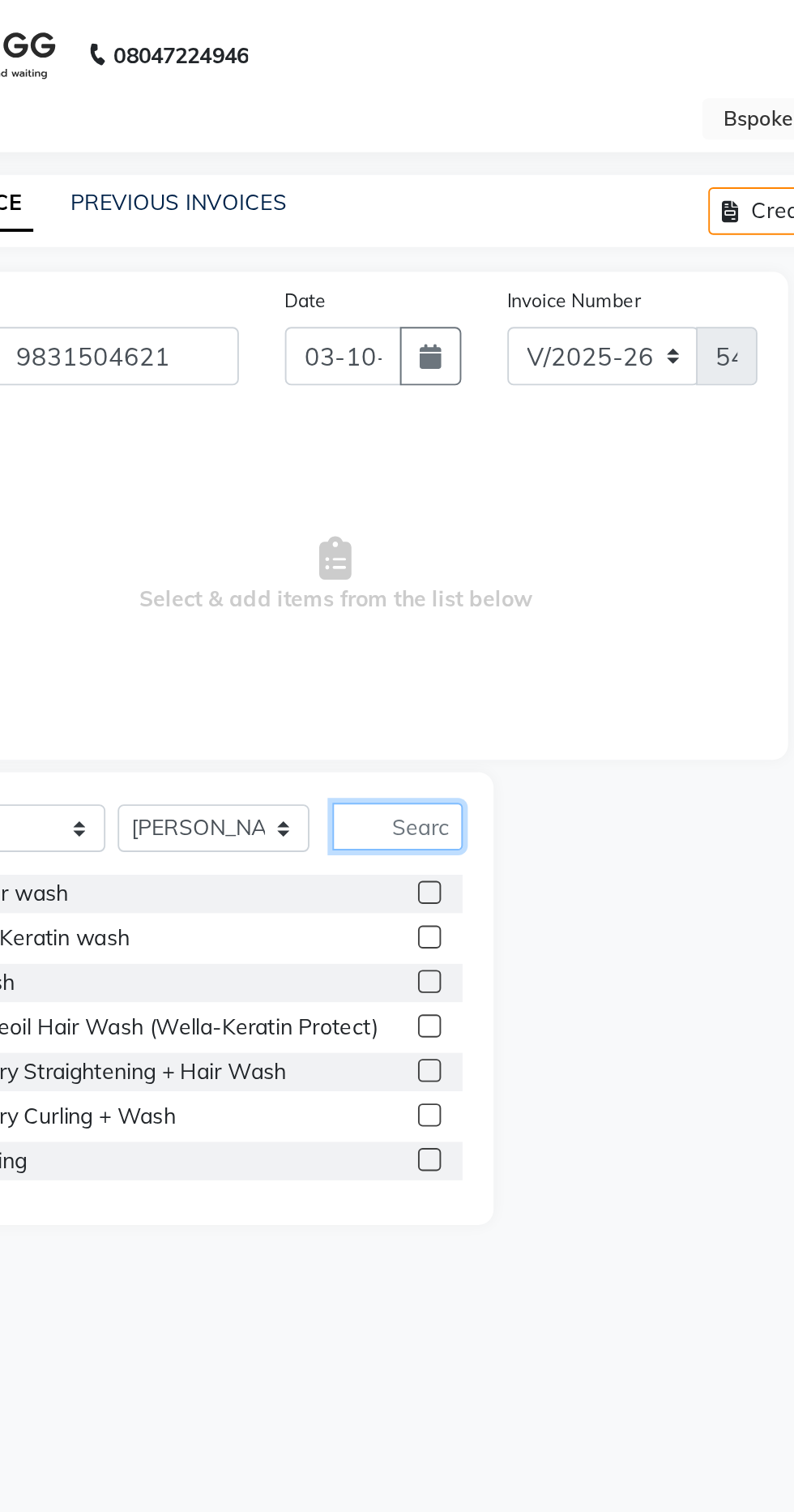
click at [331, 438] on input "text" at bounding box center [329, 436] width 69 height 25
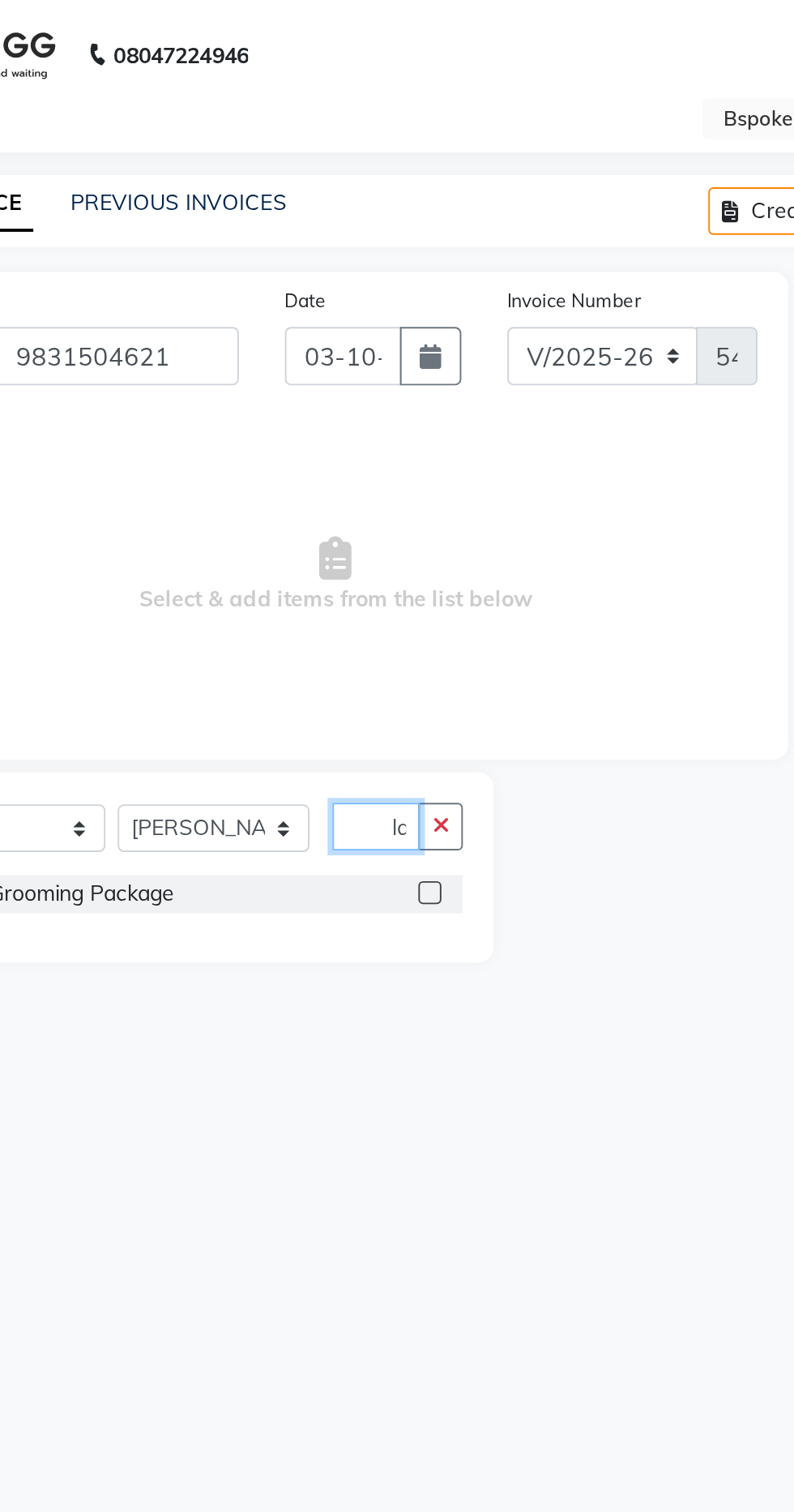
scroll to position [0, 14]
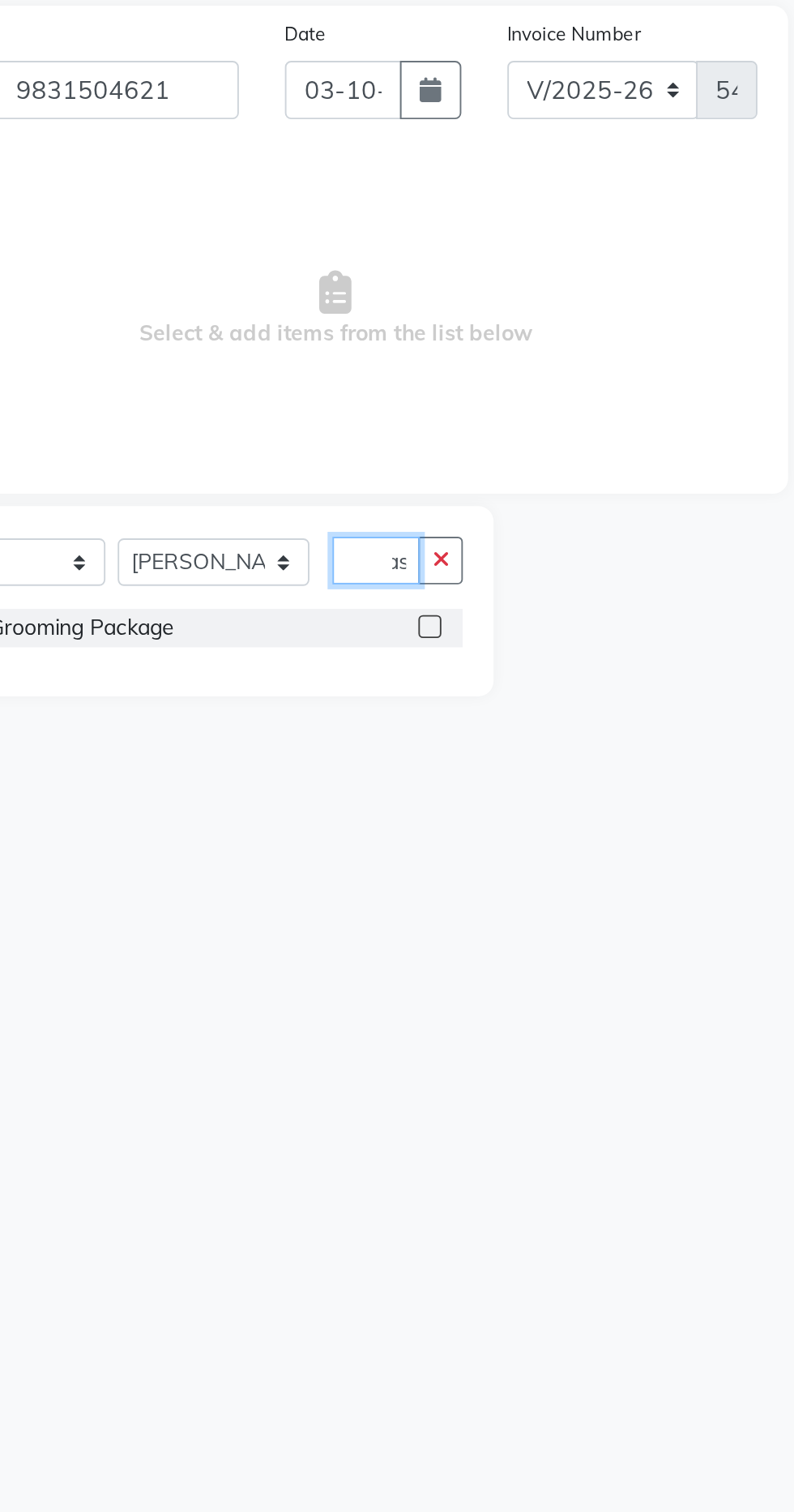
type input "Clas"
click at [346, 472] on label at bounding box center [345, 471] width 12 height 12
click at [346, 472] on input "checkbox" at bounding box center [344, 471] width 10 height 10
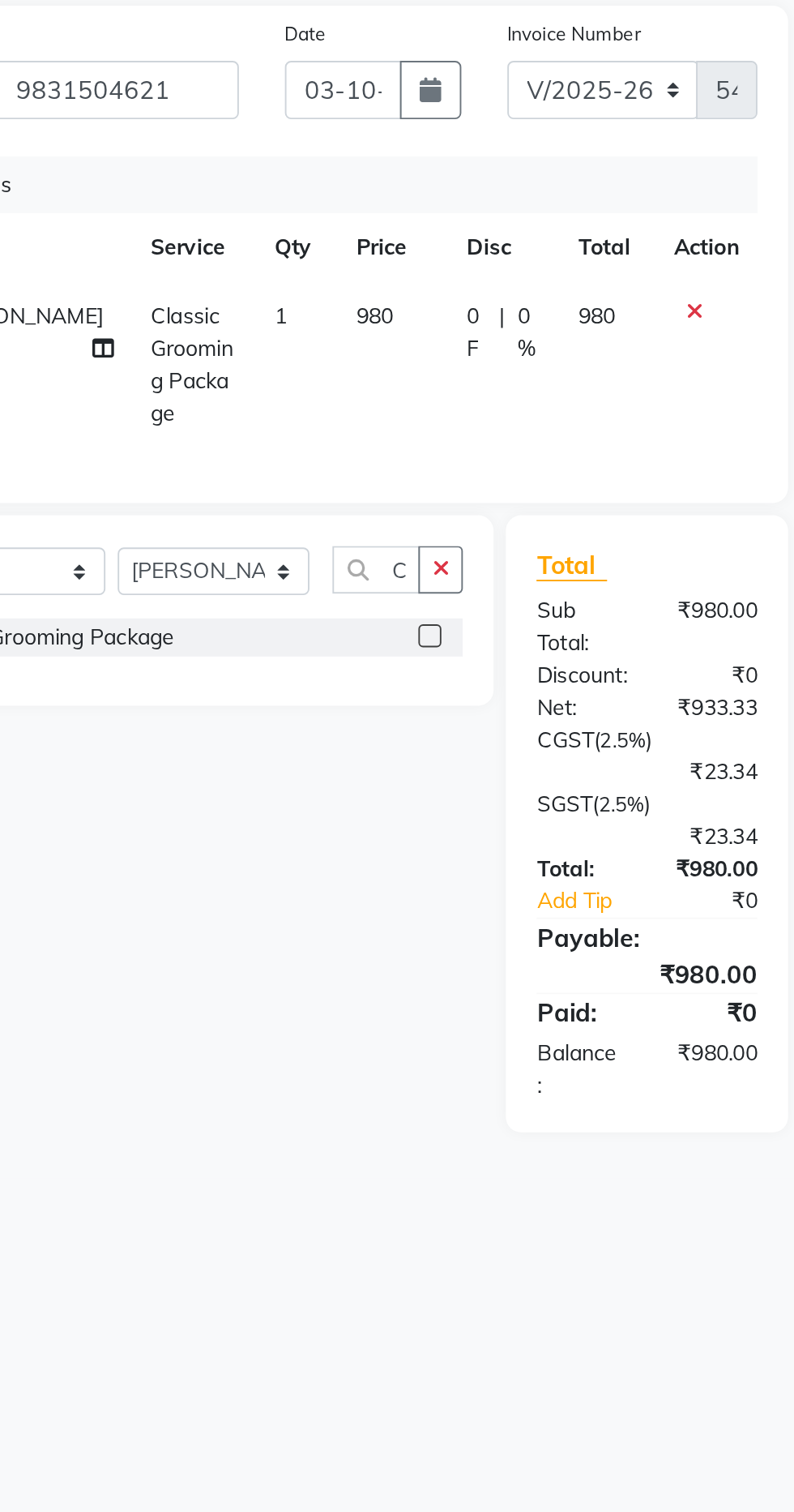
checkbox input "false"
click at [238, 435] on select "Select Stylist Aparna HB Ashok Ashok NT [PERSON_NAME] NT [PERSON_NAME] Tk3 Bhai…" at bounding box center [231, 442] width 102 height 25
select select "91045"
click at [180, 430] on select "Select Stylist Aparna HB Ashok Ashok NT [PERSON_NAME] NT [PERSON_NAME] Tk3 Bhai…" at bounding box center [231, 442] width 102 height 25
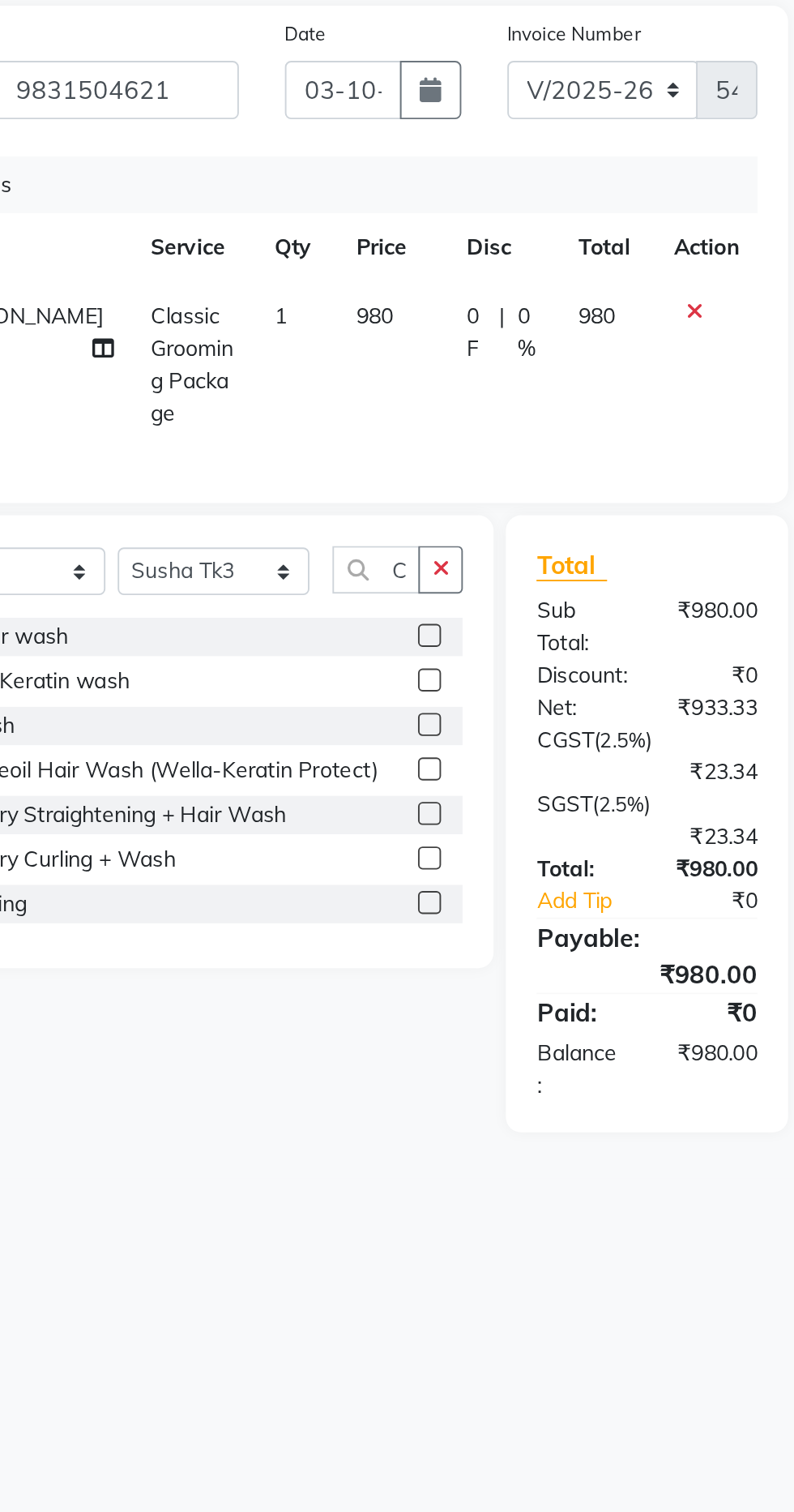
click at [351, 435] on icon "button" at bounding box center [350, 441] width 9 height 11
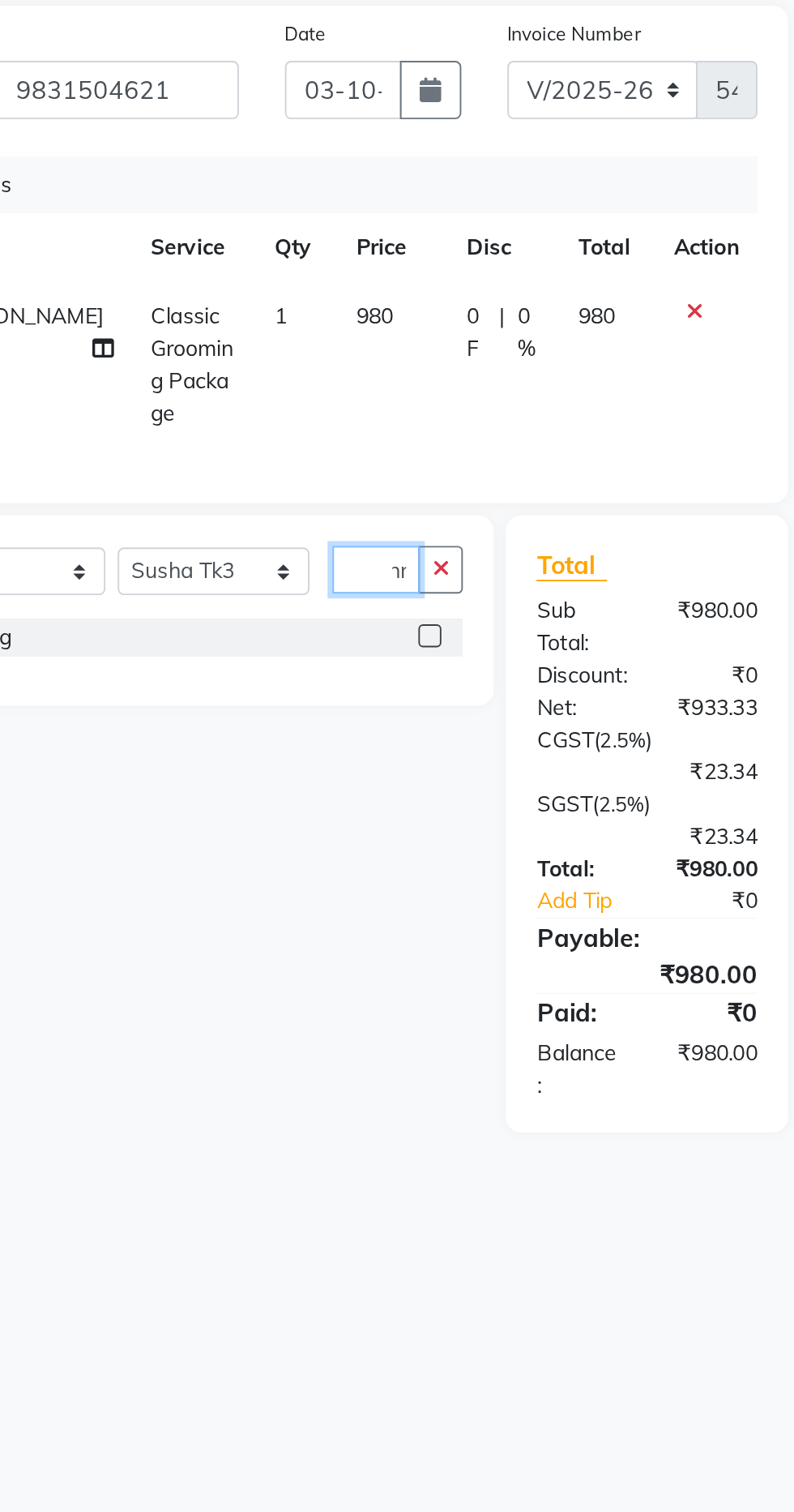
scroll to position [0, 14]
type input "Thre"
click at [344, 470] on label at bounding box center [345, 476] width 12 height 12
click at [344, 472] on input "checkbox" at bounding box center [344, 477] width 10 height 10
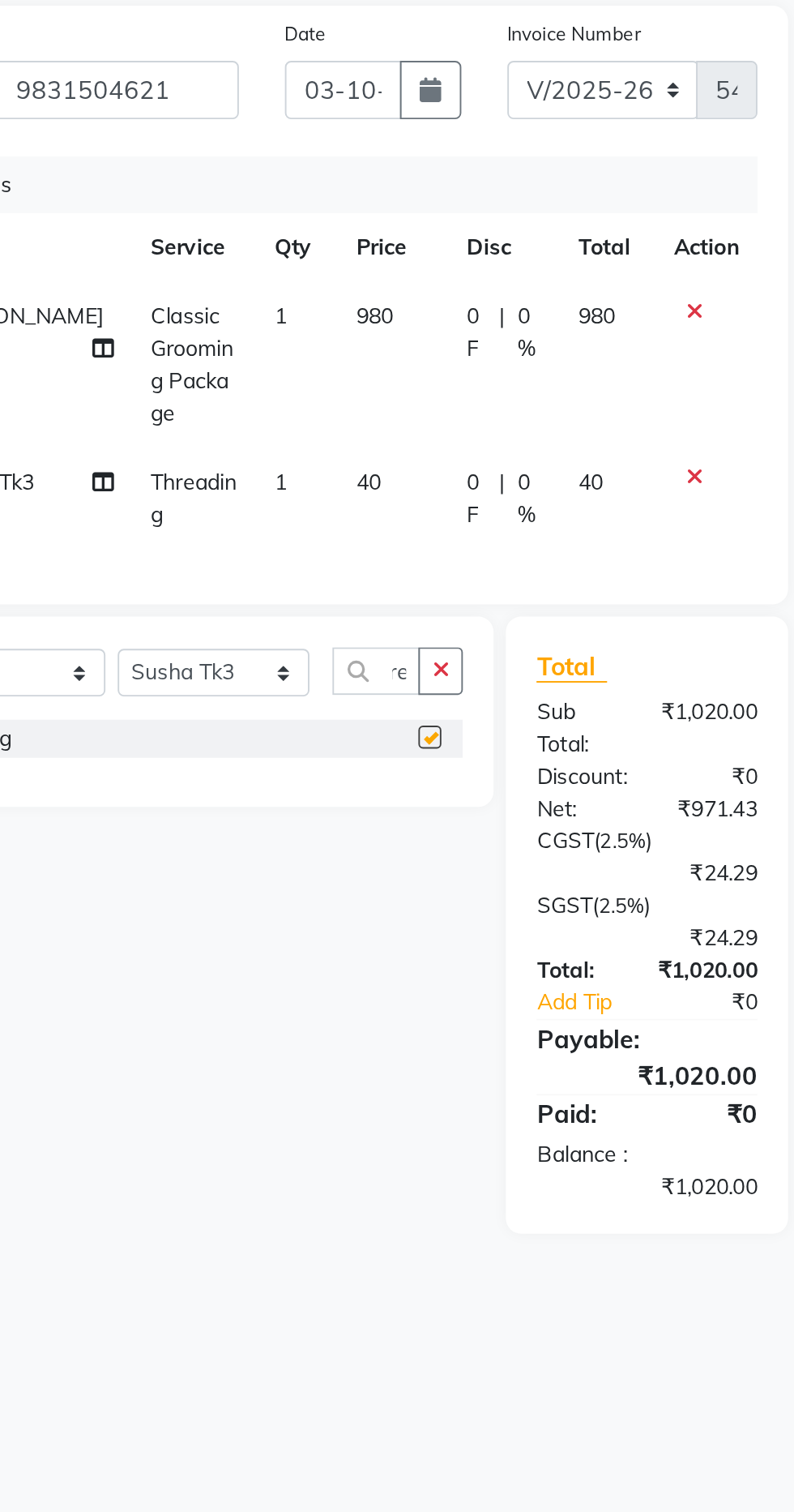
scroll to position [0, 0]
checkbox input "false"
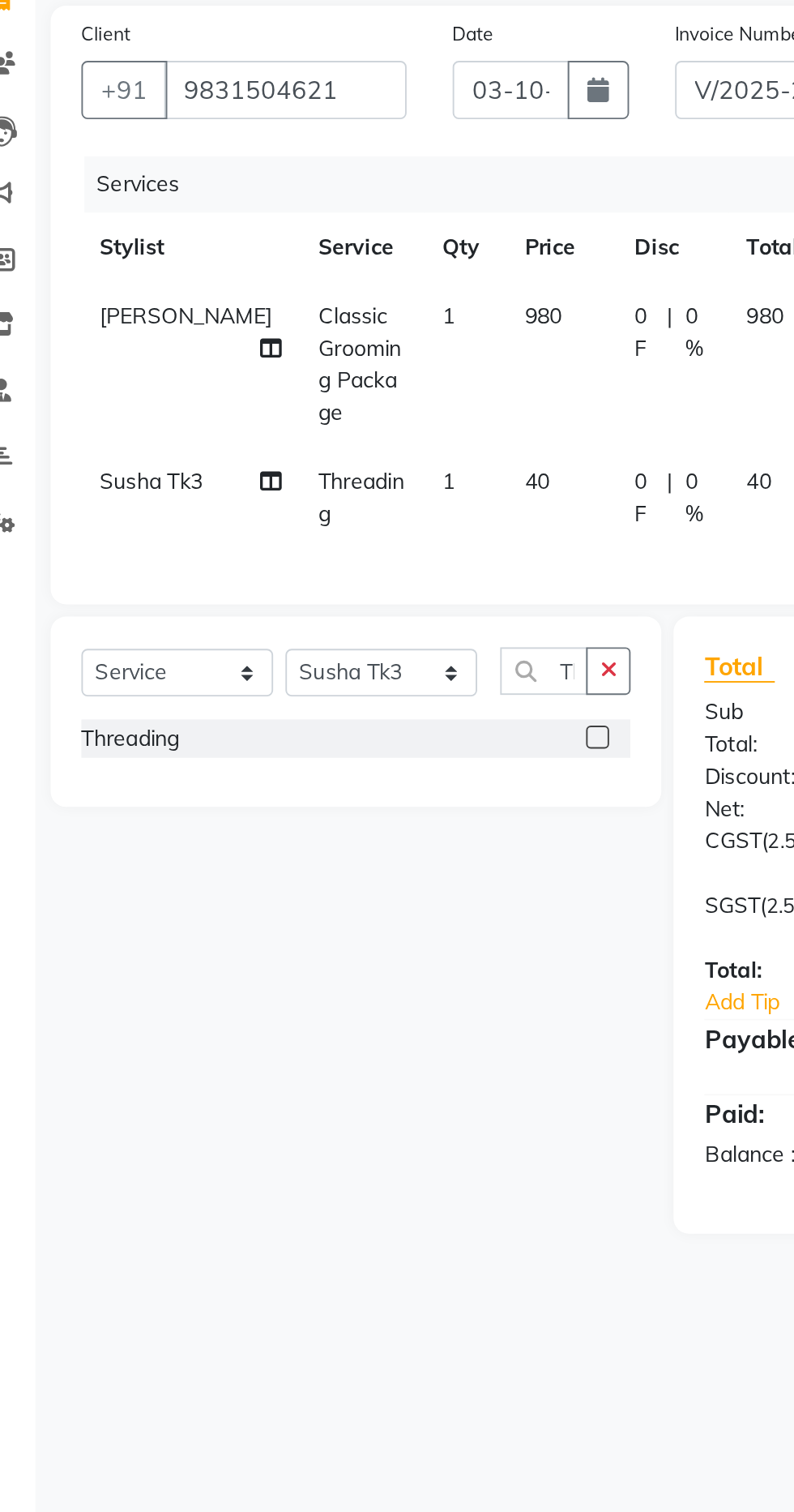
click at [300, 380] on td "40" at bounding box center [326, 404] width 58 height 53
select select "91045"
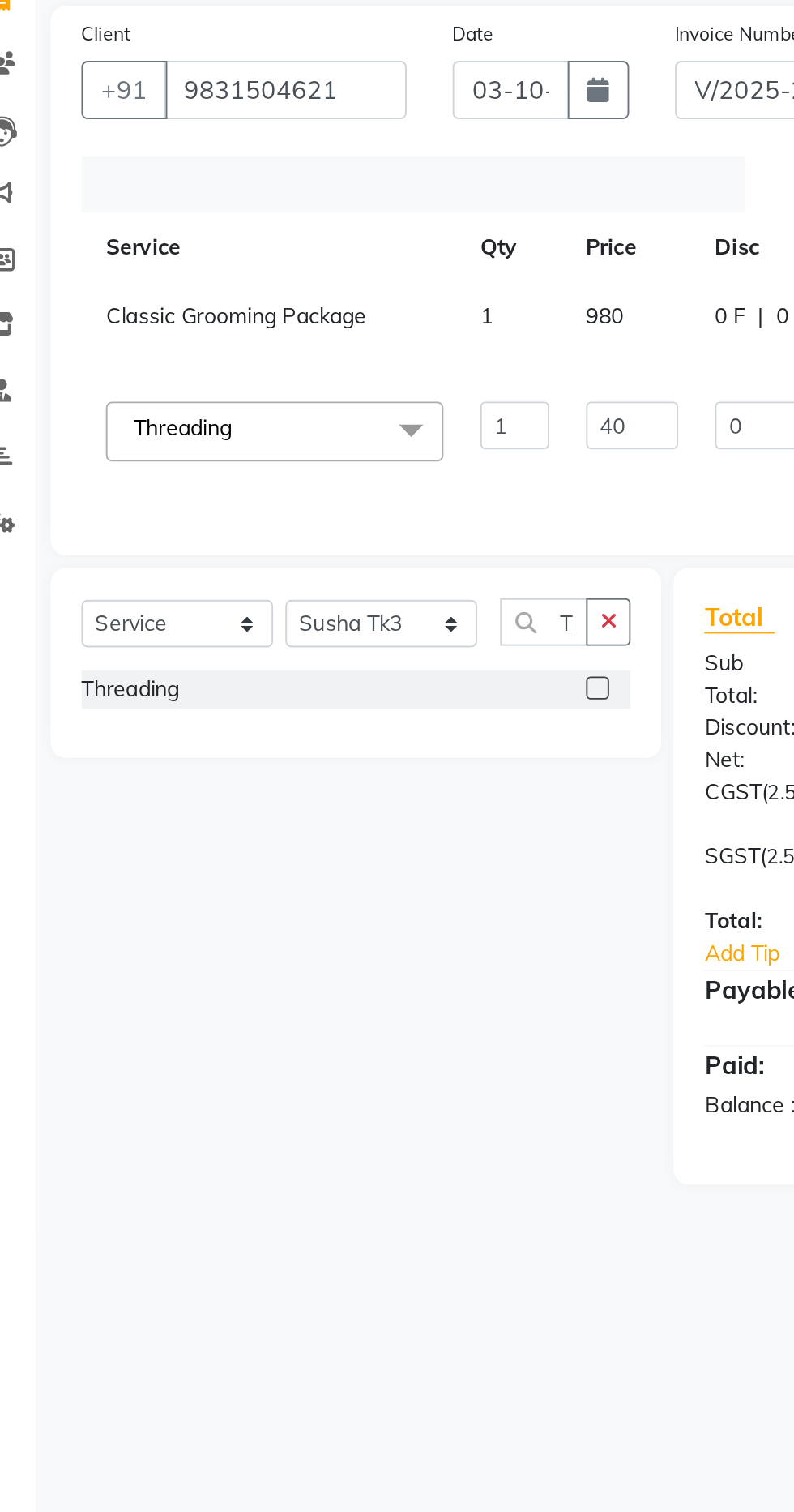
scroll to position [0, 111]
click at [335, 370] on input "40" at bounding box center [359, 365] width 48 height 25
type input "4"
type input "70"
click at [394, 403] on td "0 F | 0 %" at bounding box center [468, 373] width 149 height 62
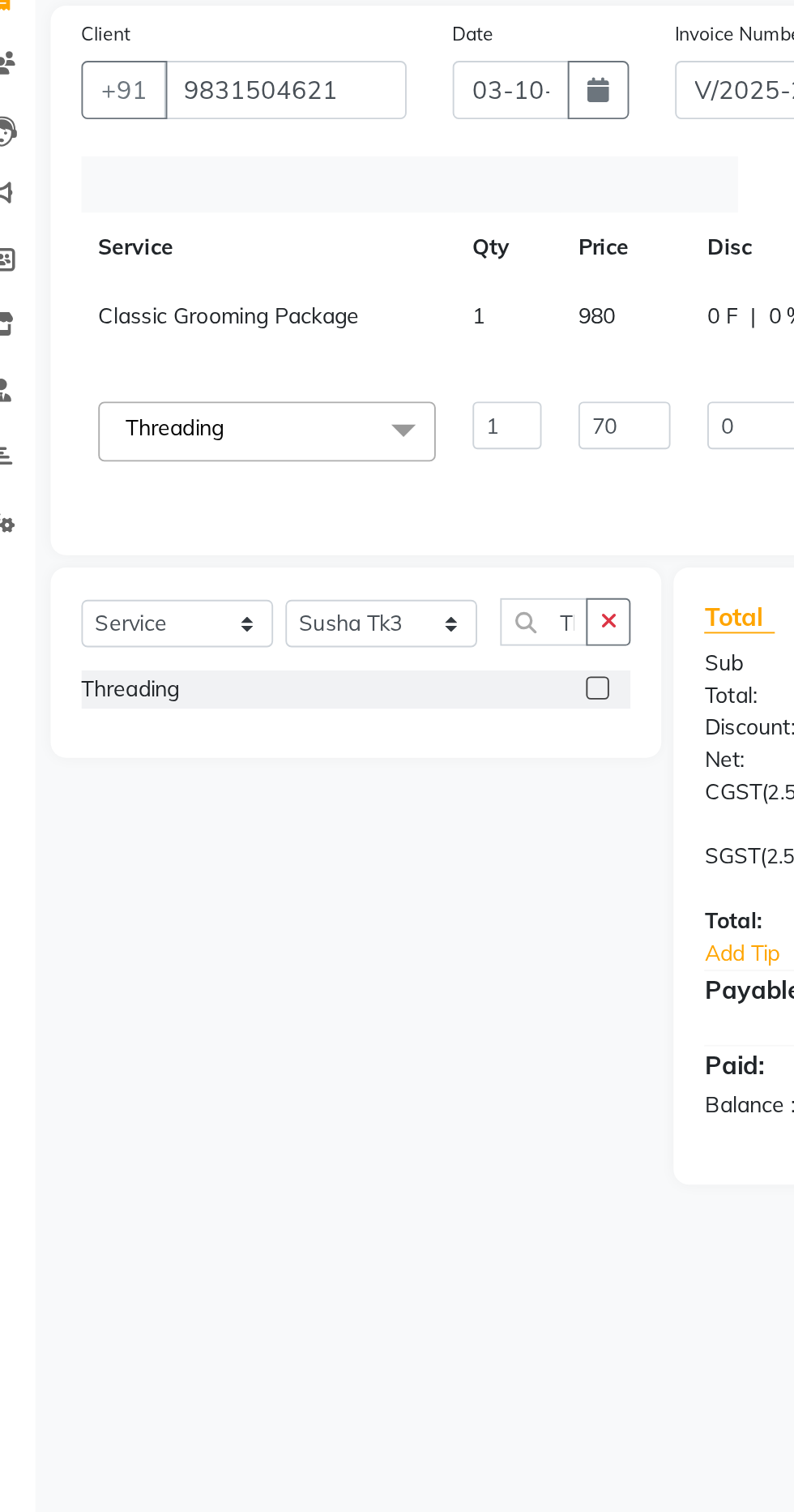
scroll to position [0, 12]
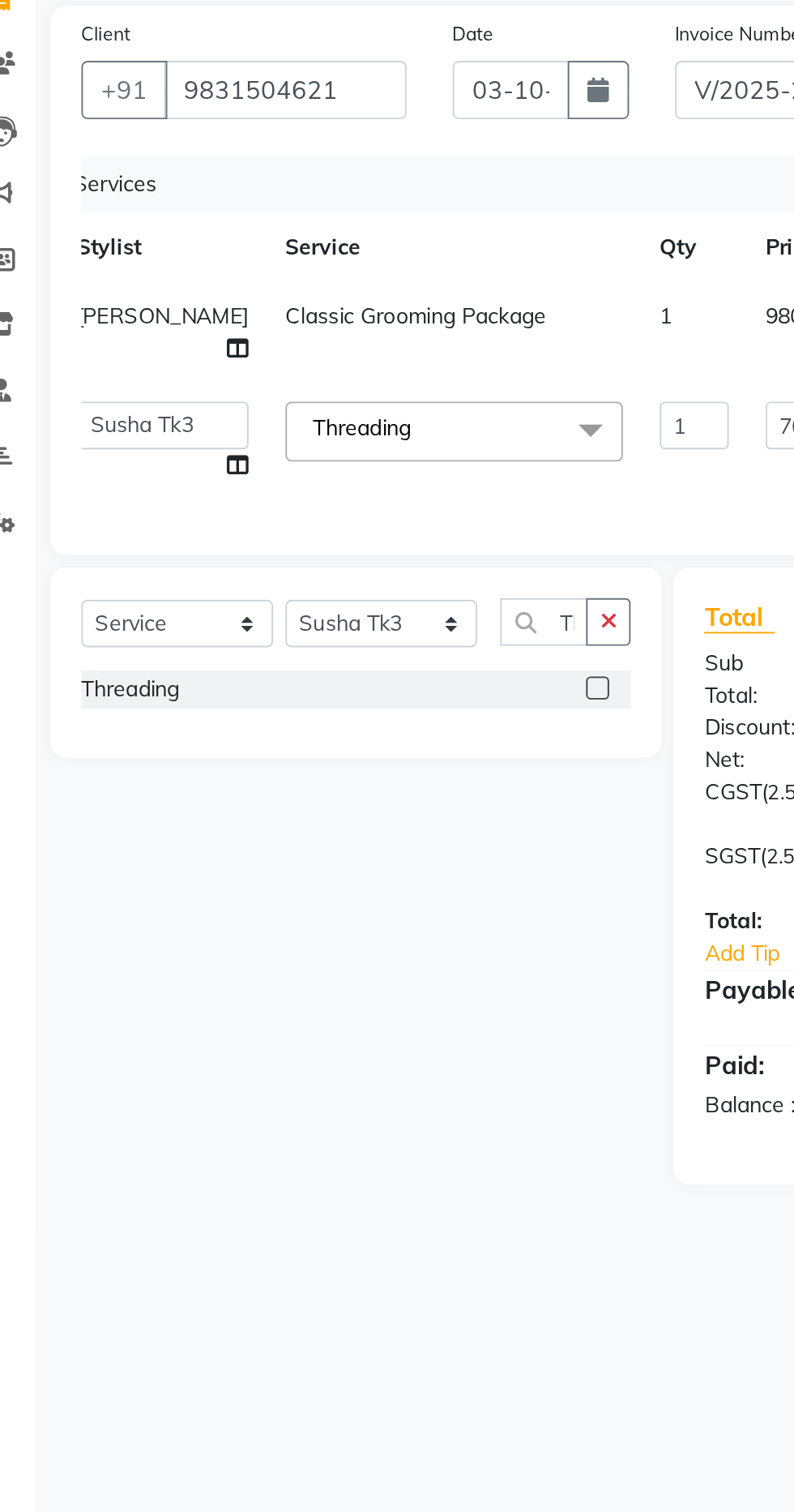
select select "91045"
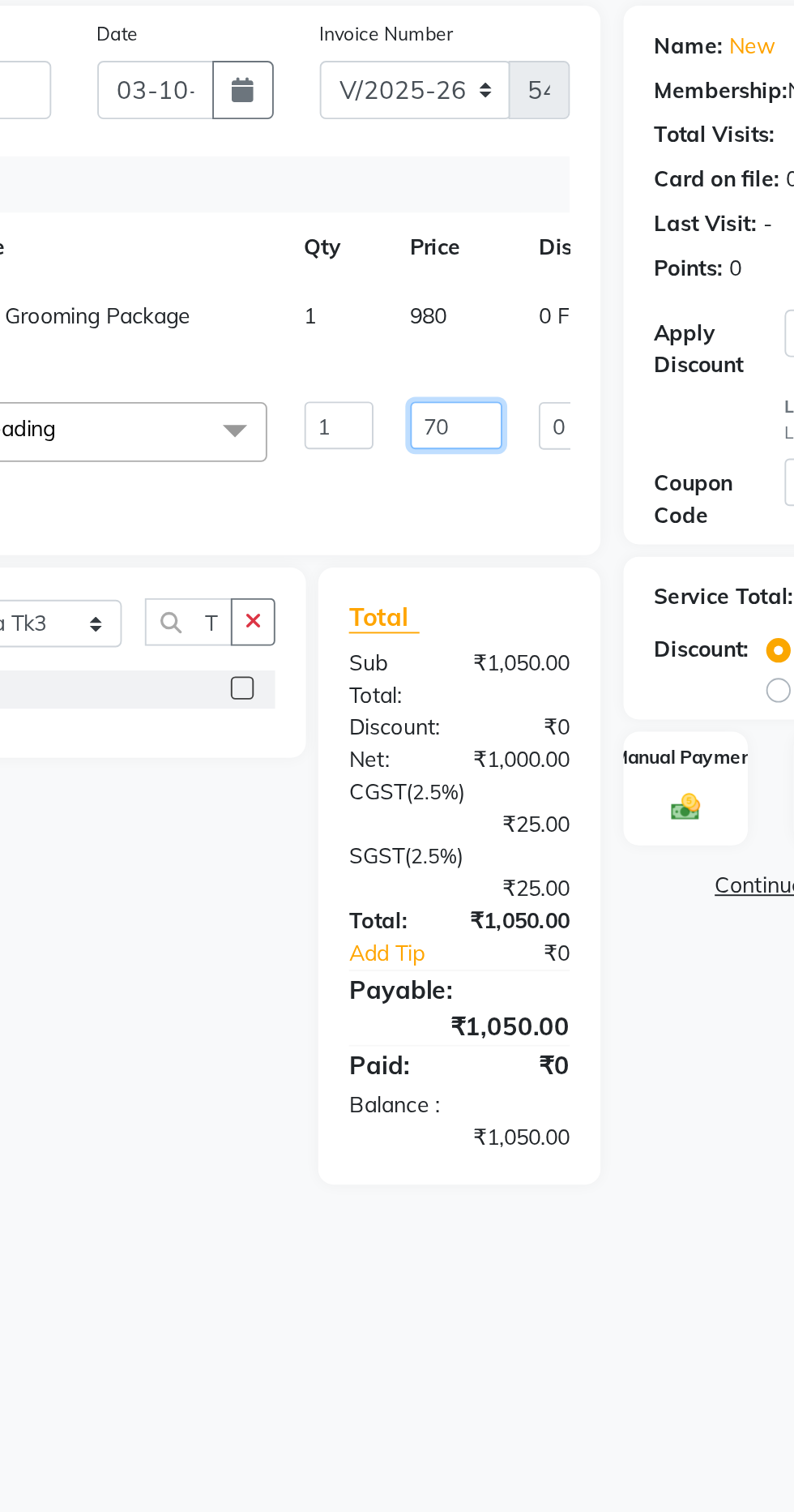
click at [434, 361] on input "70" at bounding box center [458, 365] width 48 height 25
type input "7"
type input "90"
click at [445, 403] on tr "Aparna HB Ashok Ashok NT [PERSON_NAME] NT [PERSON_NAME] Tk3 Bhaibav HB Ganga HB…" at bounding box center [402, 373] width 682 height 62
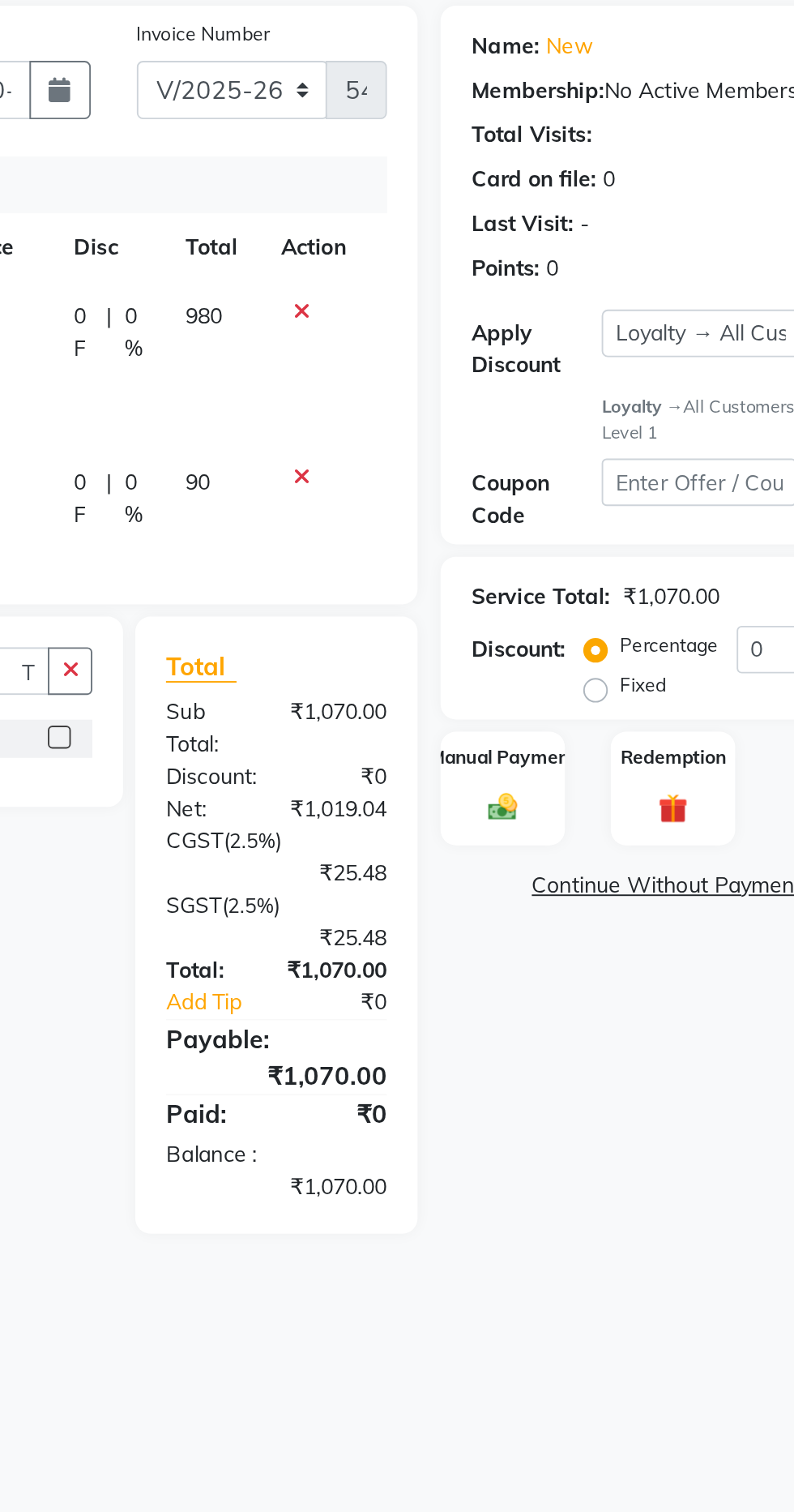
scroll to position [0, 0]
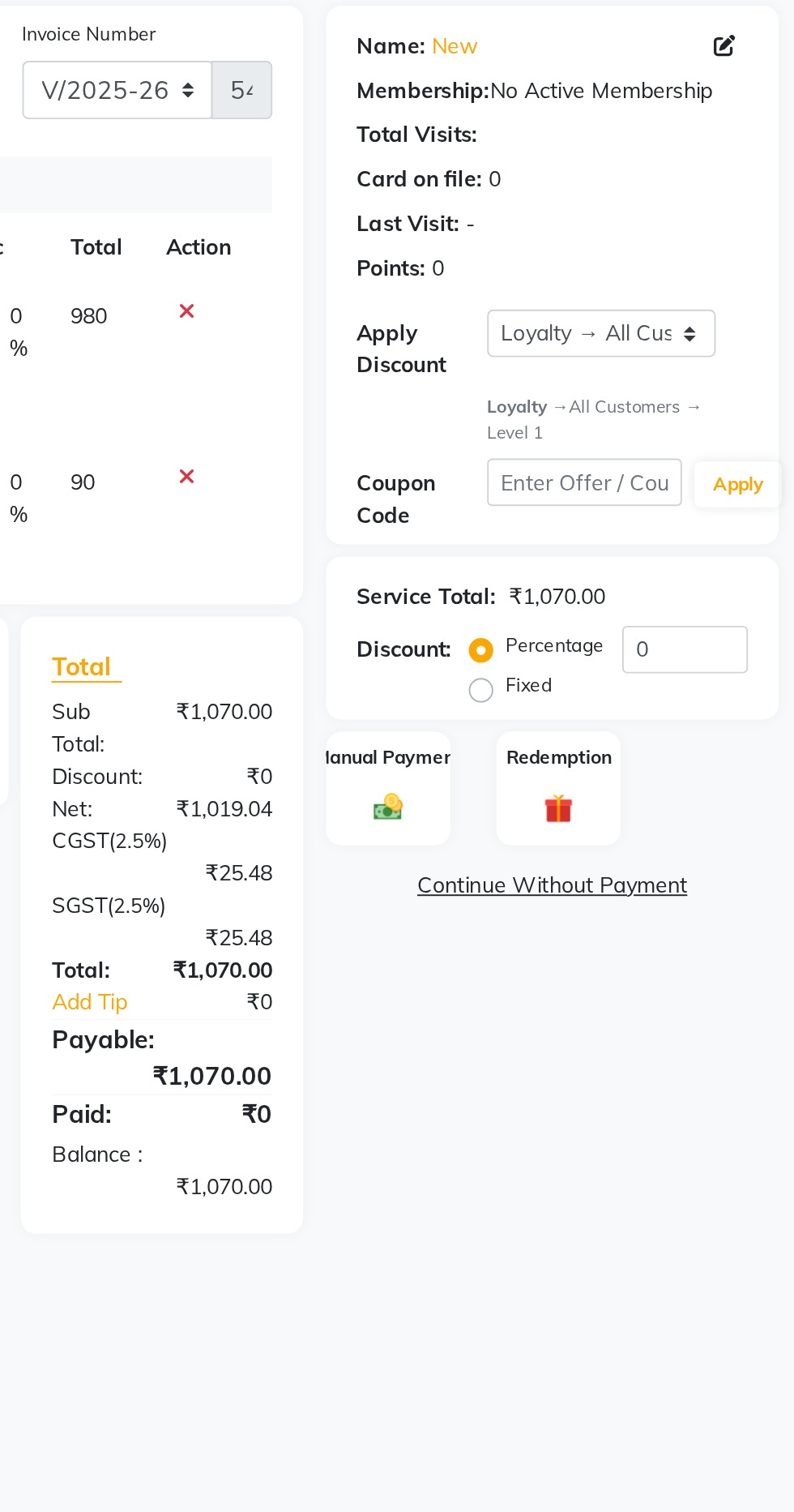
click at [586, 569] on img at bounding box center [579, 566] width 25 height 18
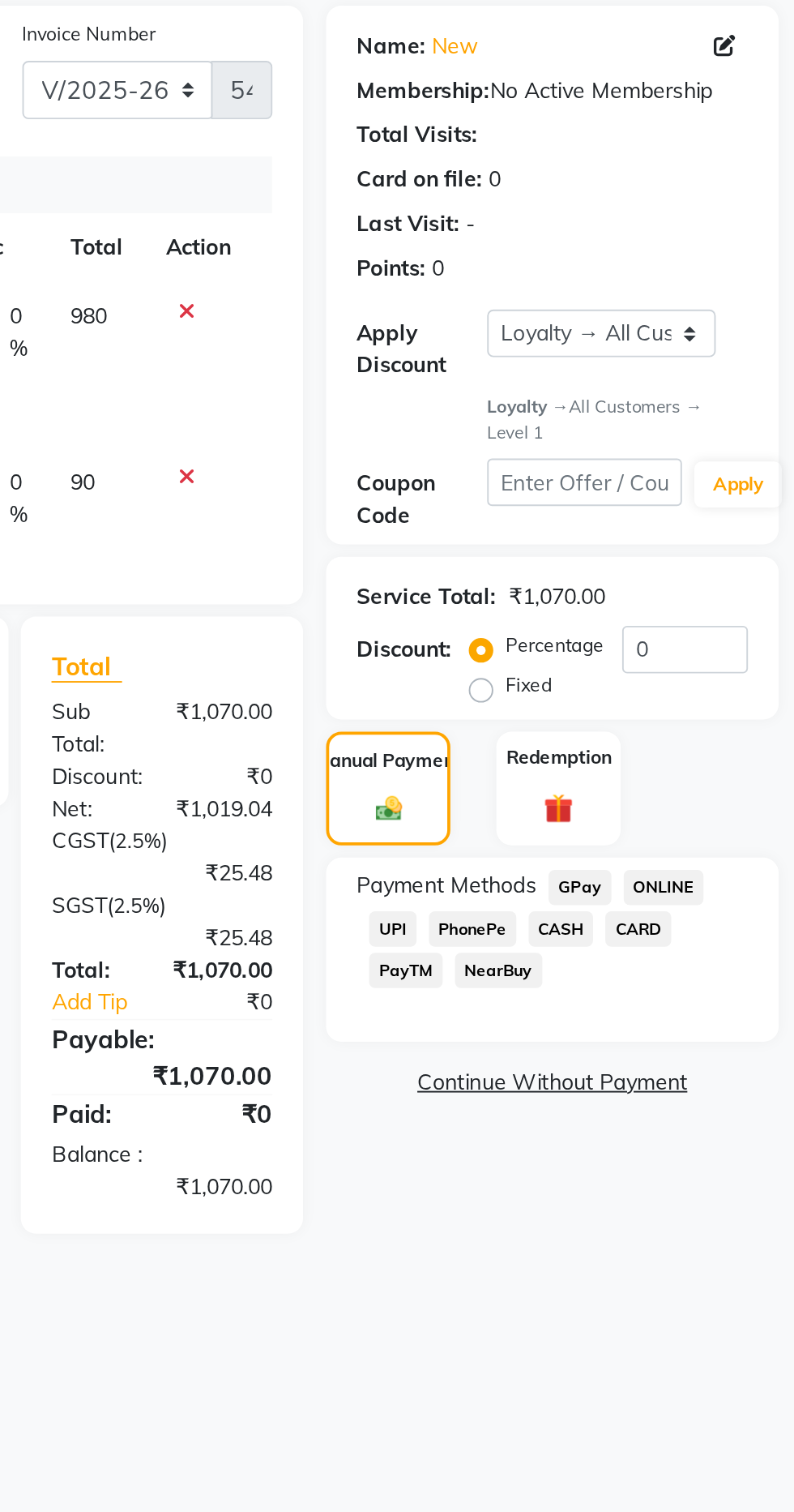
click at [671, 634] on span "CASH" at bounding box center [671, 631] width 35 height 19
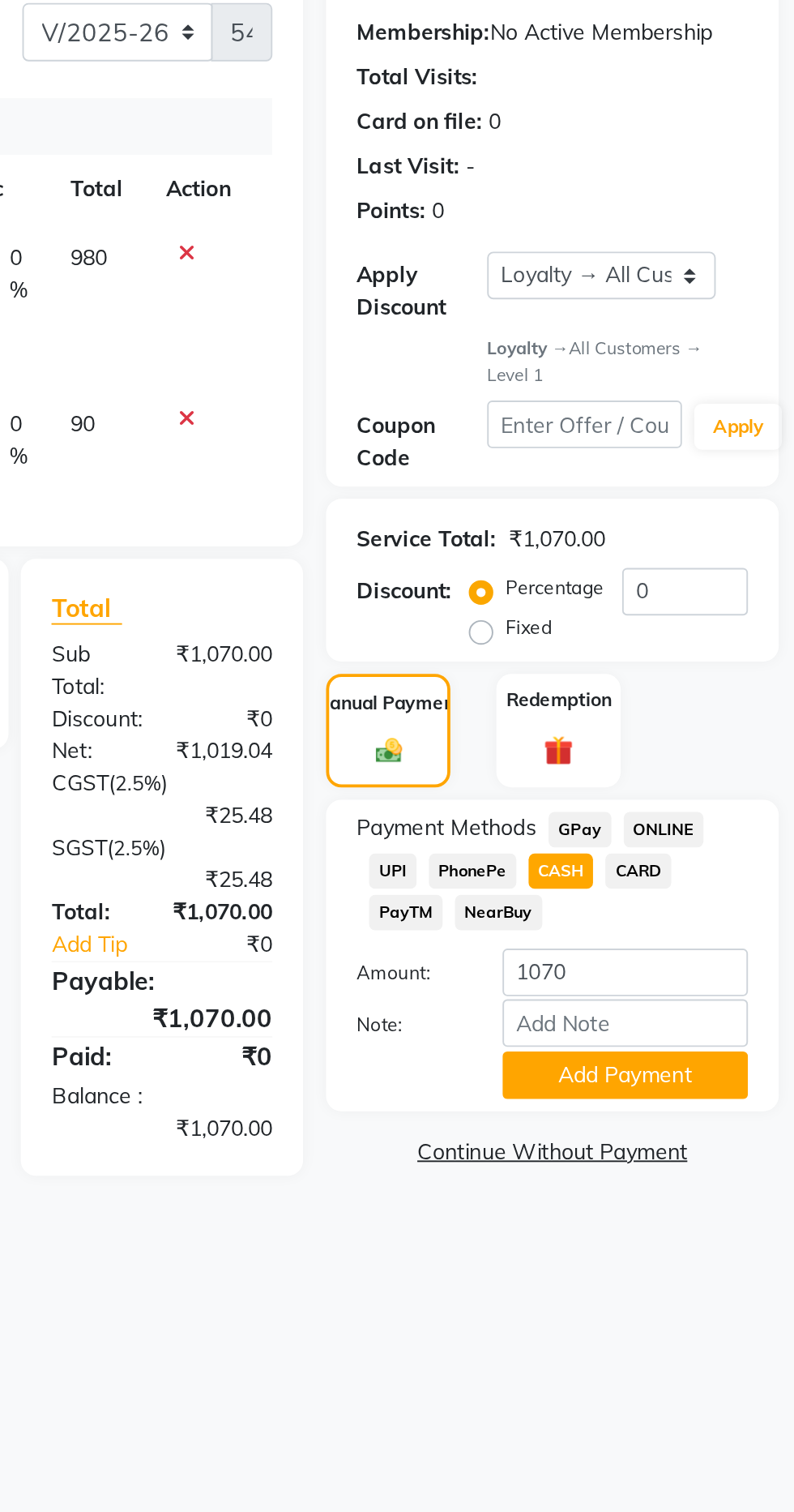
click at [732, 745] on button "Add Payment" at bounding box center [705, 738] width 130 height 25
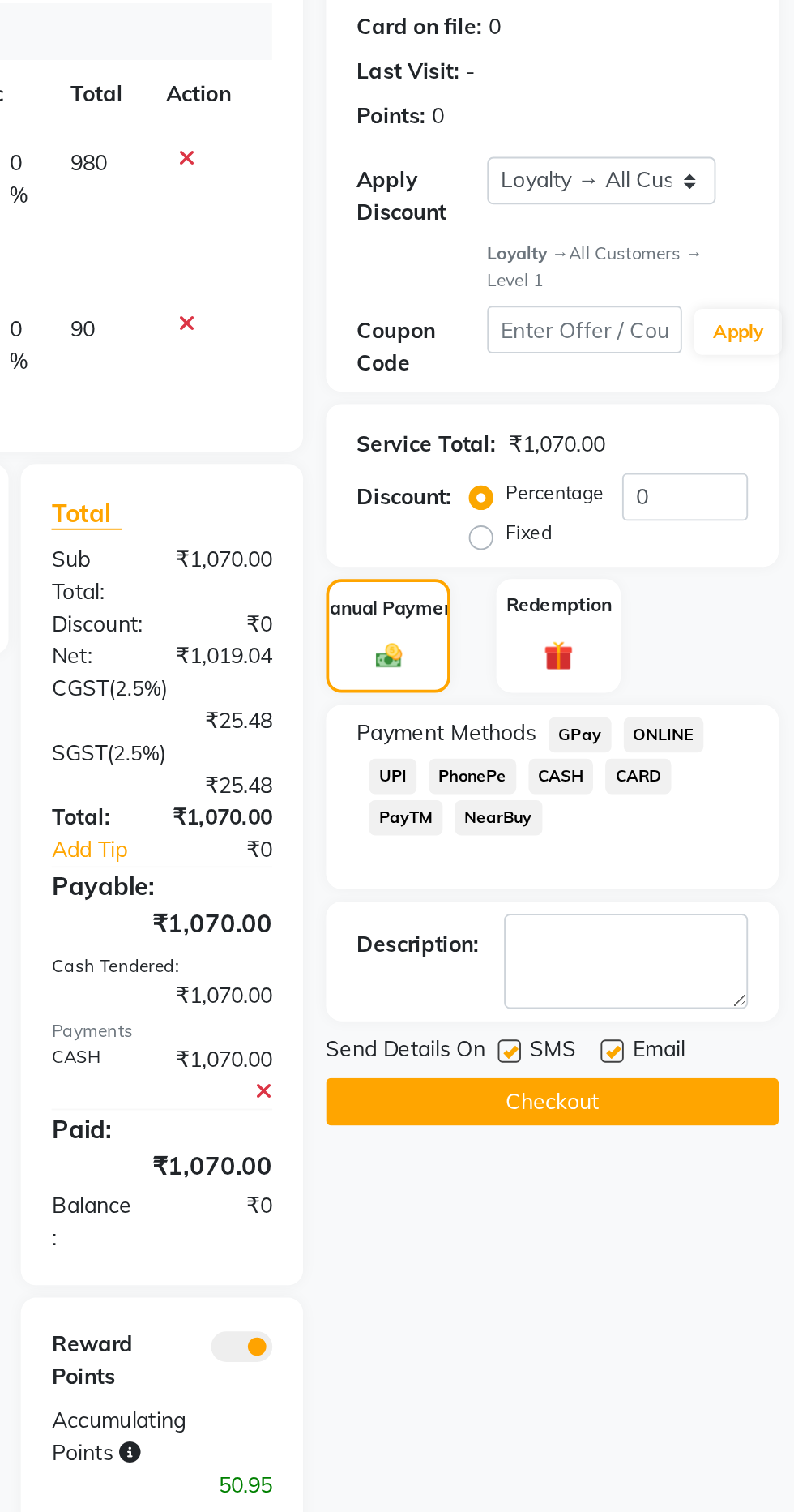
click at [703, 804] on button "Checkout" at bounding box center [667, 803] width 239 height 25
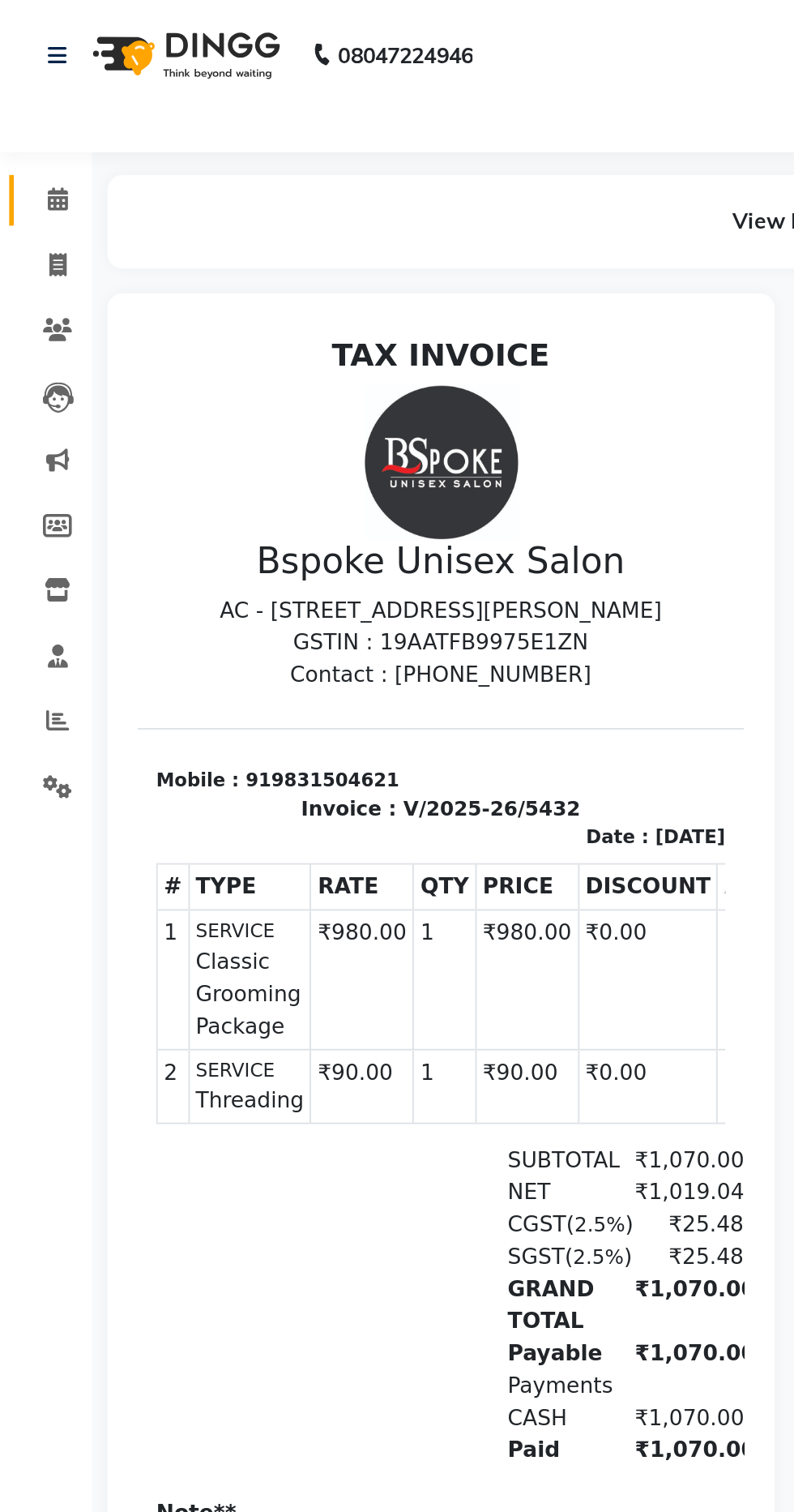
click at [42, 97] on span at bounding box center [30, 106] width 28 height 19
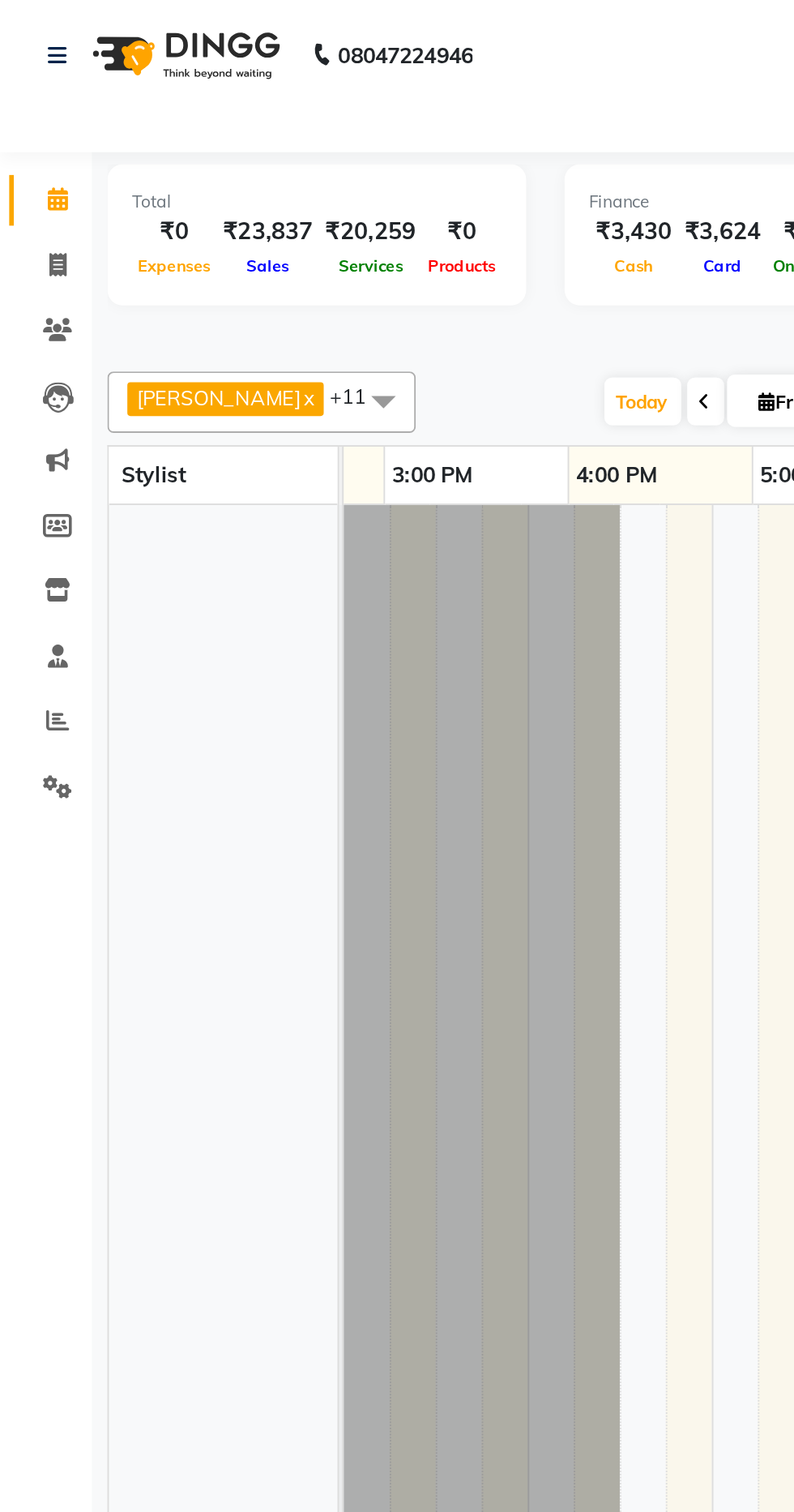
scroll to position [0, 562]
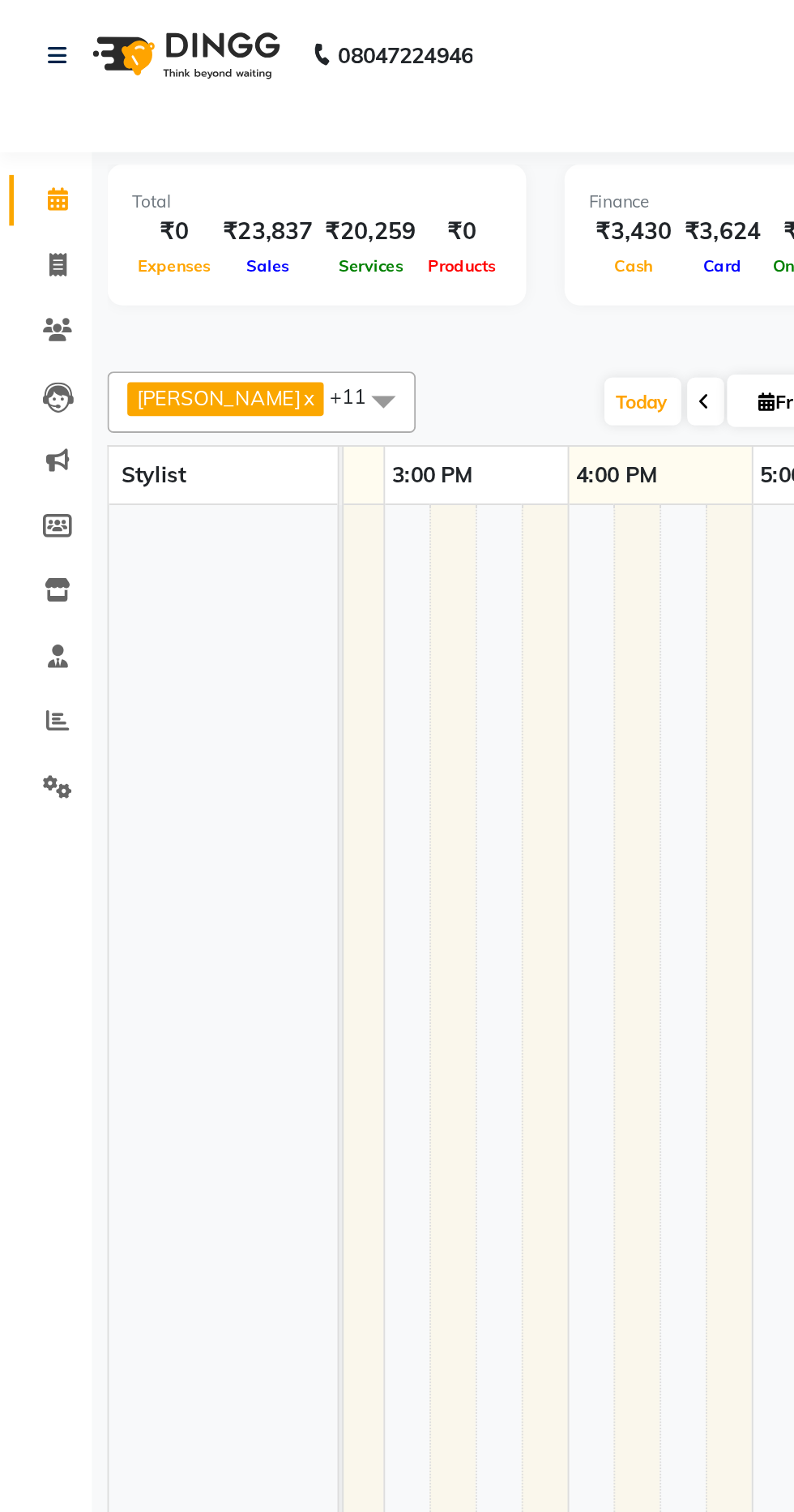
click at [30, 106] on icon at bounding box center [29, 105] width 10 height 12
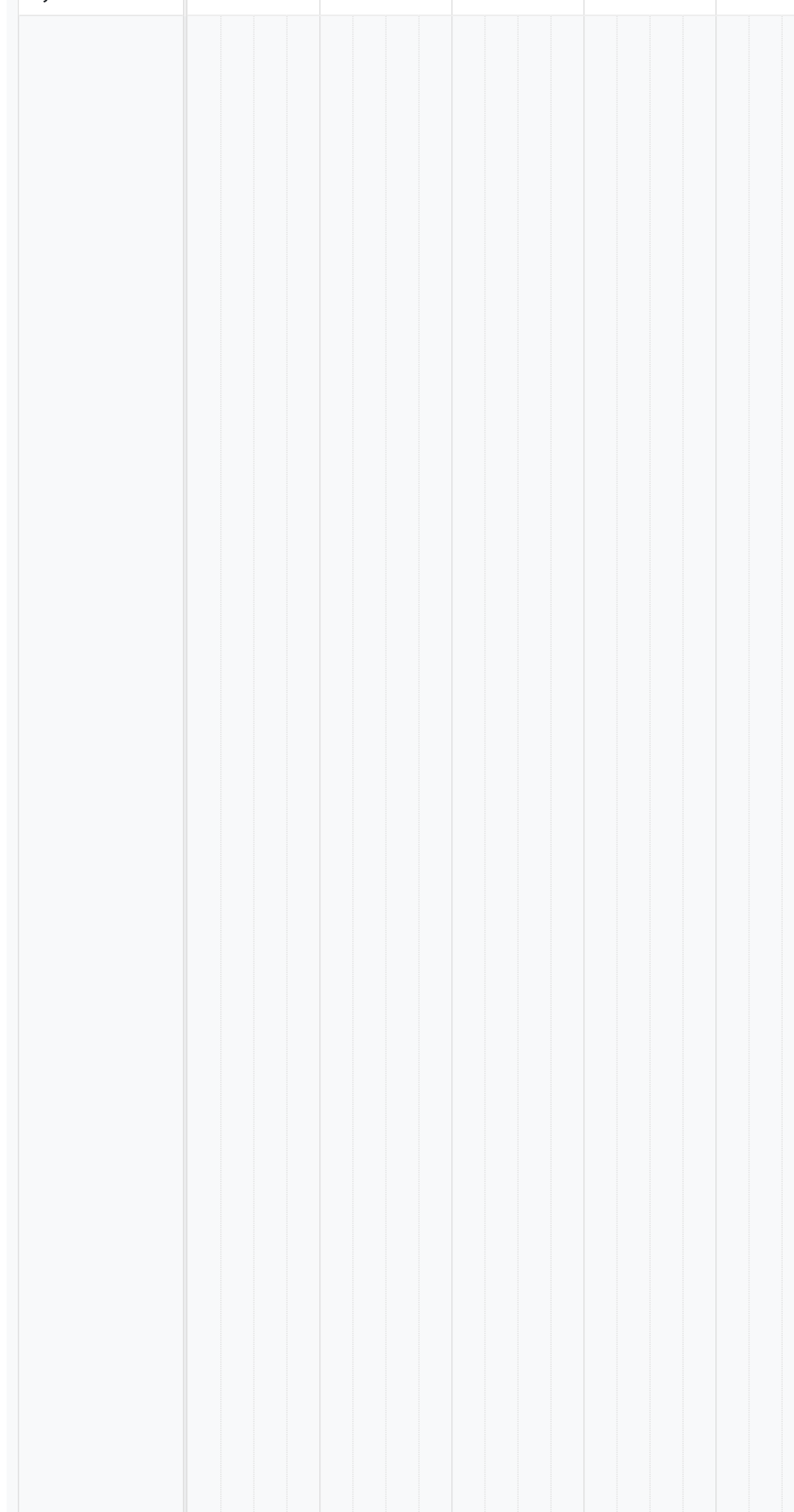
select select "en"
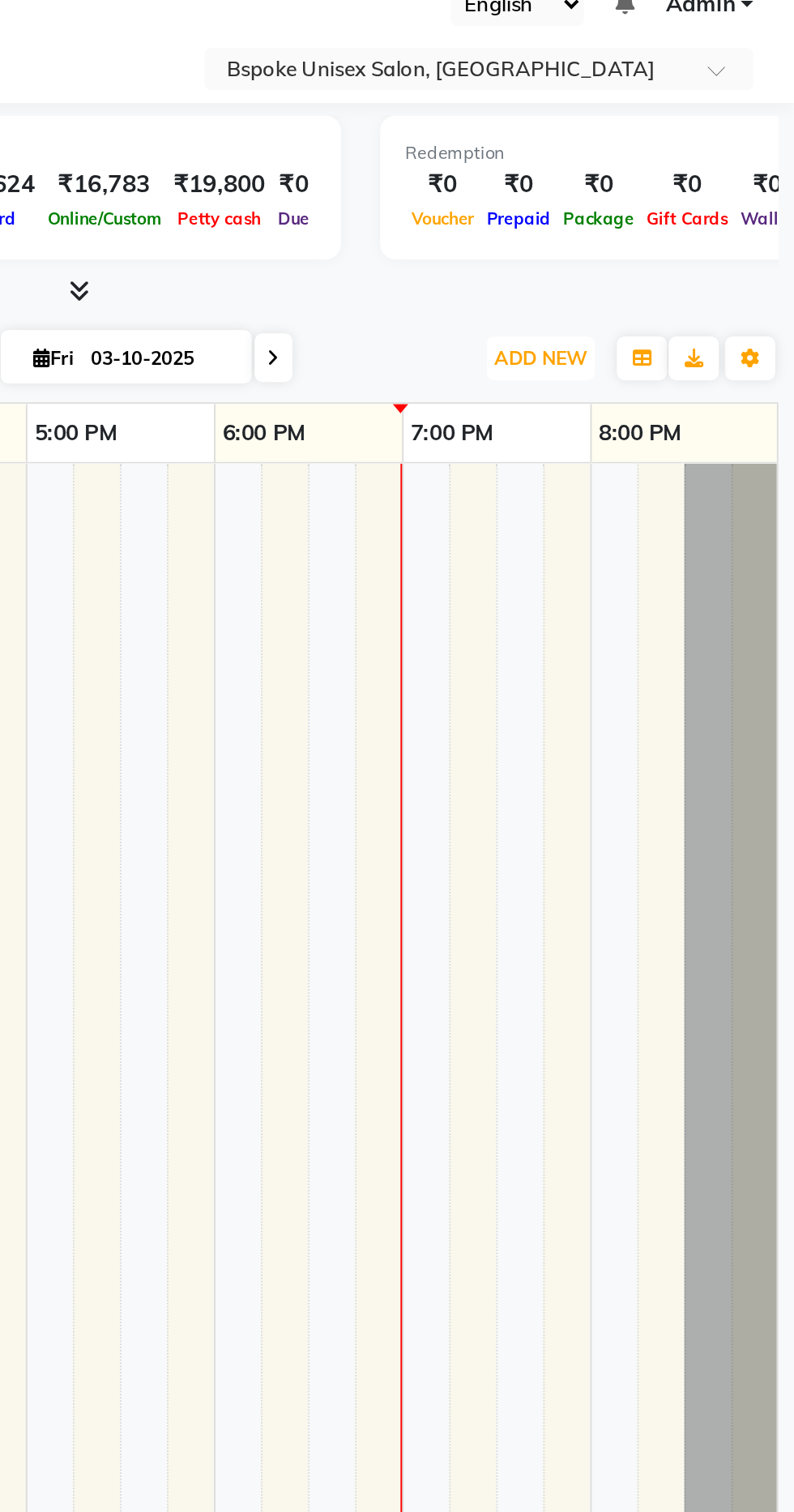
click at [655, 220] on button "ADD NEW Toggle Dropdown" at bounding box center [663, 213] width 56 height 23
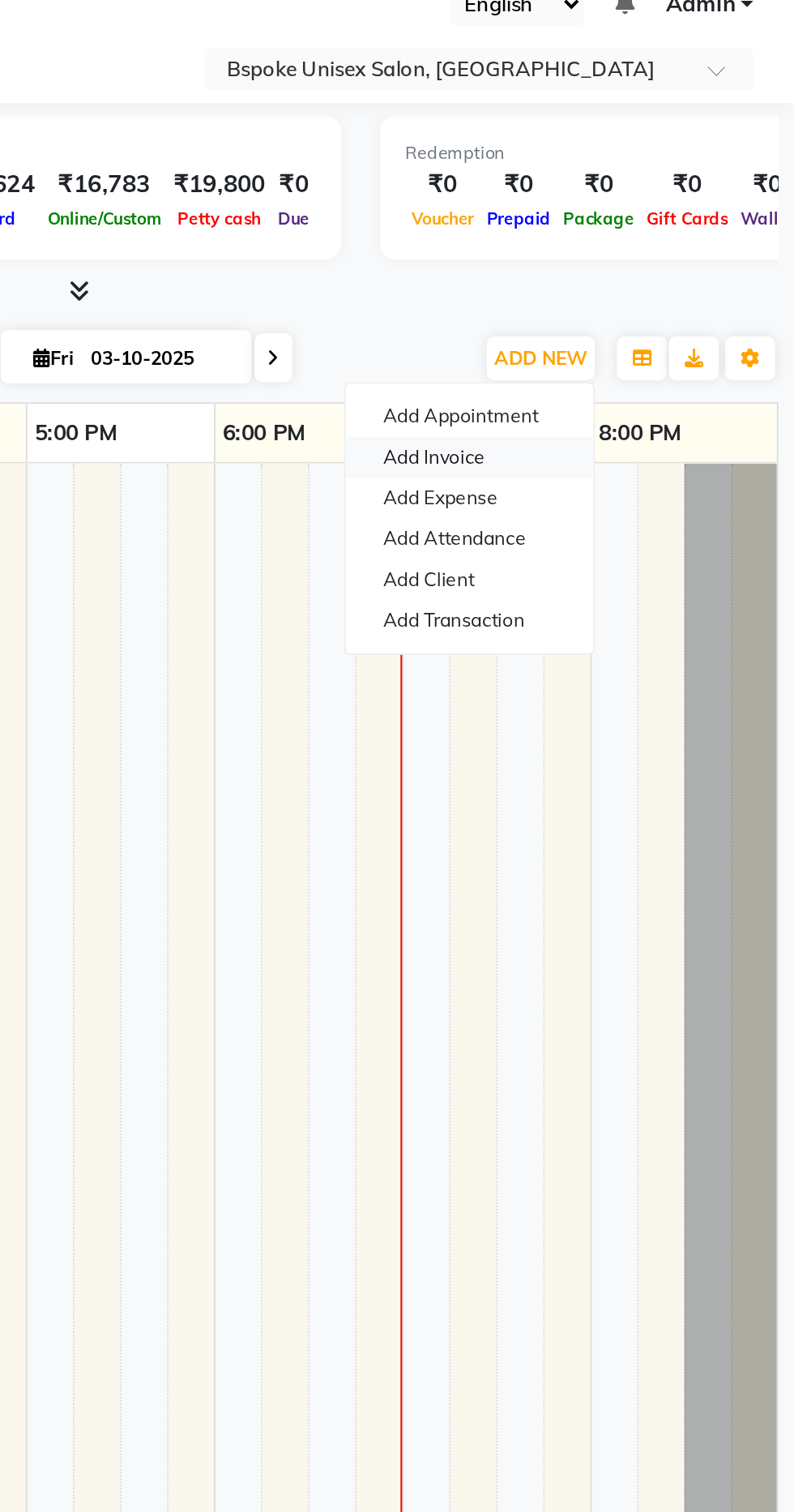
click at [609, 267] on link "Add Invoice" at bounding box center [626, 263] width 128 height 21
select select "service"
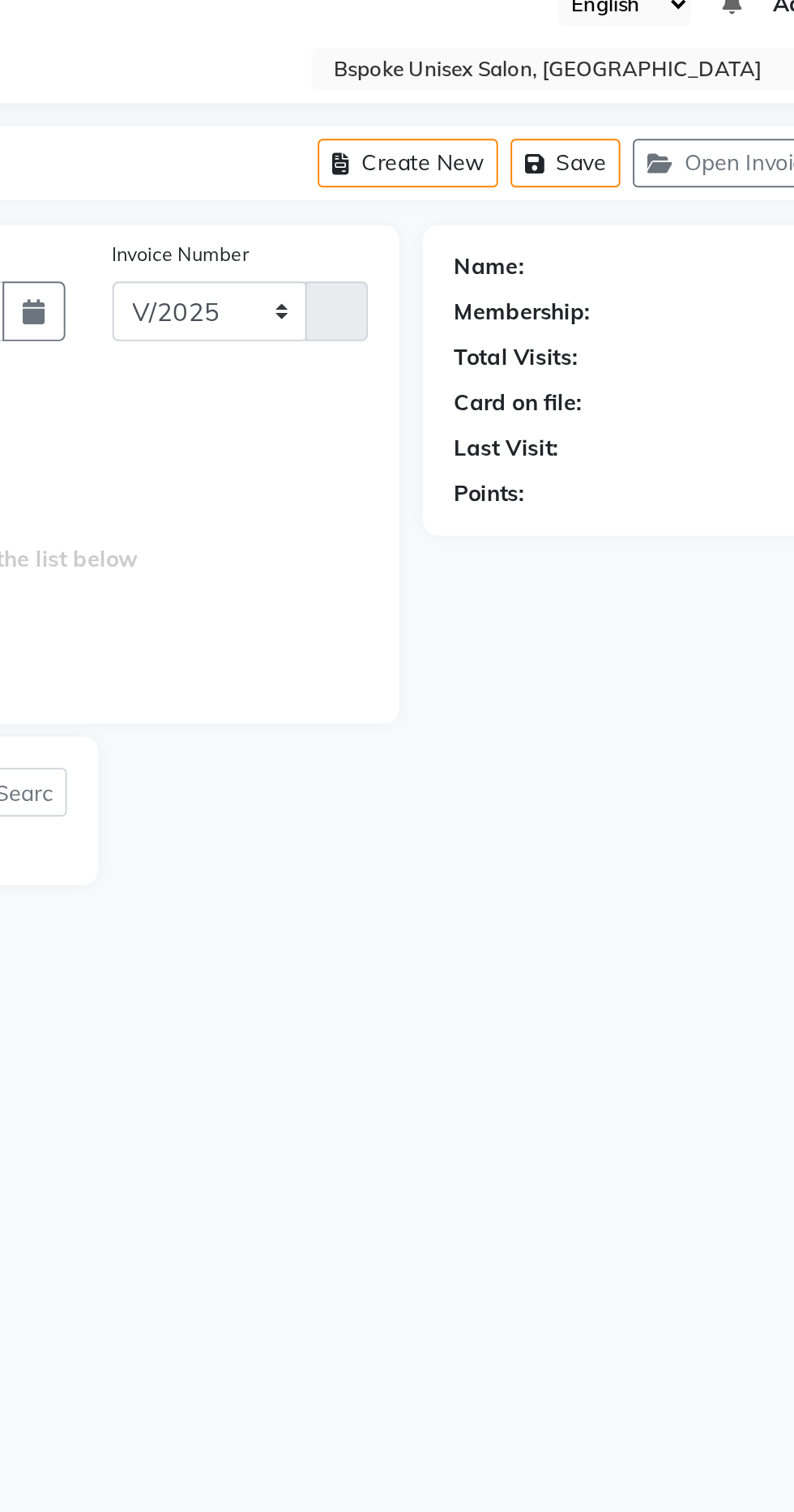
select select "3513"
type input "5433"
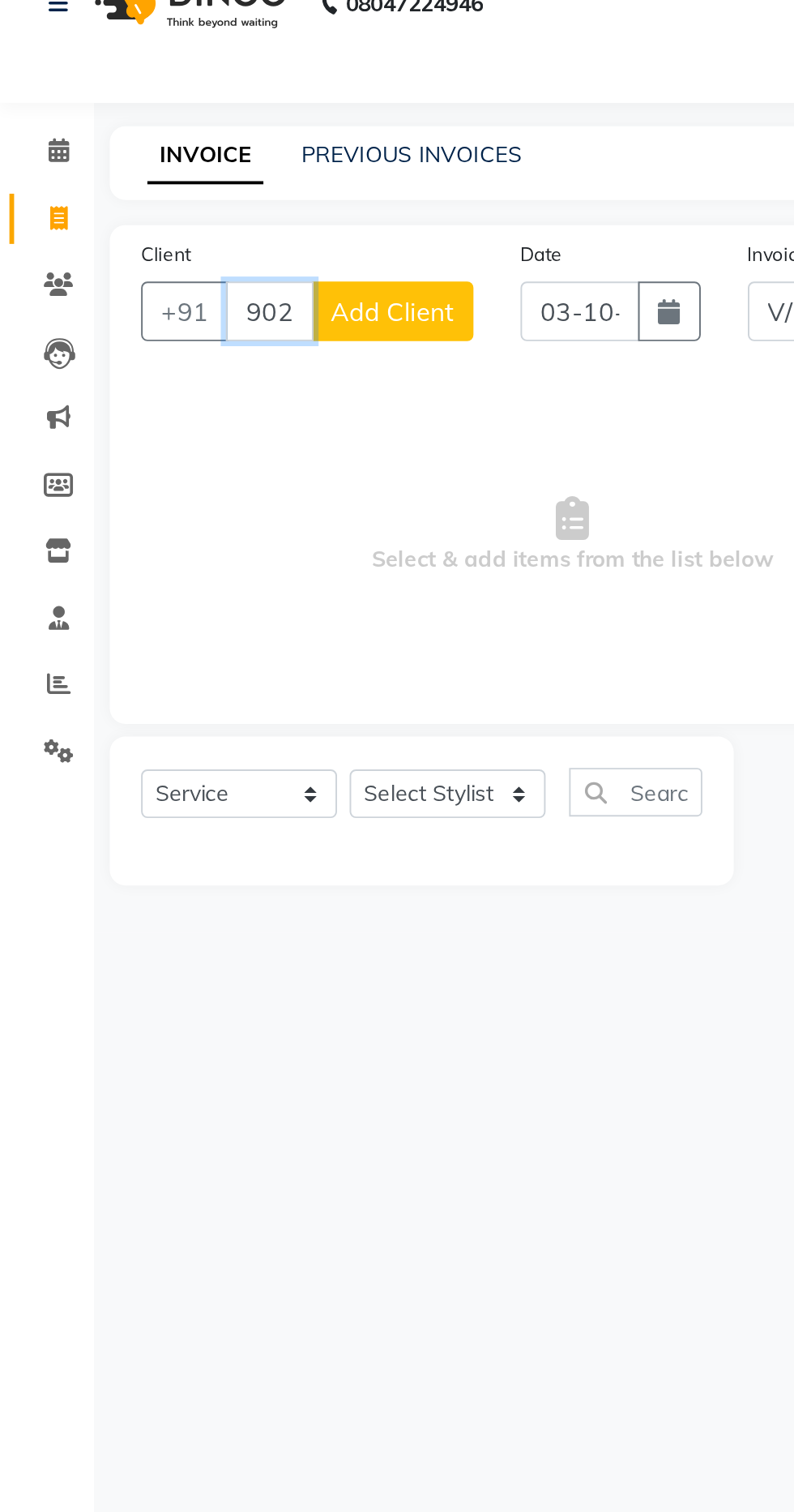
type input "9026762290"
click at [215, 192] on span "Add Client" at bounding box center [202, 187] width 64 height 16
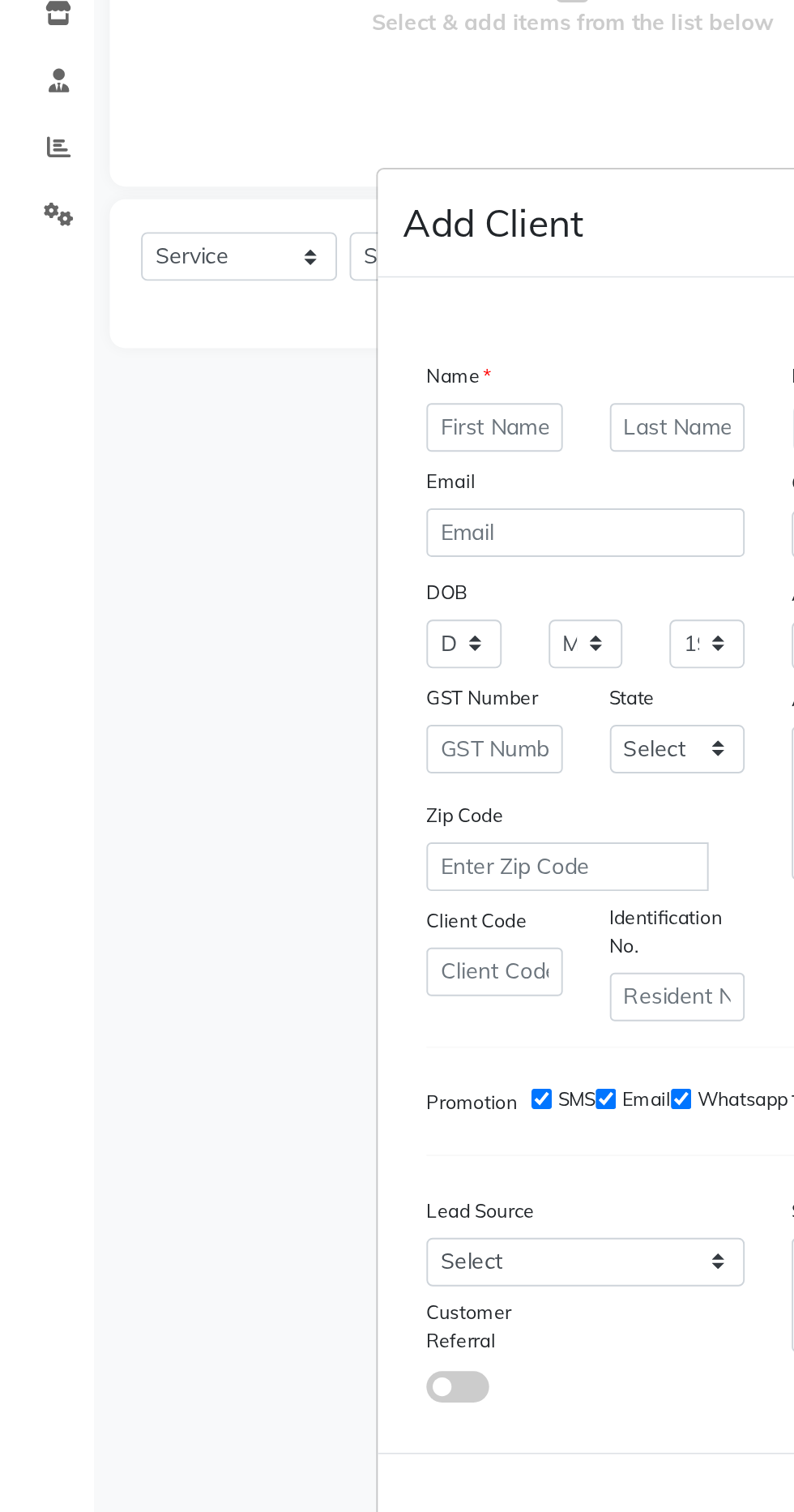
click at [212, 434] on h4 "Add Client" at bounding box center [255, 420] width 93 height 29
click at [255, 538] on input "text" at bounding box center [255, 526] width 70 height 25
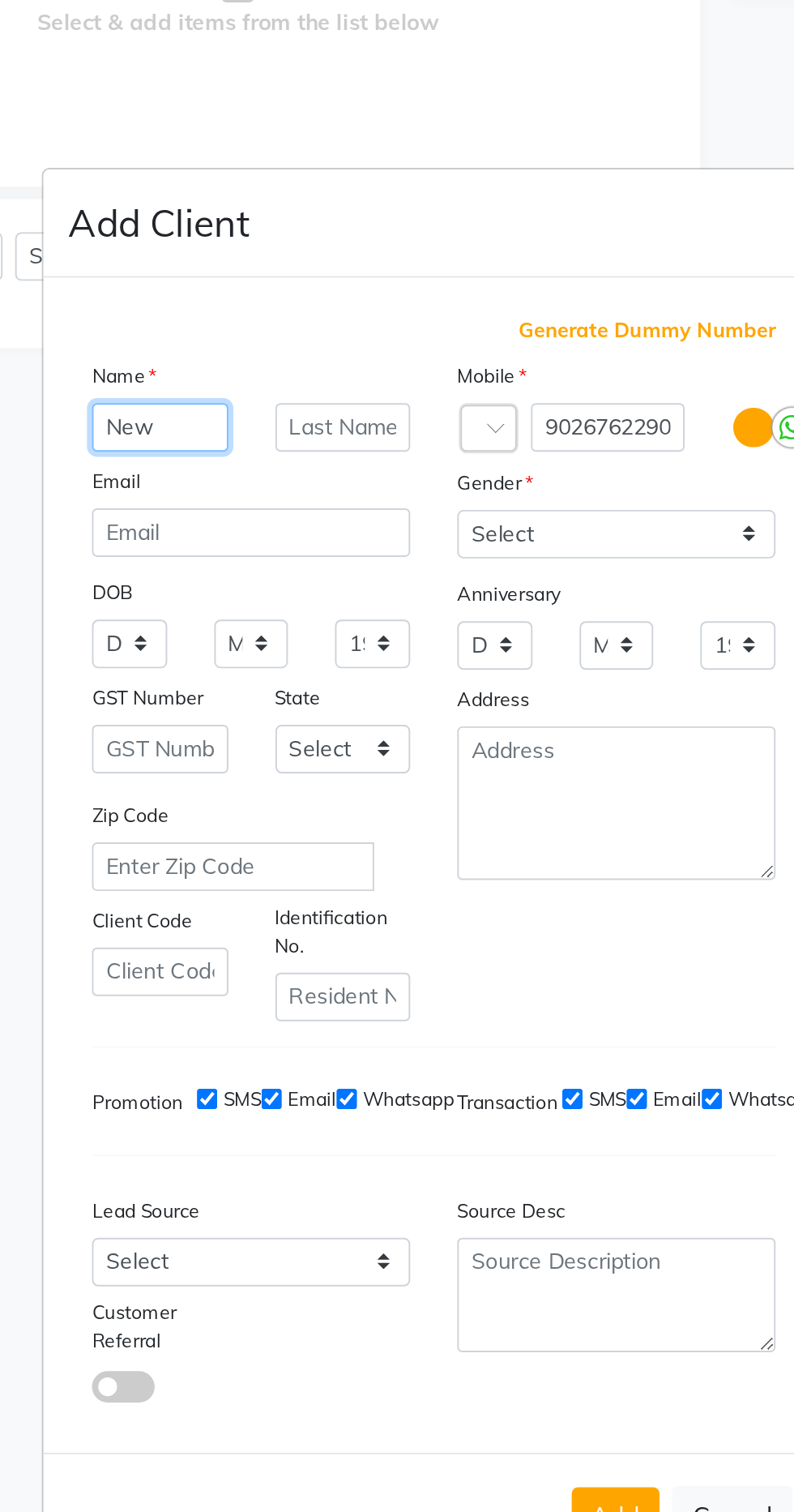
type input "New"
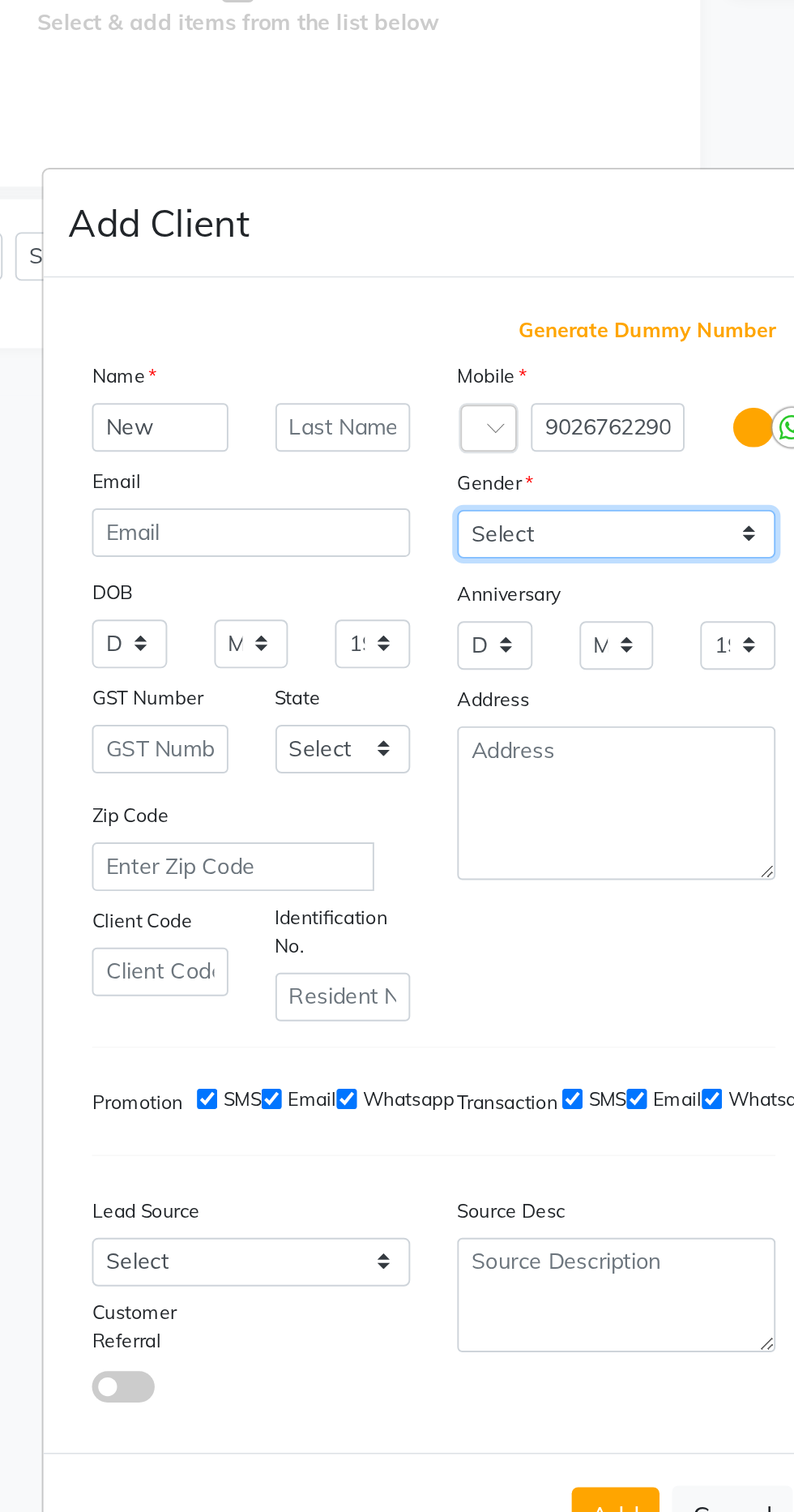
click at [501, 568] on select "Select Male Female Other Prefer Not To Say" at bounding box center [491, 581] width 164 height 25
select select "male"
click at [409, 568] on select "Select Male Female Other Prefer Not To Say" at bounding box center [491, 581] width 164 height 25
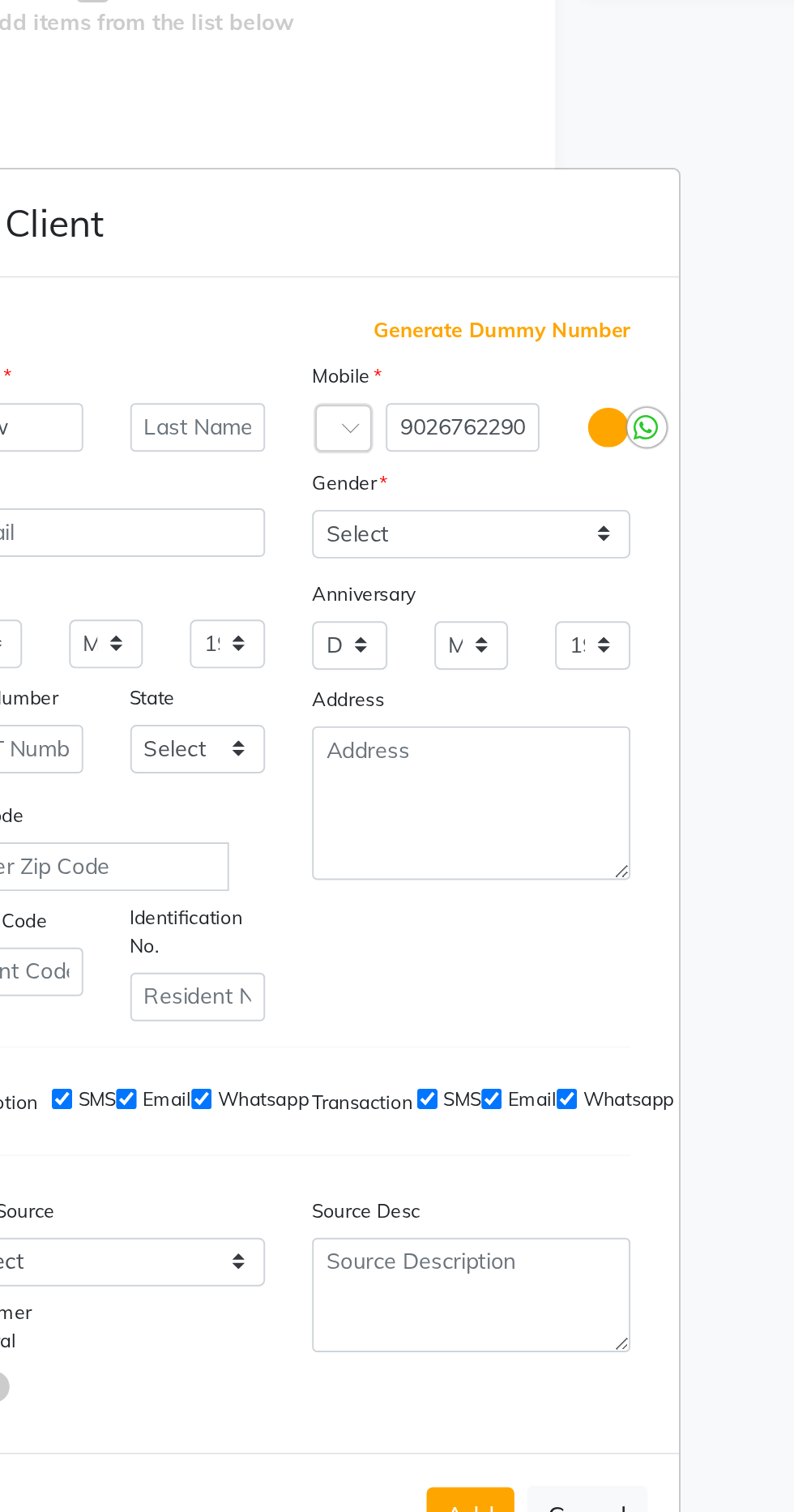
click at [501, 1074] on button "Add" at bounding box center [491, 1088] width 46 height 29
select select
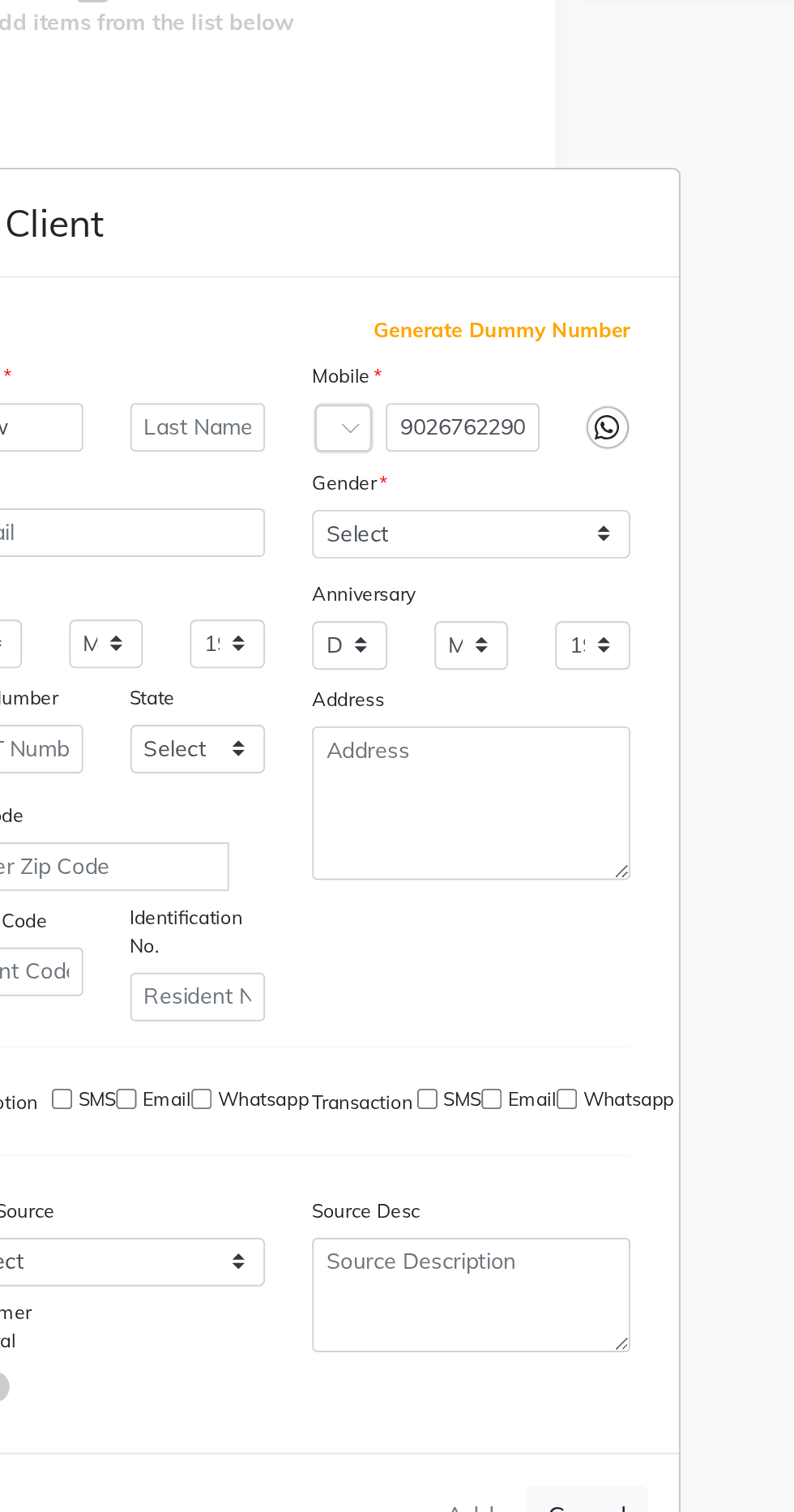
select select
checkbox input "false"
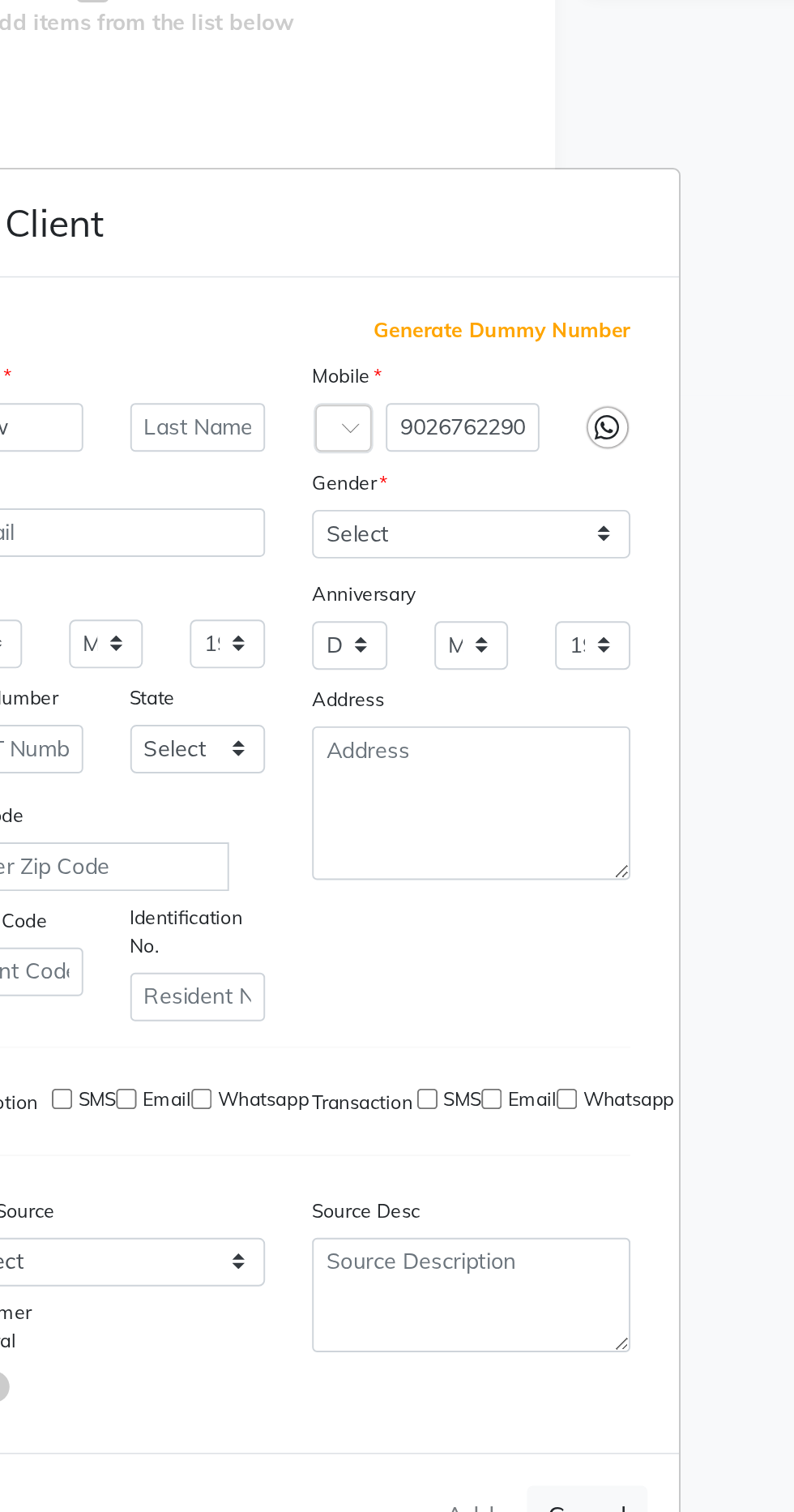
checkbox input "false"
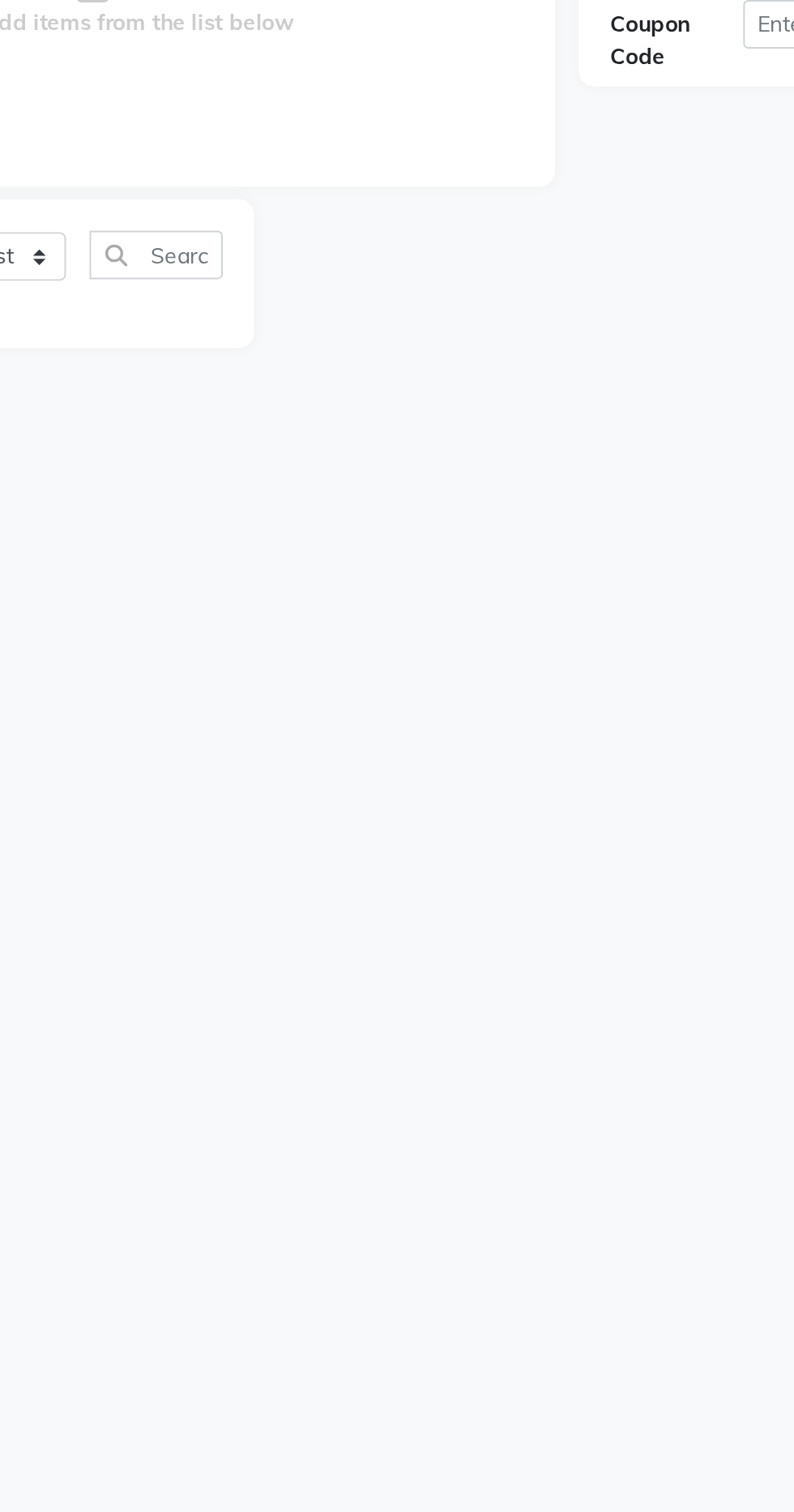
select select "1: Object"
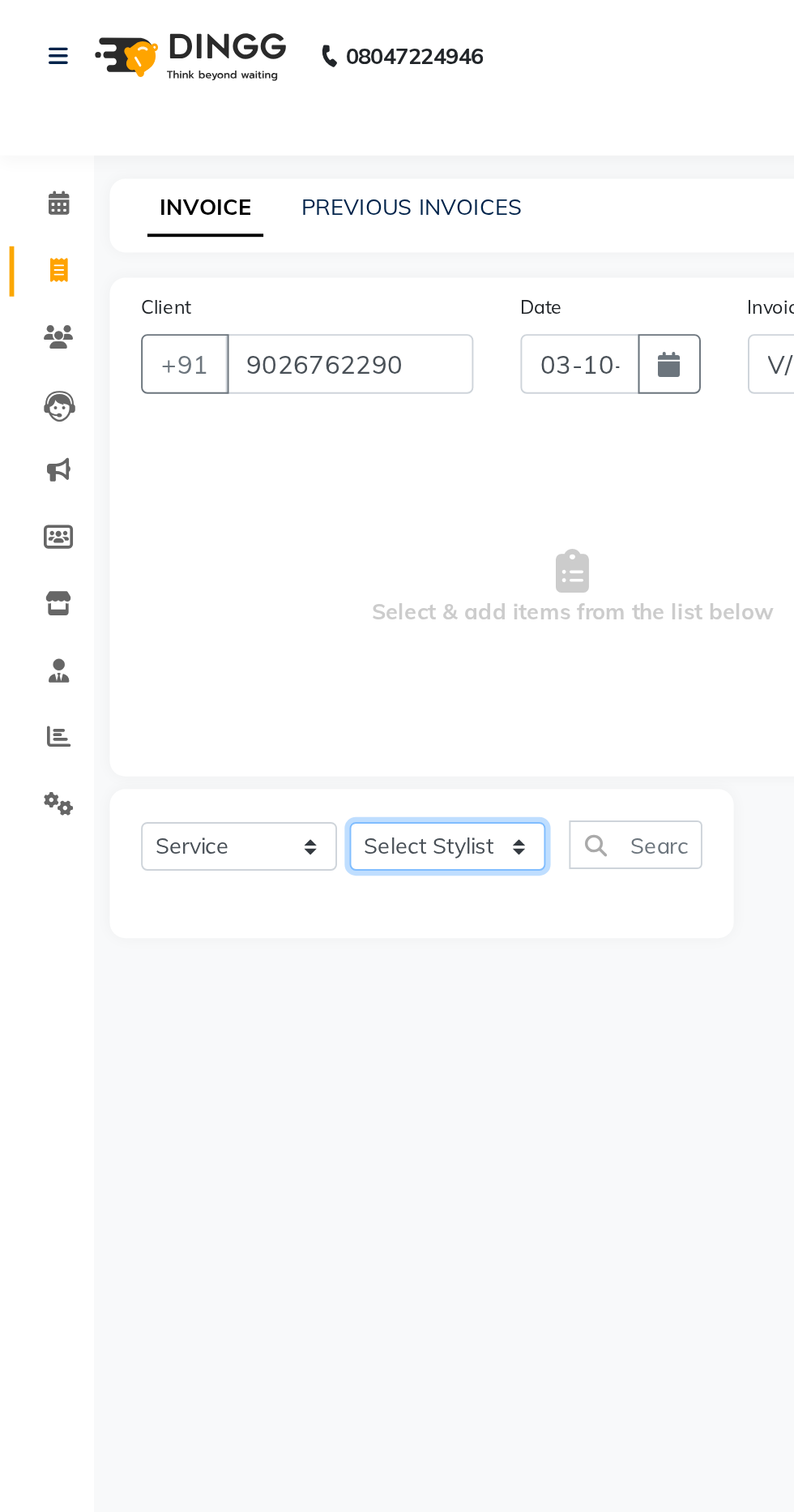
click at [245, 444] on select "Select Stylist Aparna HB Ashok Ashok NT [PERSON_NAME] NT [PERSON_NAME] Tk3 Bhai…" at bounding box center [231, 437] width 102 height 25
select select "69069"
click at [180, 425] on select "Select Stylist Aparna HB Ashok Ashok NT [PERSON_NAME] NT [PERSON_NAME] Tk3 Bhai…" at bounding box center [231, 437] width 102 height 25
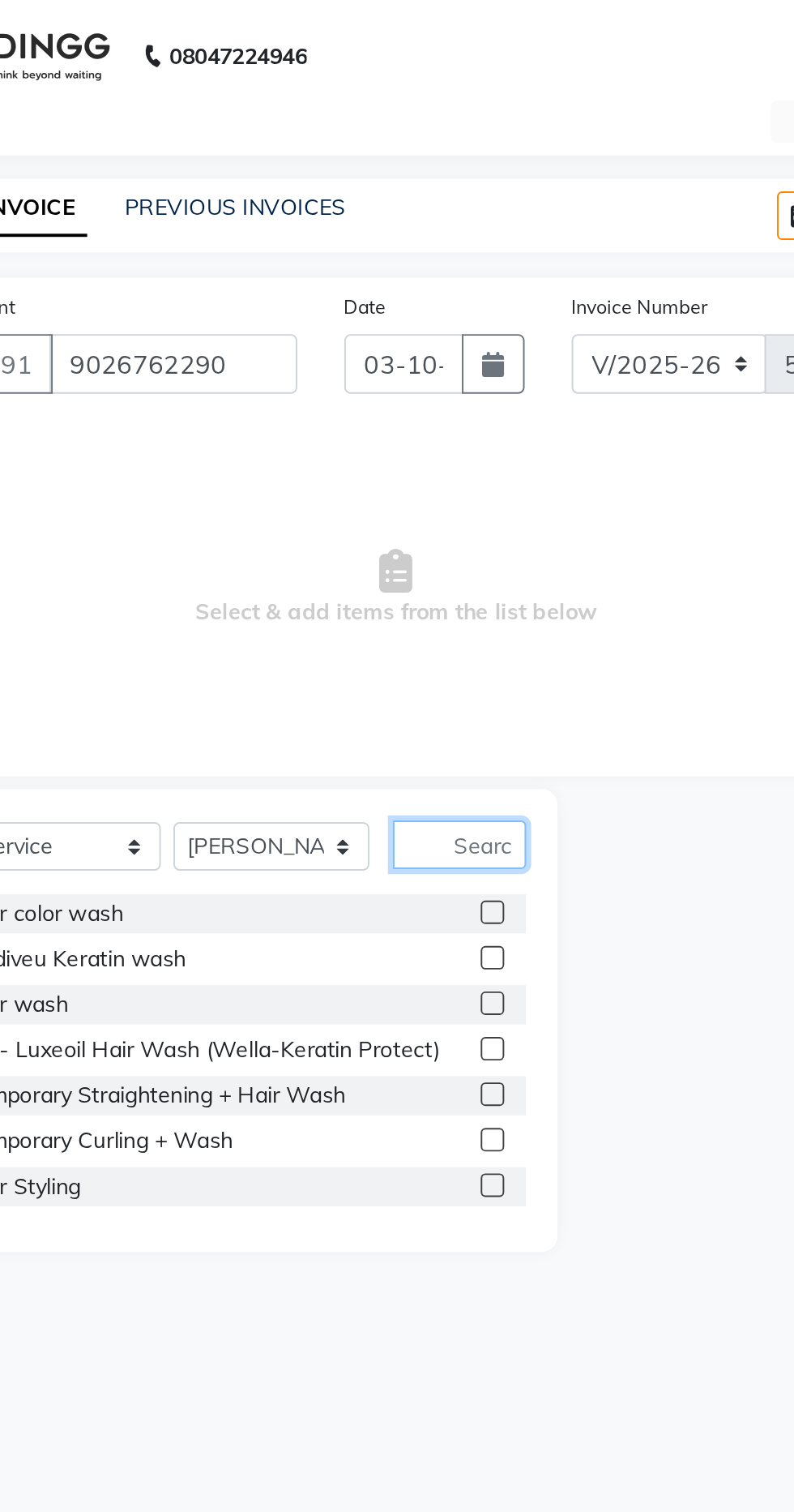
click at [335, 440] on input "text" at bounding box center [329, 436] width 69 height 25
click at [329, 438] on input "text" at bounding box center [329, 436] width 69 height 25
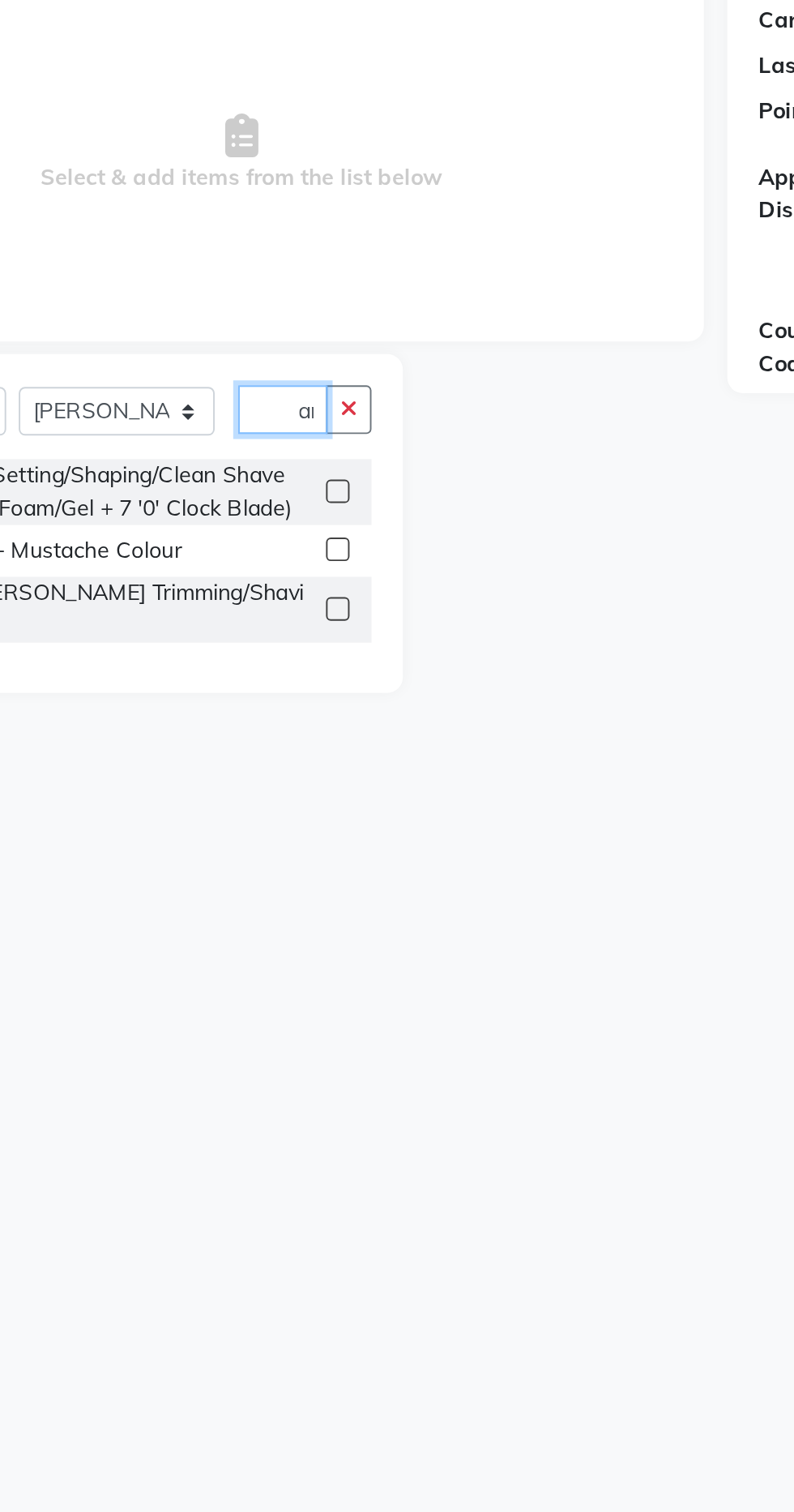
scroll to position [0, 23]
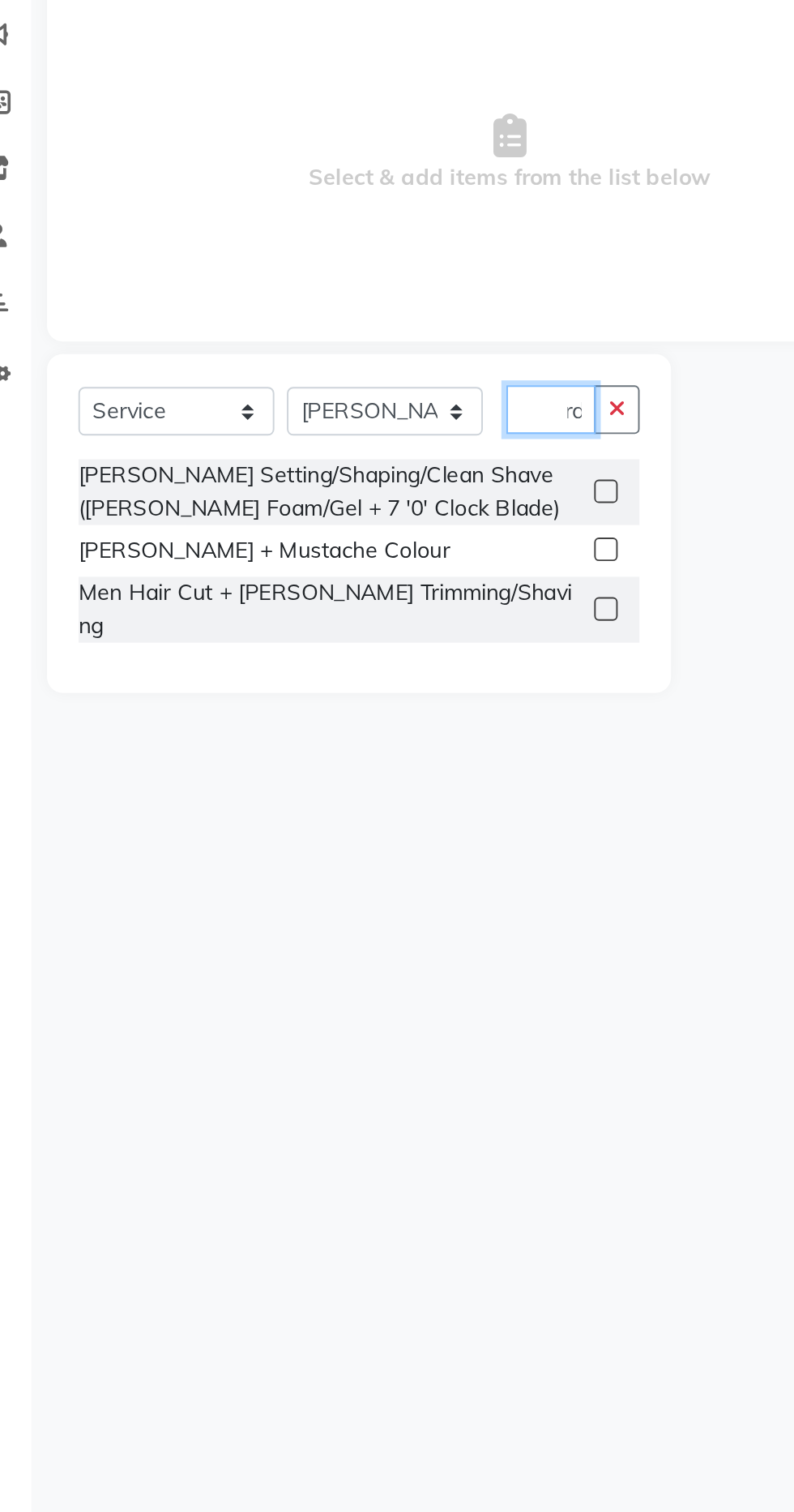
type input "Beard"
click at [344, 533] on label at bounding box center [345, 539] width 12 height 12
click at [344, 535] on input "checkbox" at bounding box center [344, 540] width 10 height 10
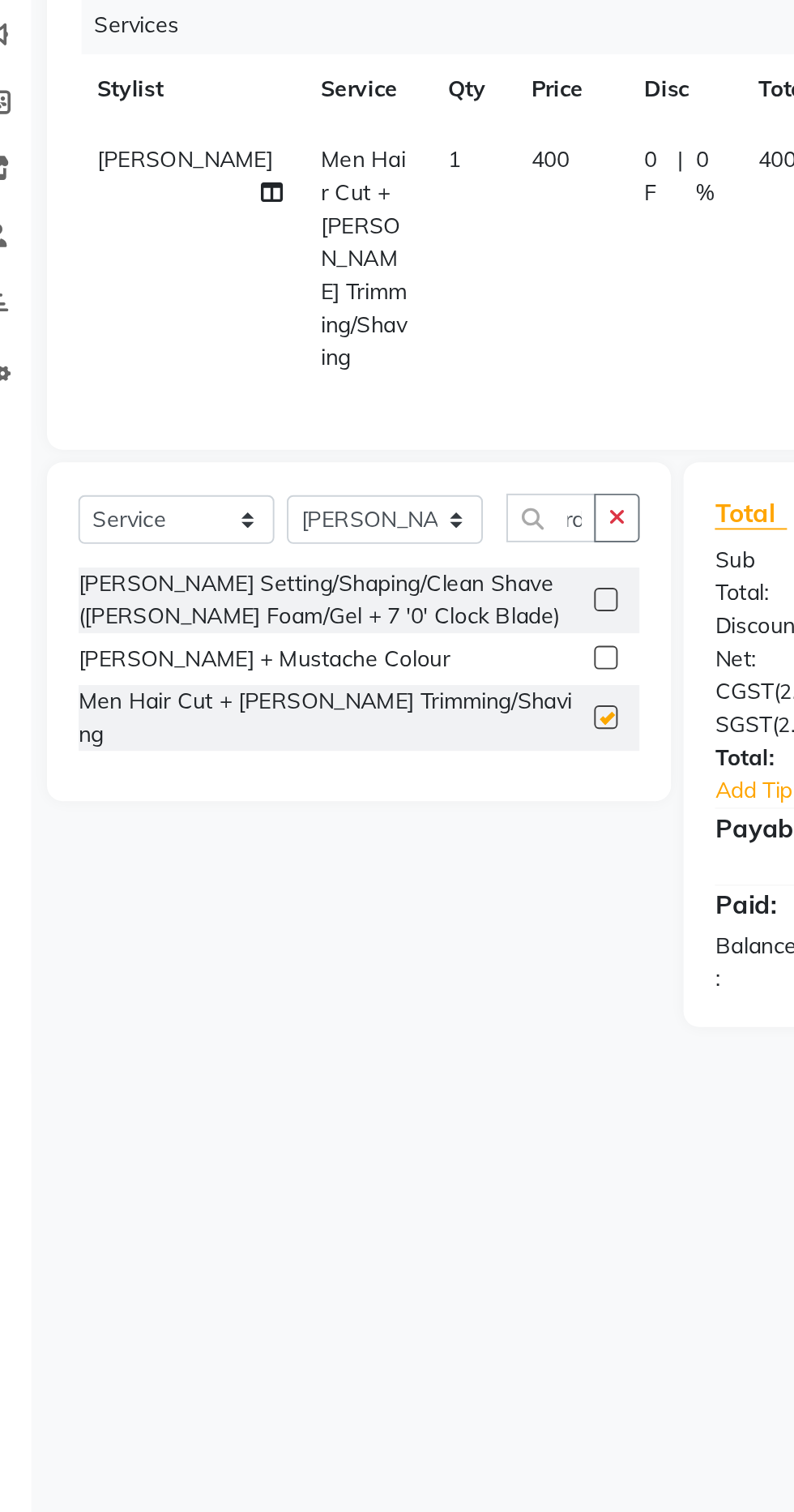
scroll to position [0, 0]
checkbox input "false"
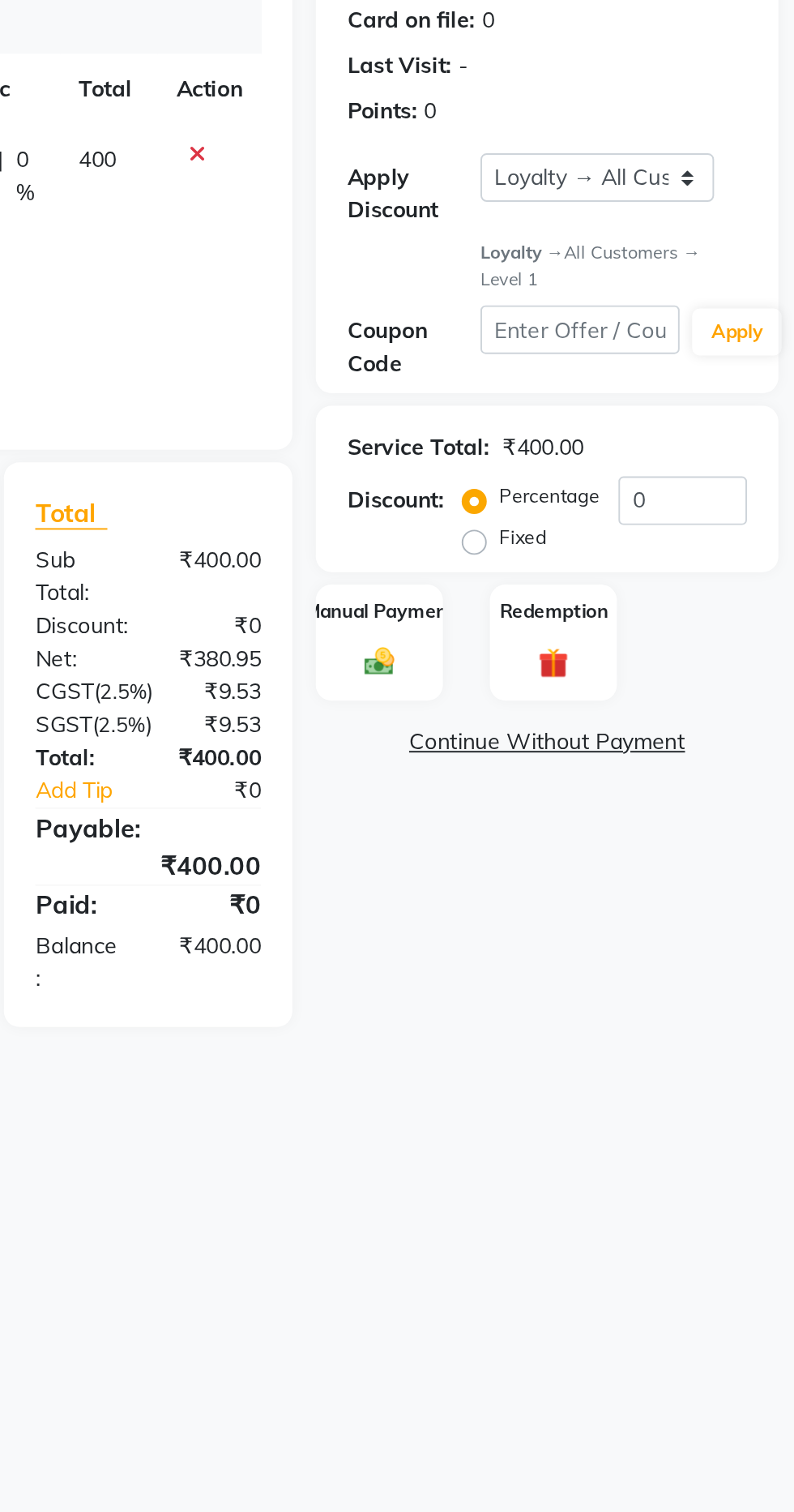
click at [582, 567] on img at bounding box center [579, 566] width 25 height 18
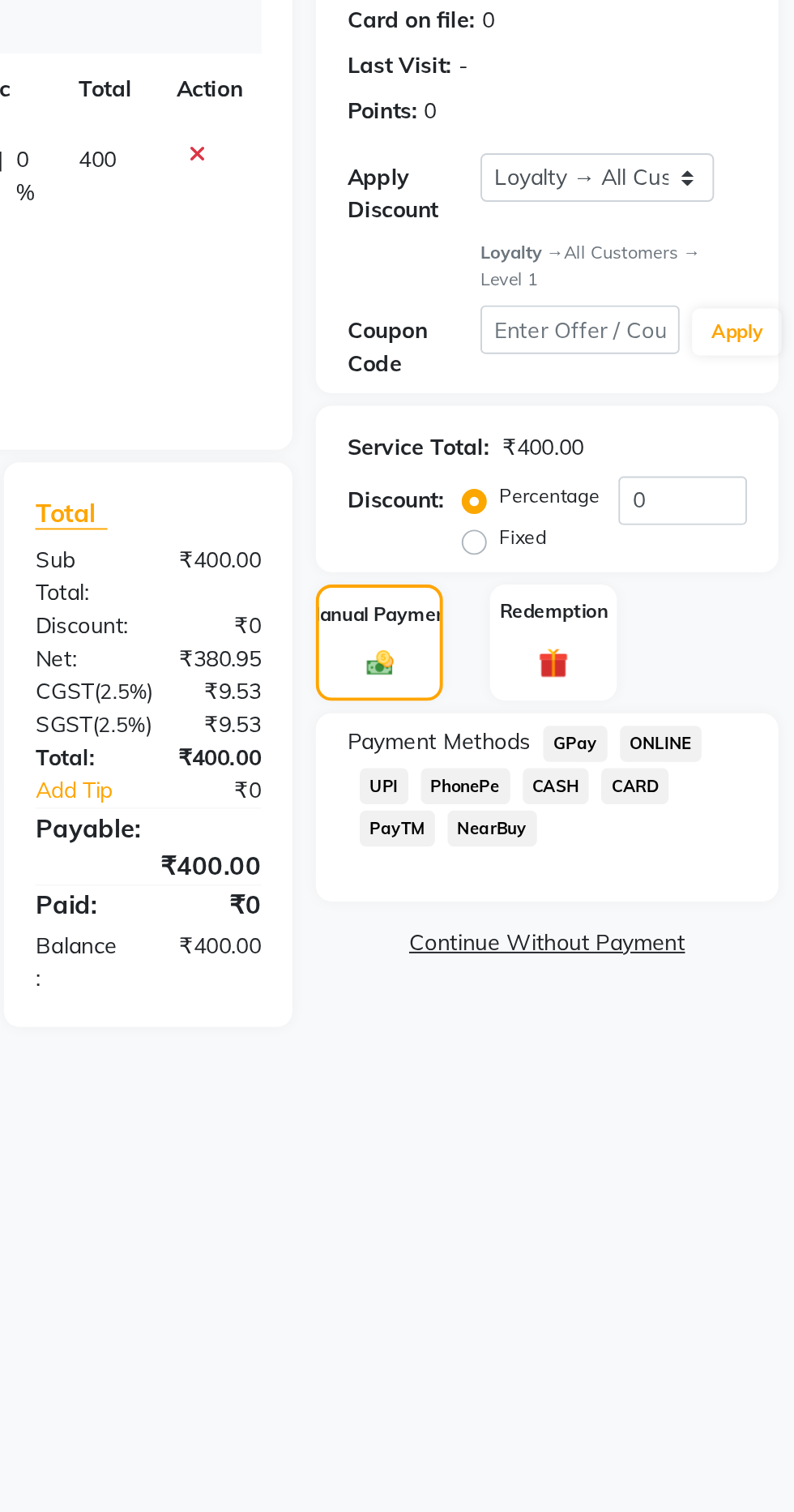
click at [633, 635] on span "PhonePe" at bounding box center [624, 631] width 47 height 19
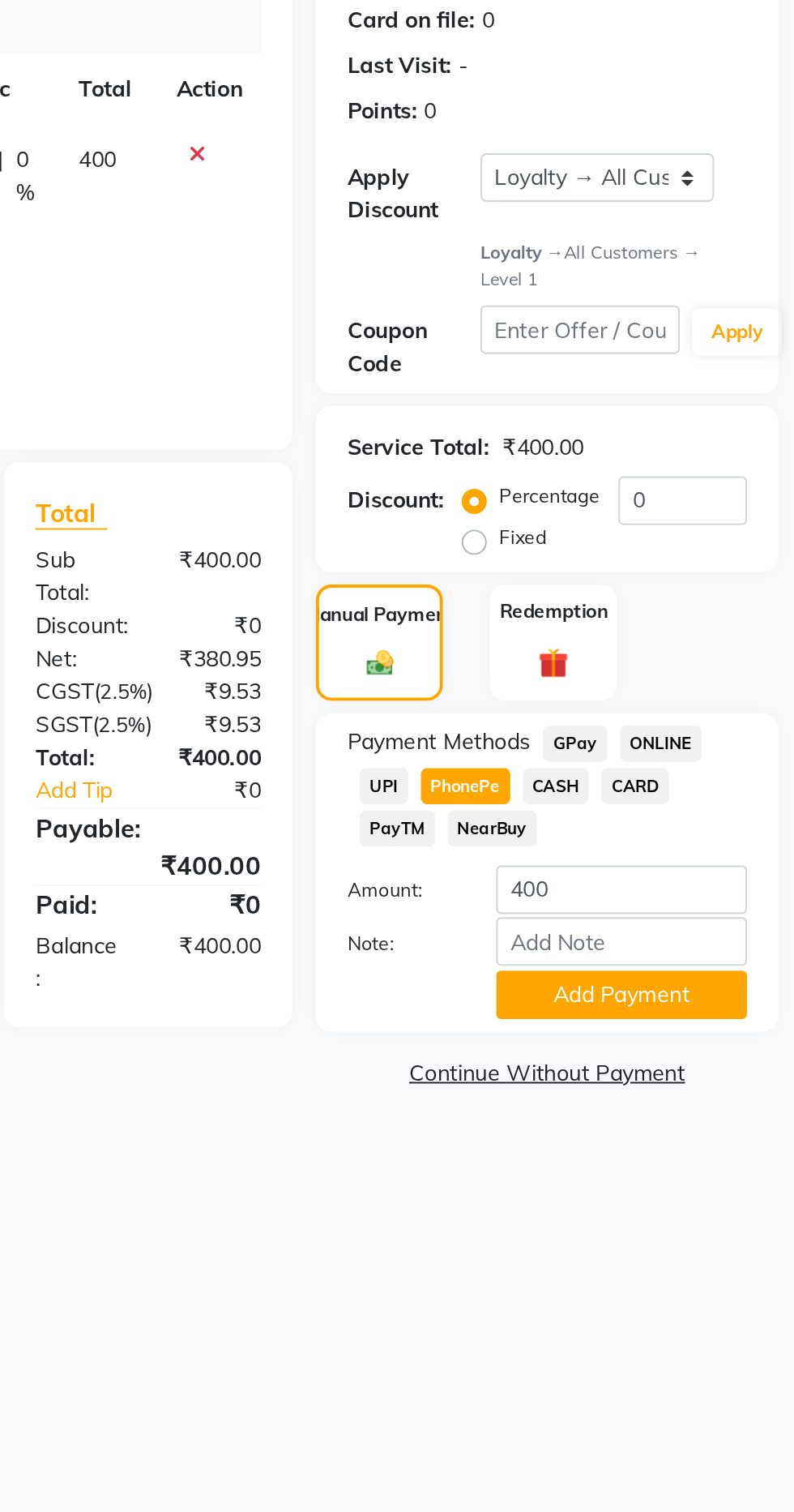
click at [731, 742] on button "Add Payment" at bounding box center [705, 738] width 130 height 25
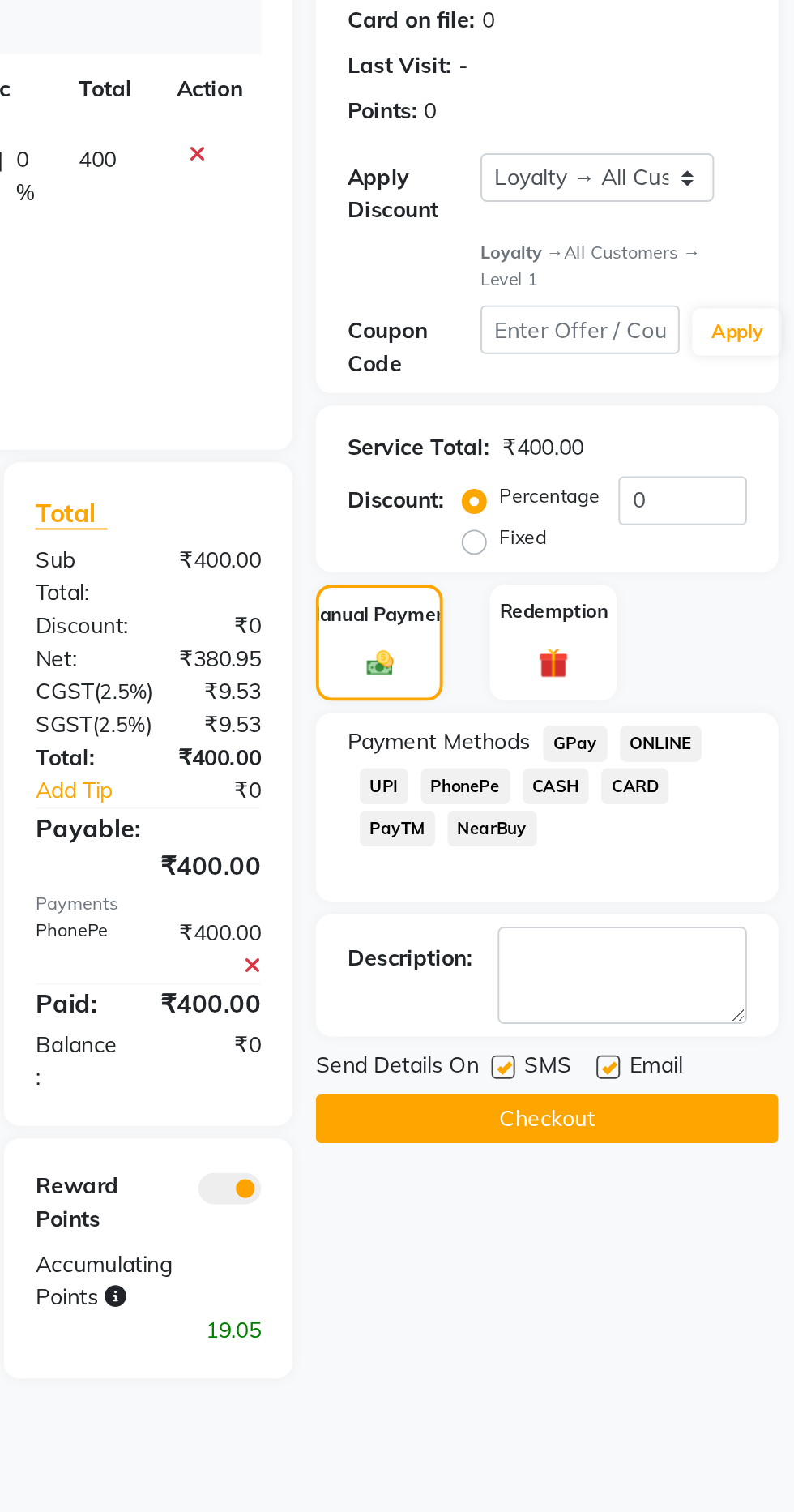
click at [704, 814] on button "Checkout" at bounding box center [667, 803] width 239 height 25
